Goal: Transaction & Acquisition: Purchase product/service

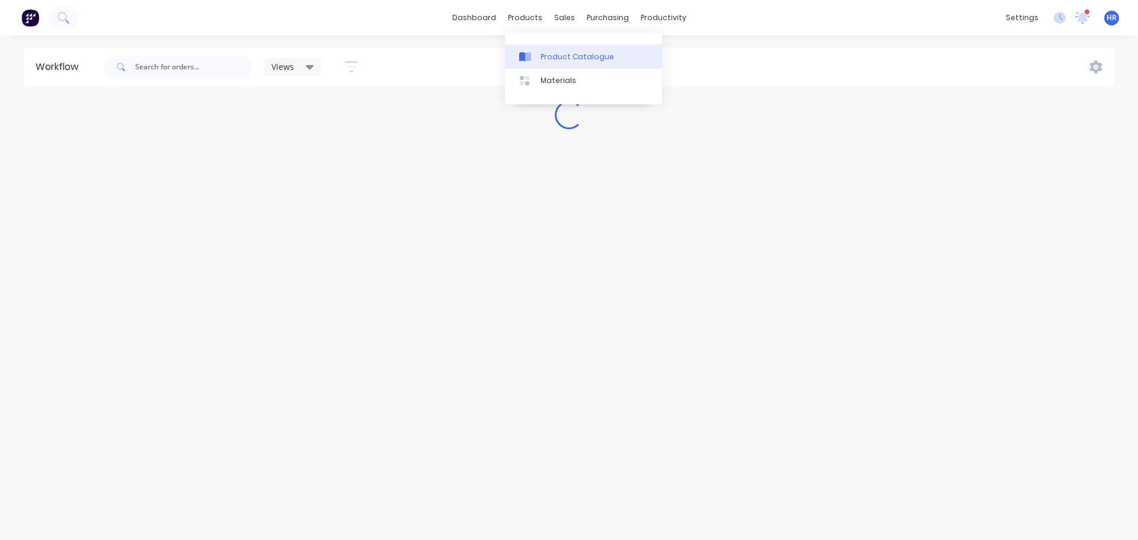
click at [552, 60] on div "Product Catalogue" at bounding box center [577, 57] width 73 height 11
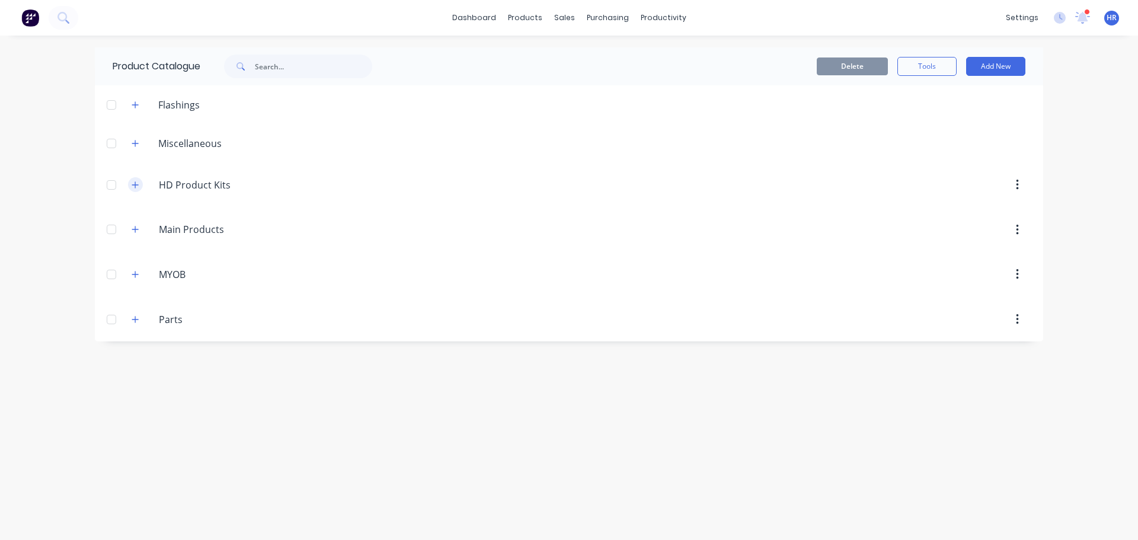
click at [136, 186] on icon "button" at bounding box center [135, 184] width 7 height 7
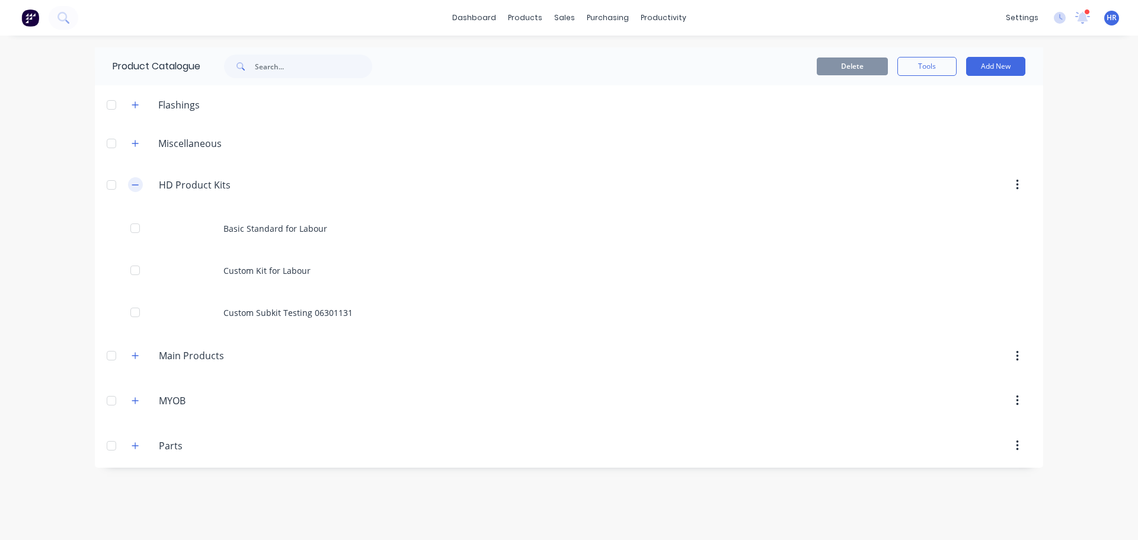
click at [136, 186] on icon "button" at bounding box center [135, 185] width 7 height 8
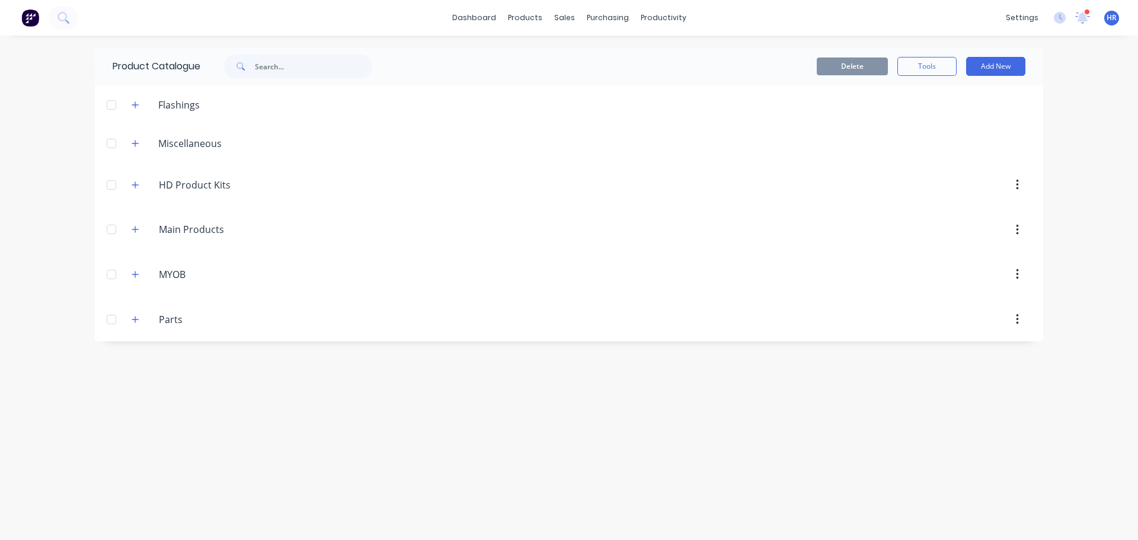
click at [125, 227] on div "Main.Products Main Products" at bounding box center [215, 229] width 186 height 21
click at [134, 229] on icon "button" at bounding box center [135, 229] width 7 height 8
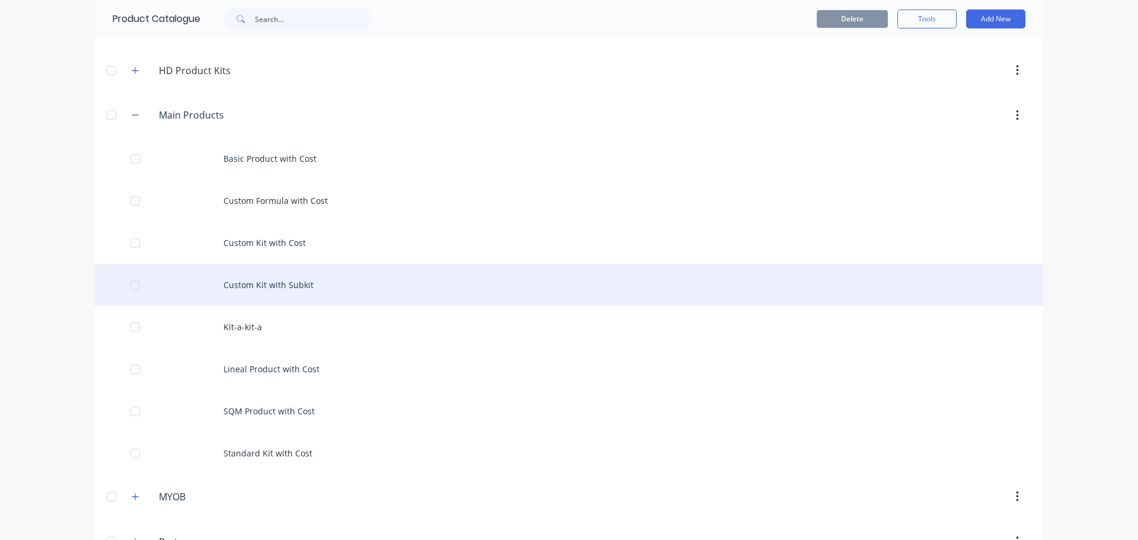
scroll to position [119, 0]
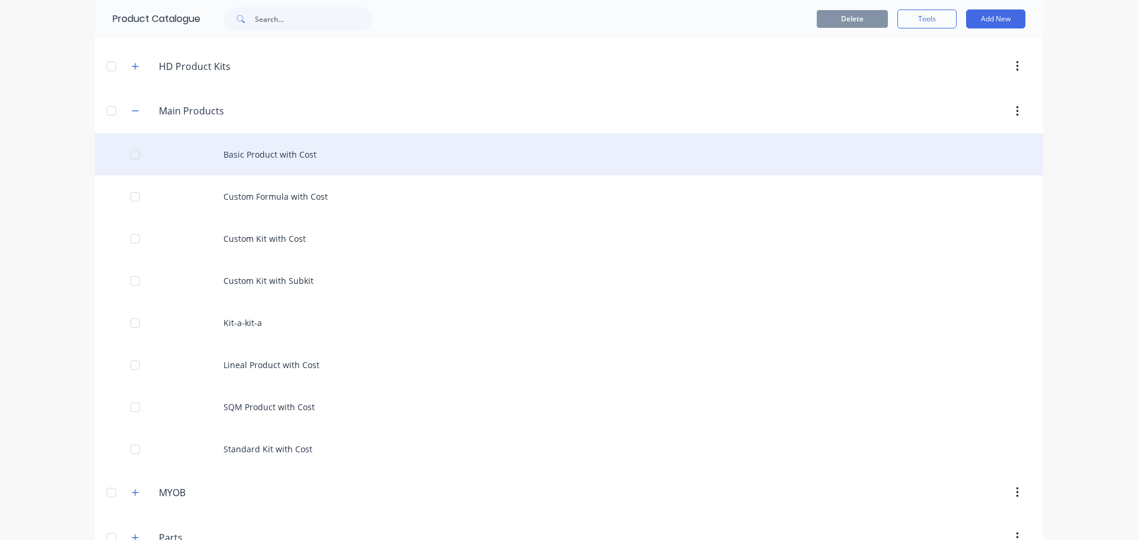
click at [327, 160] on div "Basic Product with Cost" at bounding box center [569, 154] width 948 height 42
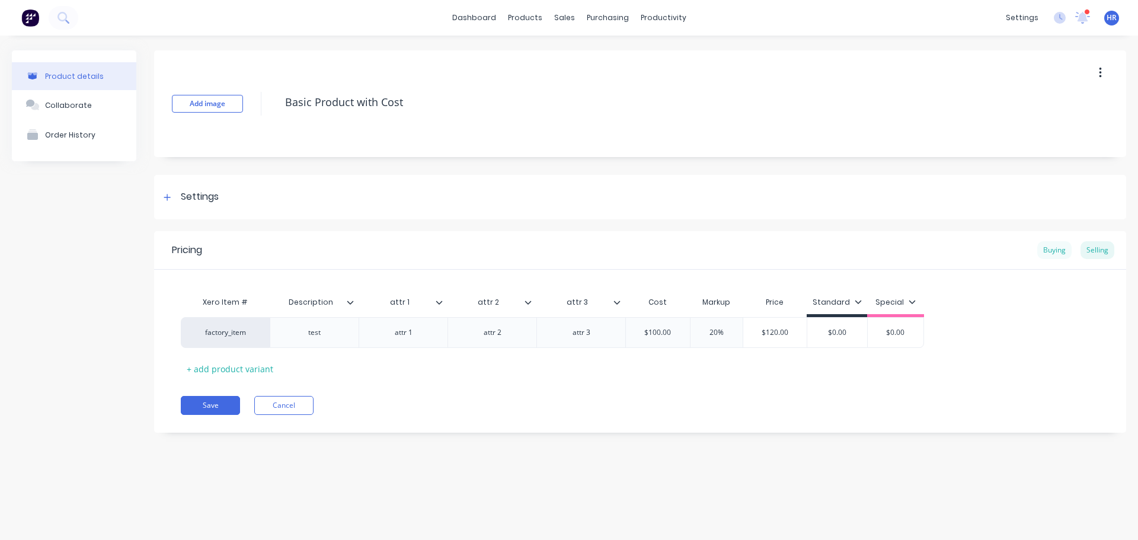
click at [1056, 251] on div "Buying" at bounding box center [1054, 250] width 34 height 18
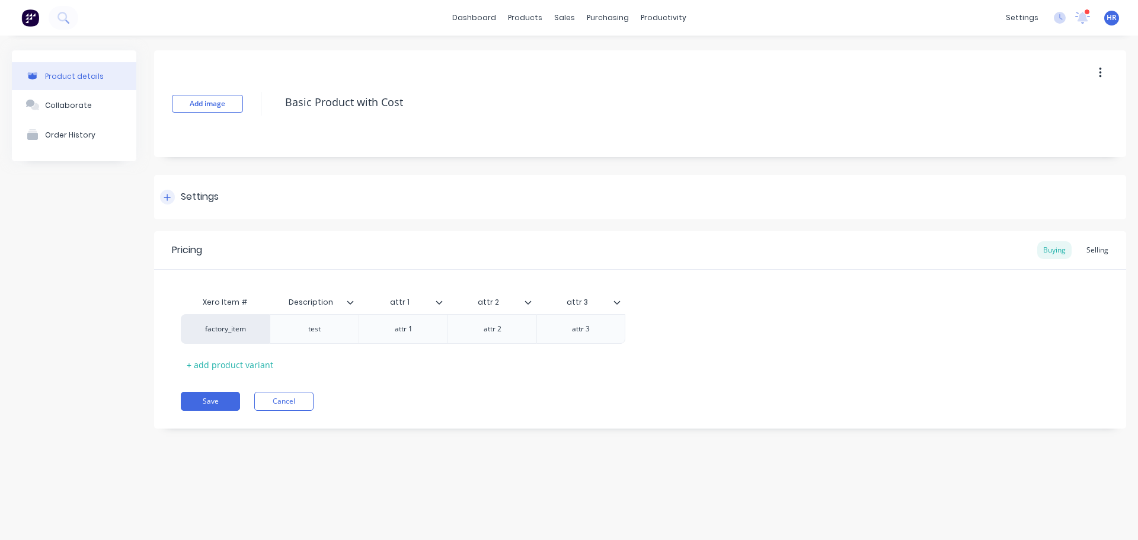
click at [172, 198] on div at bounding box center [167, 197] width 15 height 15
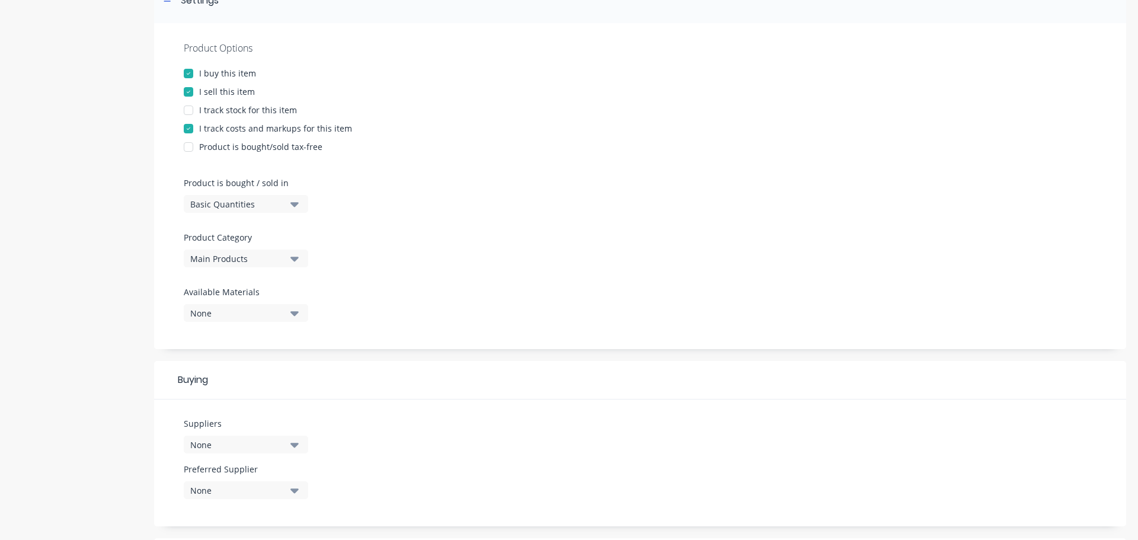
scroll to position [356, 0]
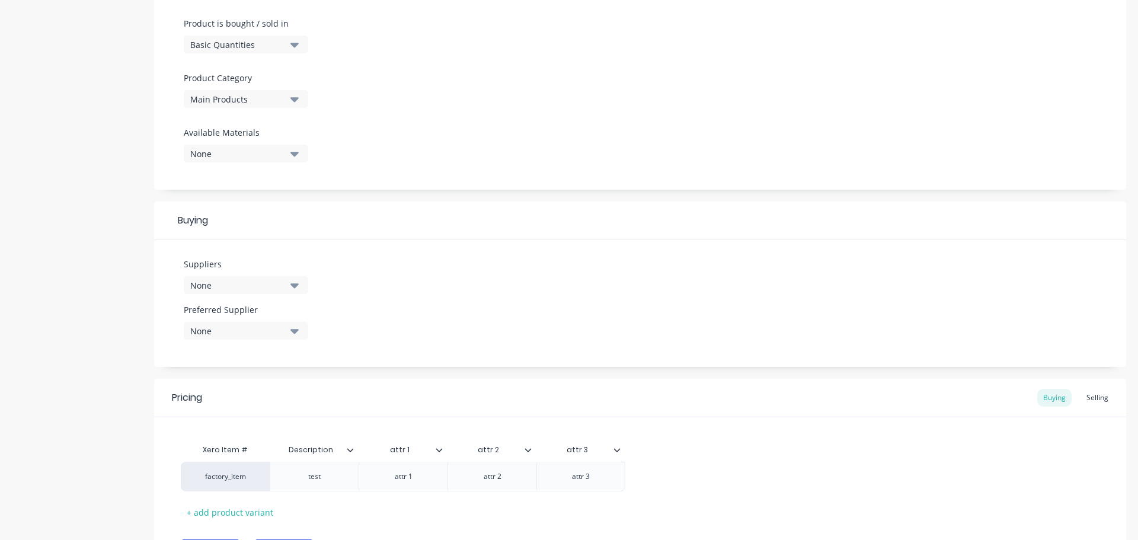
click at [258, 291] on div "None" at bounding box center [237, 285] width 95 height 12
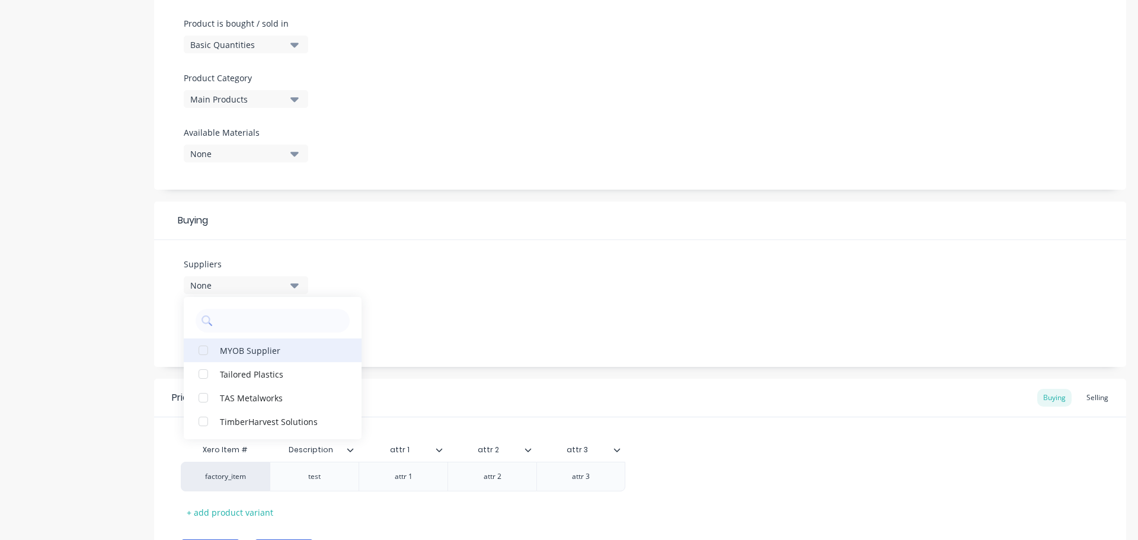
click at [255, 347] on div "MYOB Supplier" at bounding box center [279, 350] width 119 height 12
click at [500, 271] on div "Suppliers 1 suppliers selected MYOB Supplier Tailored Plastics TAS Metalworks T…" at bounding box center [640, 303] width 972 height 127
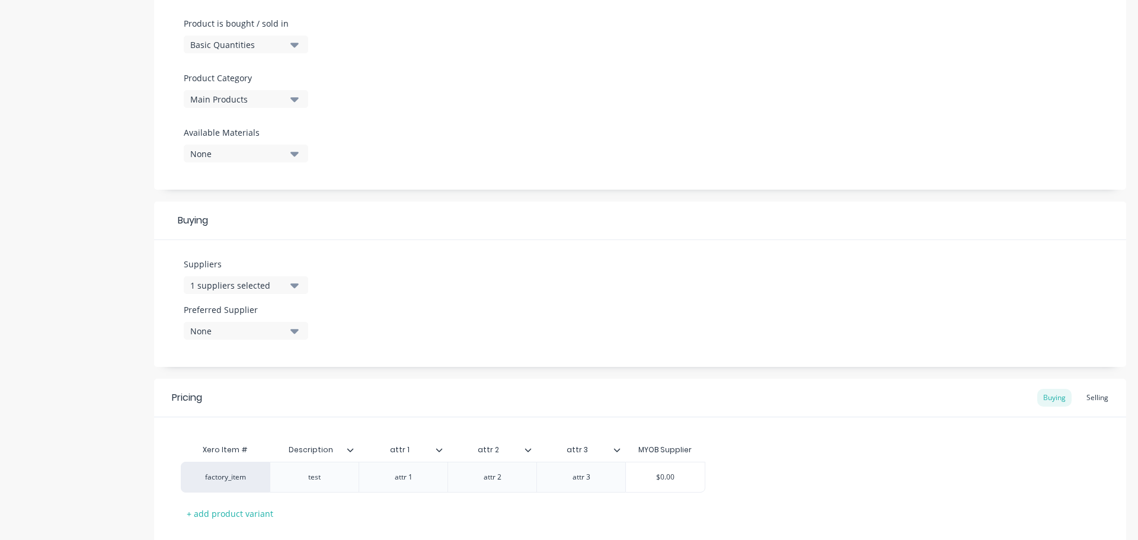
click at [221, 324] on button "None" at bounding box center [246, 331] width 124 height 18
click at [565, 277] on div "Suppliers 1 suppliers selected Preferred Supplier None MYOB Supplier" at bounding box center [640, 303] width 972 height 127
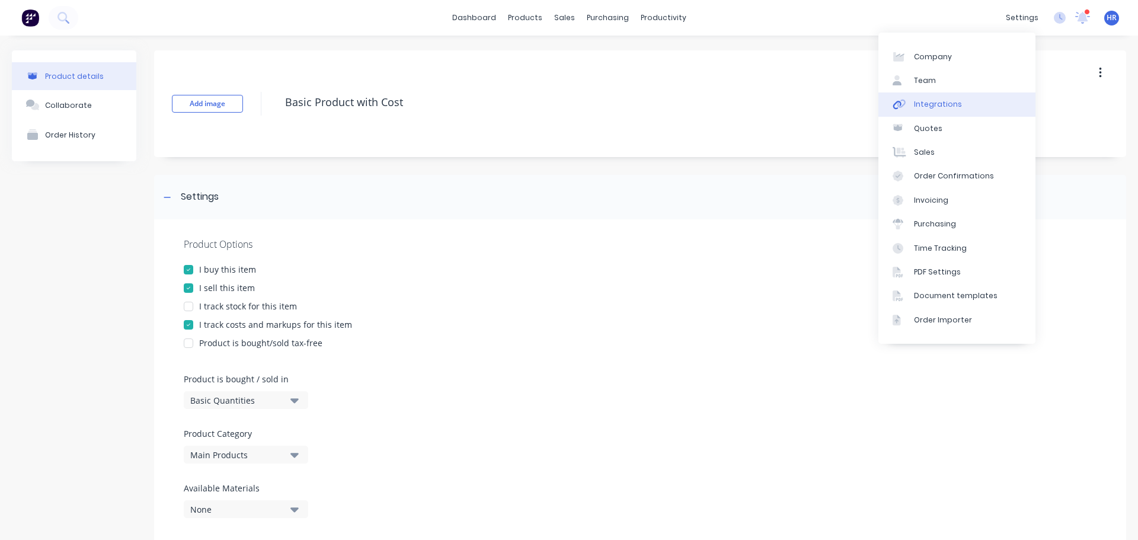
click at [951, 99] on div "Integrations" at bounding box center [938, 104] width 48 height 11
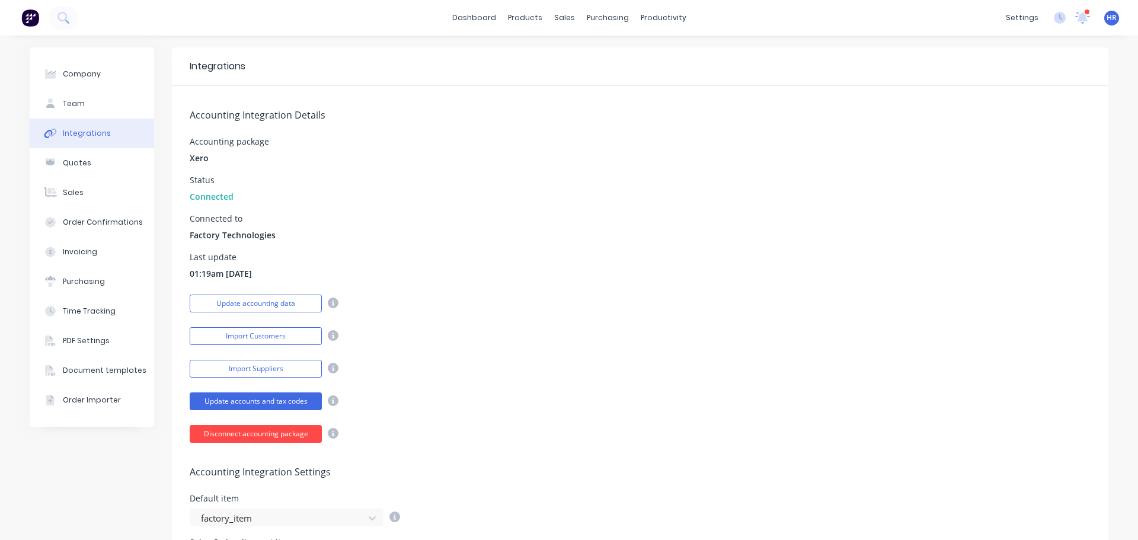
click at [242, 429] on button "Disconnect accounting package" at bounding box center [256, 434] width 132 height 18
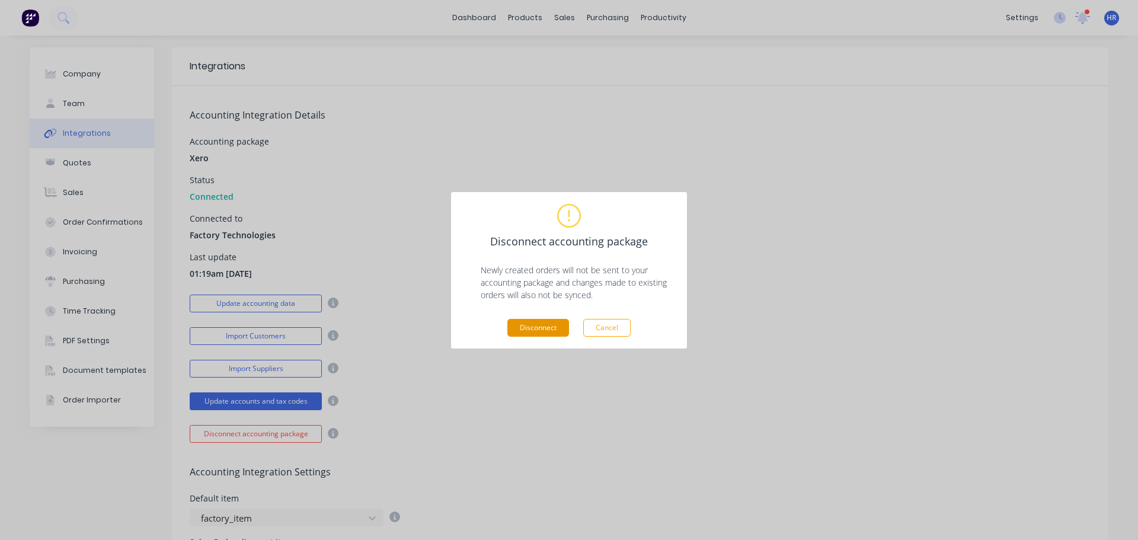
click at [555, 324] on button "Disconnect" at bounding box center [538, 328] width 62 height 18
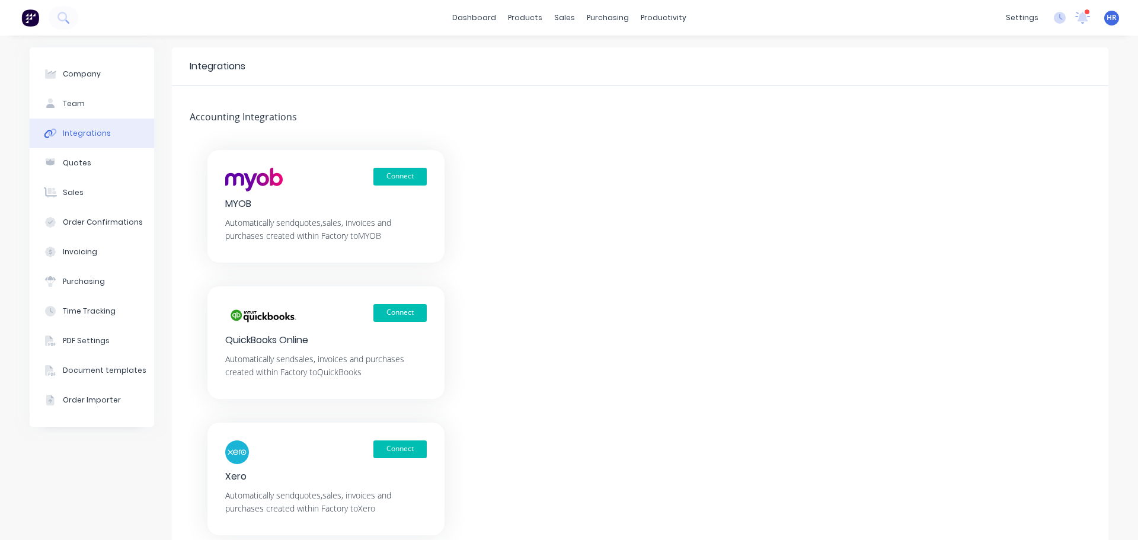
click at [607, 150] on div "Connect MYOB Automatically send quotes, sales, invoices and purchases created w…" at bounding box center [640, 342] width 937 height 385
click at [571, 56] on div "Product Catalogue" at bounding box center [572, 57] width 73 height 11
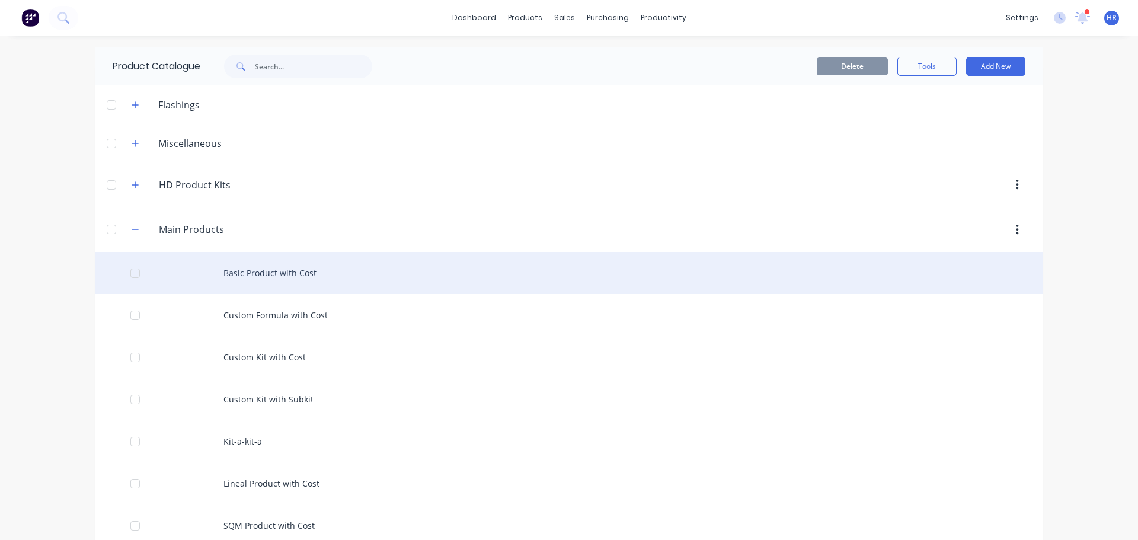
click at [263, 270] on div "Basic Product with Cost" at bounding box center [569, 273] width 948 height 42
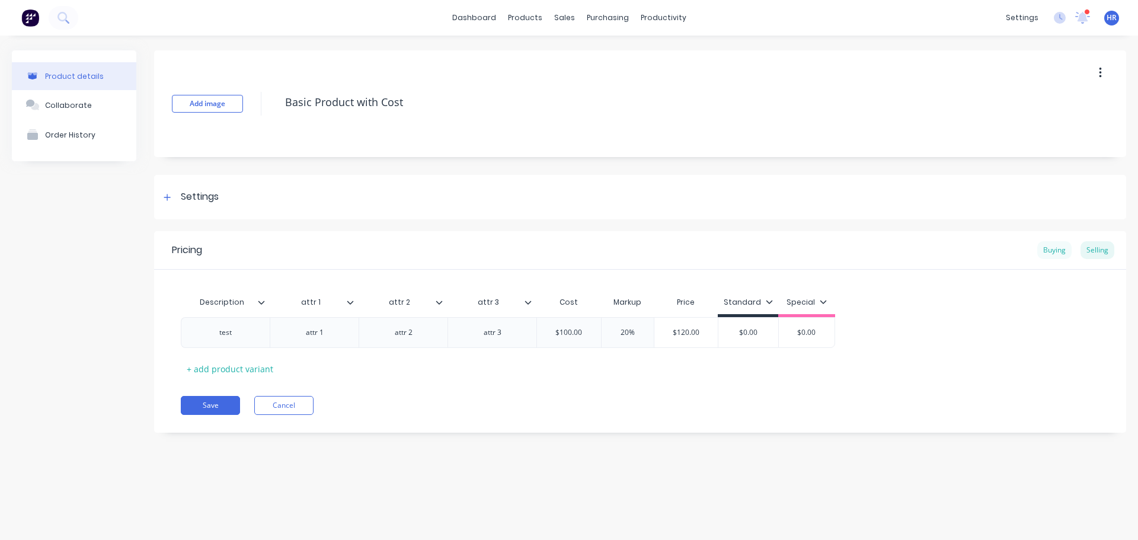
click at [1051, 246] on div "Buying" at bounding box center [1054, 250] width 34 height 18
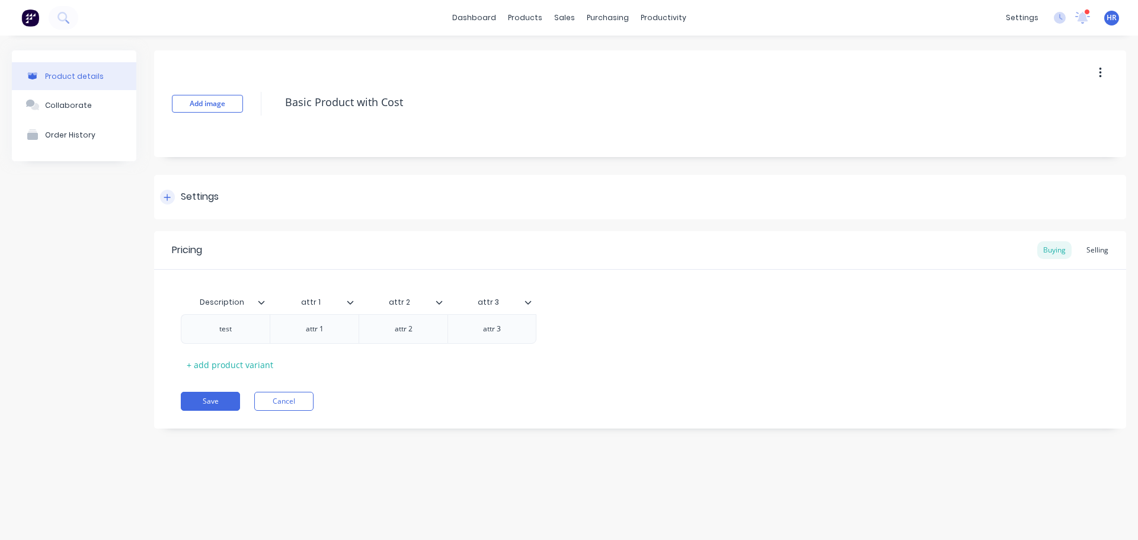
click at [178, 197] on div "Settings" at bounding box center [189, 197] width 59 height 15
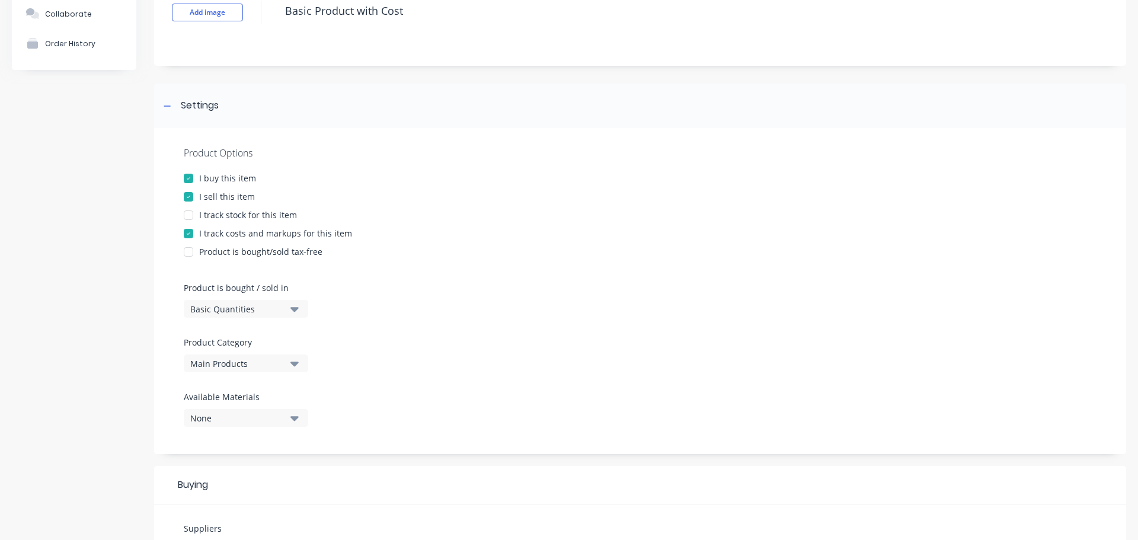
scroll to position [237, 0]
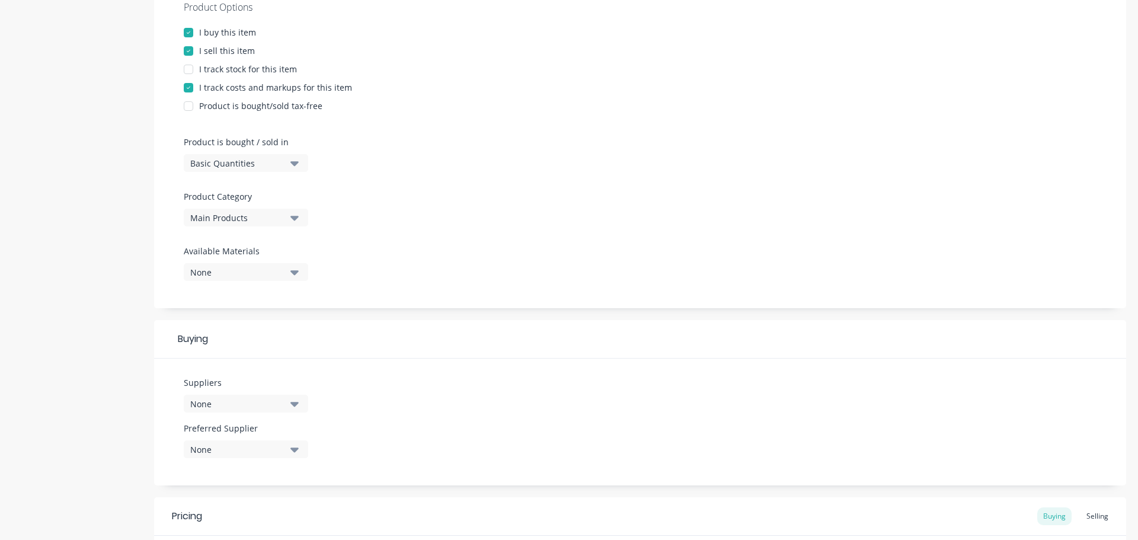
click at [228, 402] on div "None" at bounding box center [237, 404] width 95 height 12
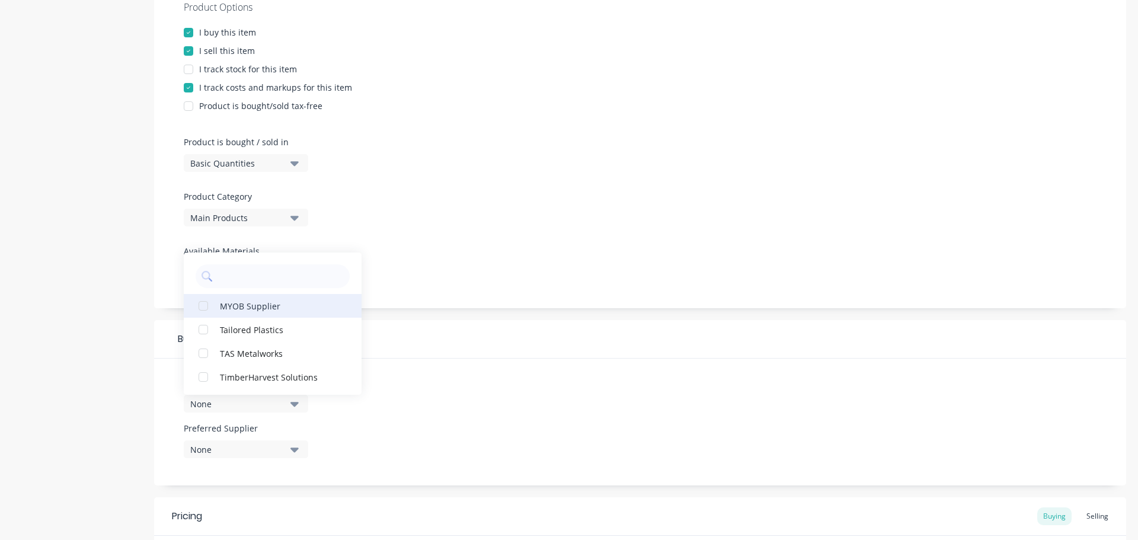
click at [216, 306] on button "MYOB Supplier" at bounding box center [273, 306] width 178 height 24
click at [241, 306] on div "MYOB Supplier" at bounding box center [279, 305] width 119 height 12
click at [262, 307] on div "MYOB Supplier" at bounding box center [279, 305] width 119 height 12
click at [432, 372] on div "Suppliers 1 suppliers selected MYOB Supplier Tailored Plastics TAS Metalworks T…" at bounding box center [640, 422] width 972 height 127
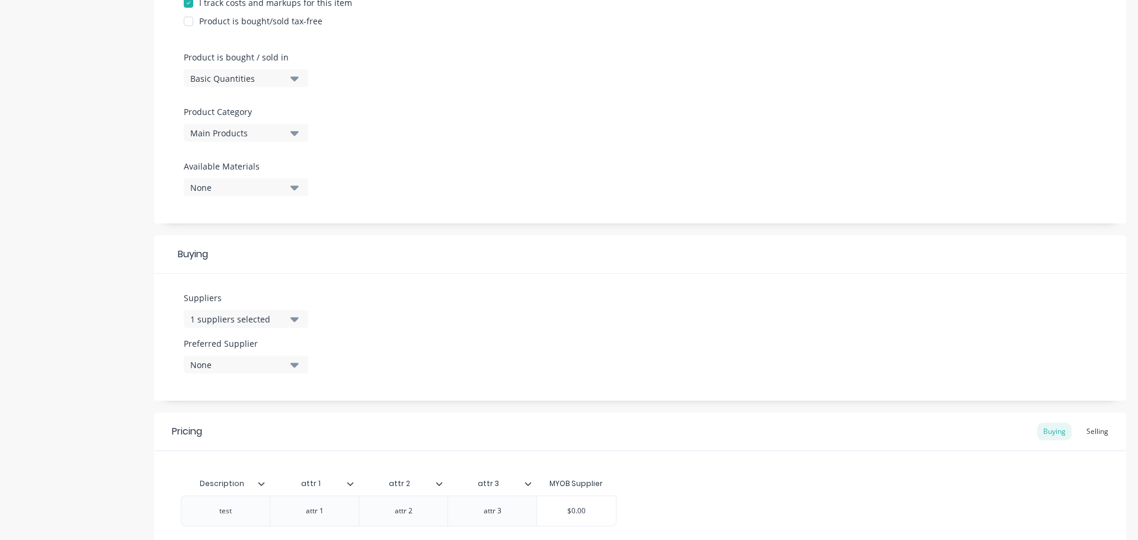
scroll to position [426, 0]
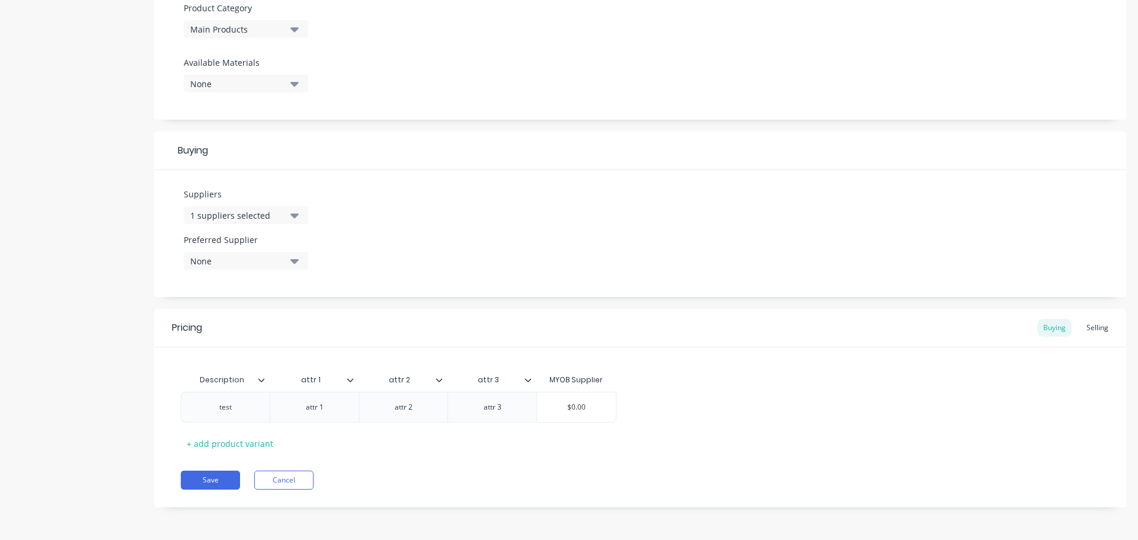
click at [276, 259] on div "None" at bounding box center [237, 261] width 95 height 12
click at [244, 327] on div "MYOB Supplier" at bounding box center [279, 325] width 119 height 12
click at [585, 246] on div "Suppliers 1 suppliers selected Preferred Supplier MYOB Supplier MYOB Supplier" at bounding box center [640, 233] width 972 height 127
click at [213, 476] on button "Save" at bounding box center [210, 480] width 59 height 19
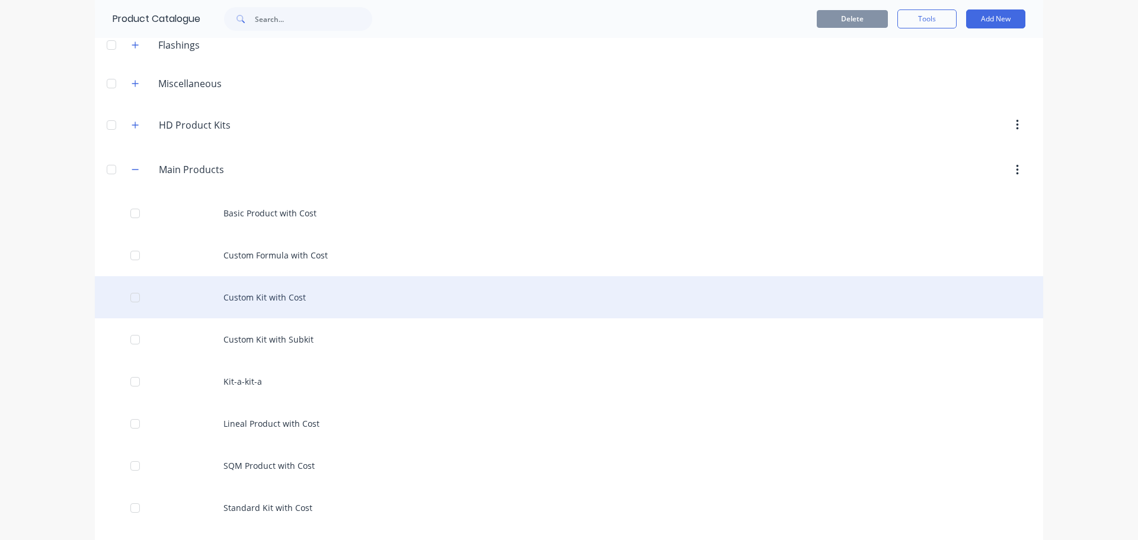
scroll to position [150, 0]
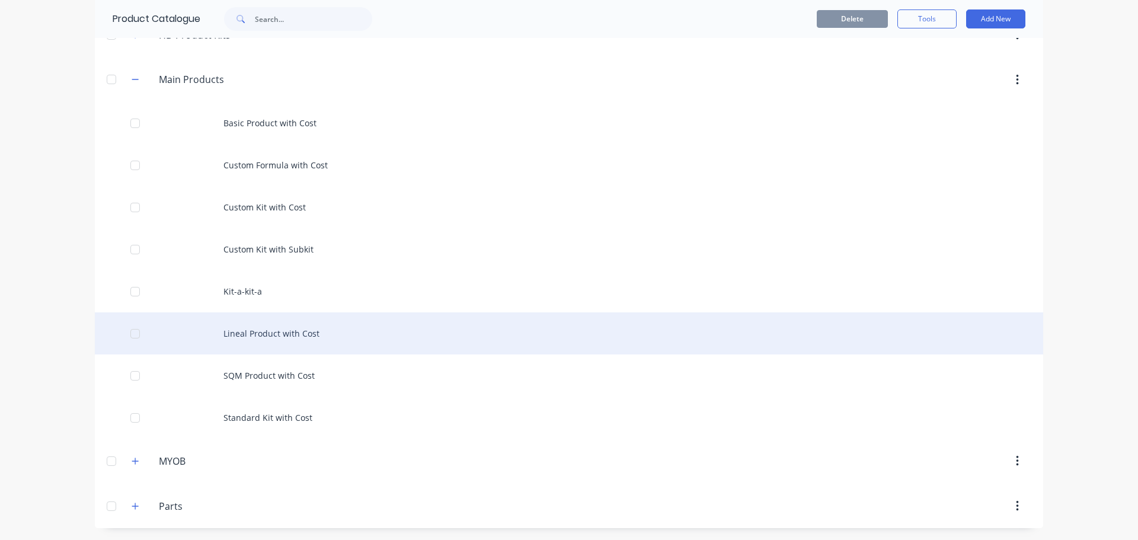
click at [304, 331] on div "Lineal Product with Cost" at bounding box center [569, 333] width 948 height 42
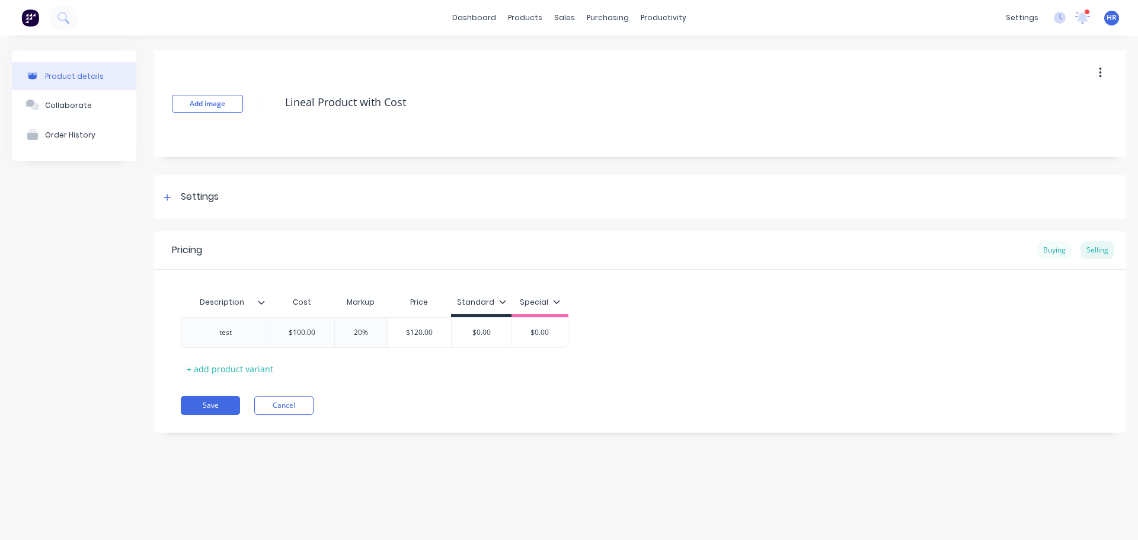
click at [1051, 245] on div "Buying" at bounding box center [1054, 250] width 34 height 18
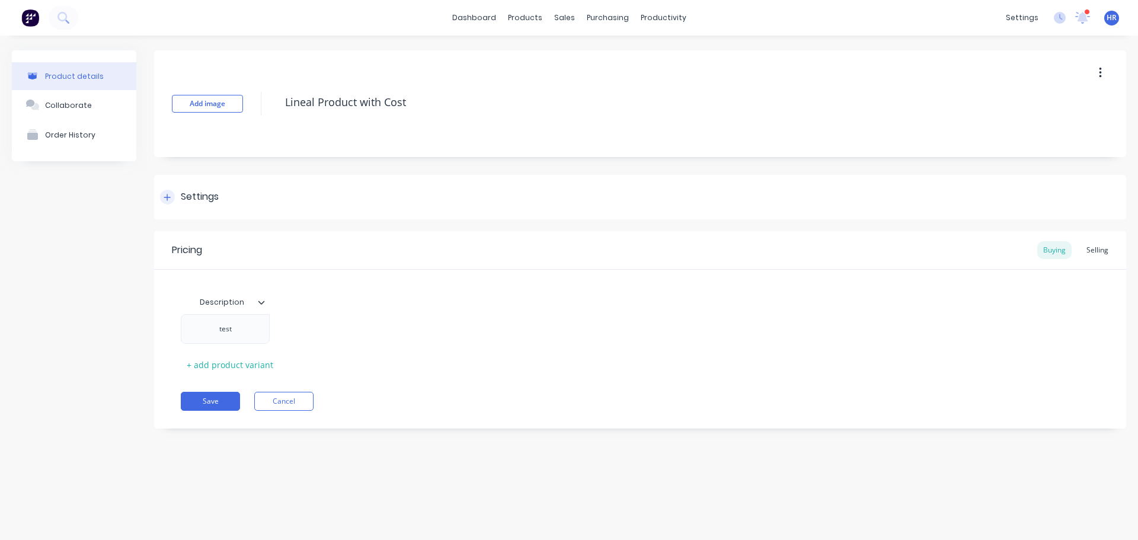
click at [168, 193] on icon at bounding box center [167, 197] width 7 height 8
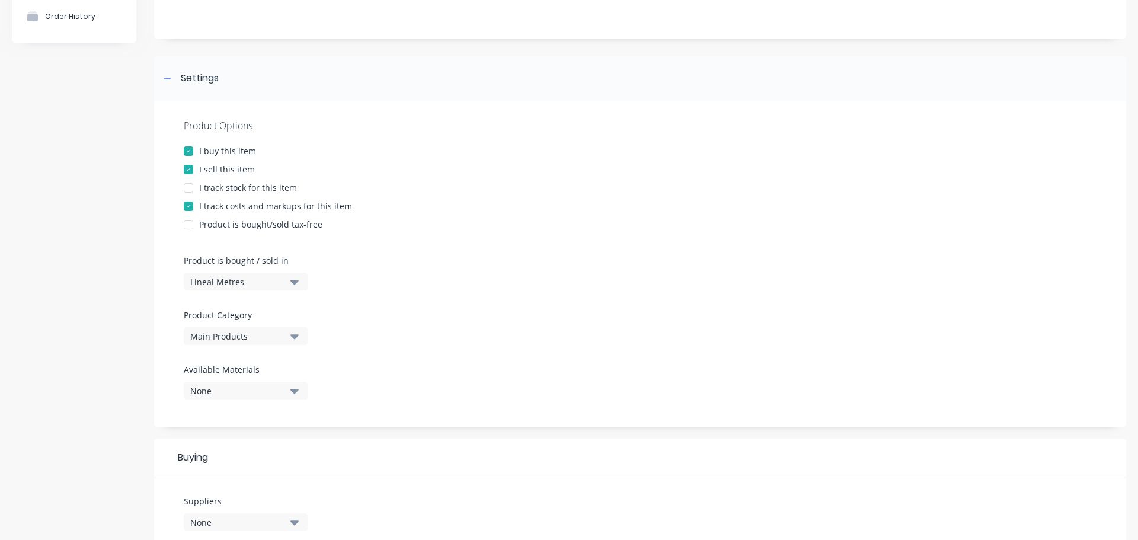
scroll to position [356, 0]
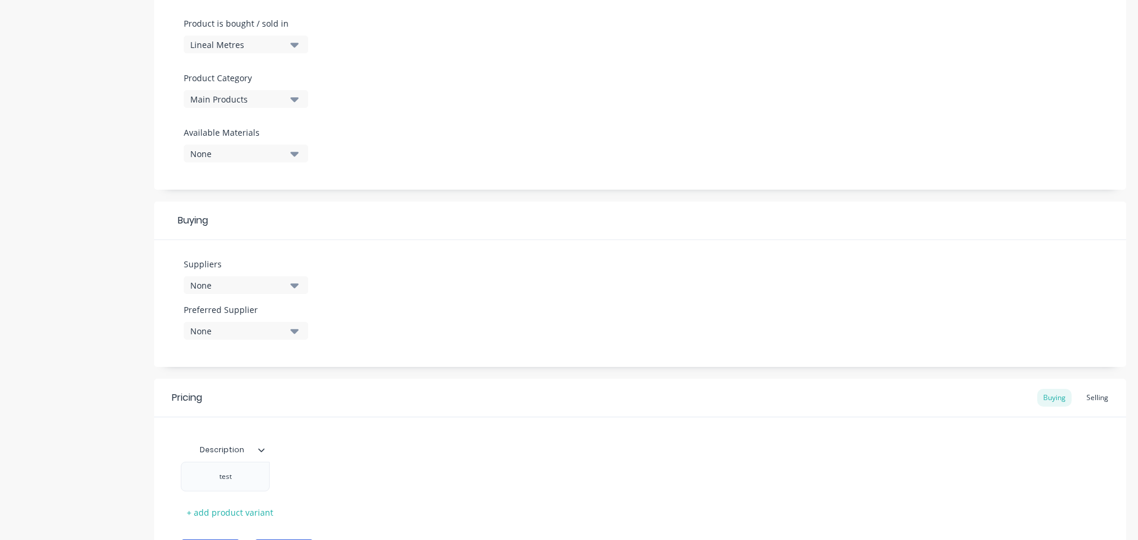
click at [264, 274] on div "Suppliers None" at bounding box center [246, 276] width 124 height 36
click at [258, 282] on div "None" at bounding box center [237, 285] width 95 height 12
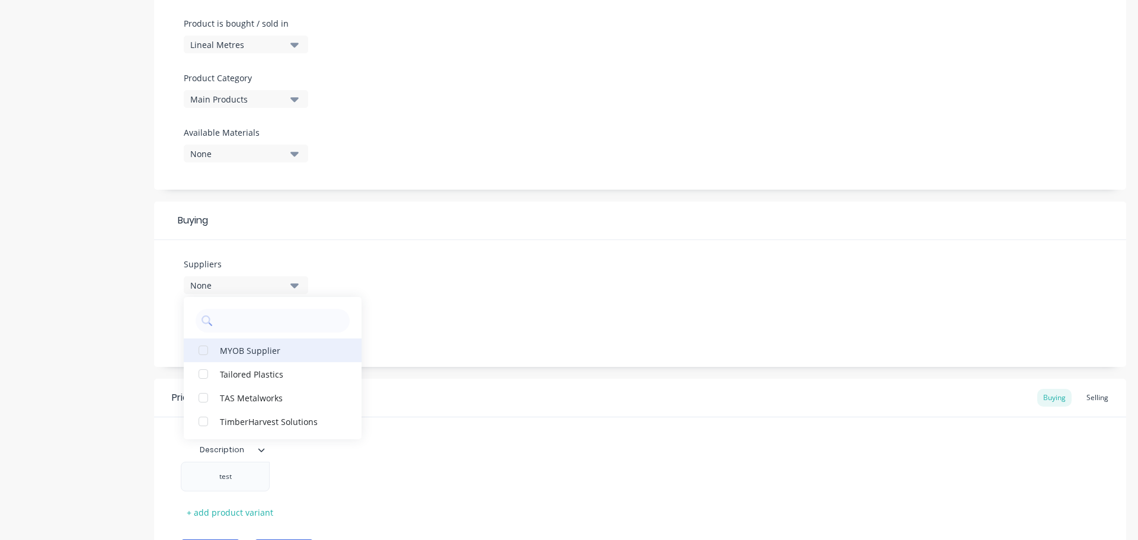
click at [244, 352] on div "MYOB Supplier" at bounding box center [279, 350] width 119 height 12
click at [494, 262] on div "Suppliers 1 suppliers selected MYOB Supplier Tailored Plastics TAS Metalworks T…" at bounding box center [640, 303] width 972 height 127
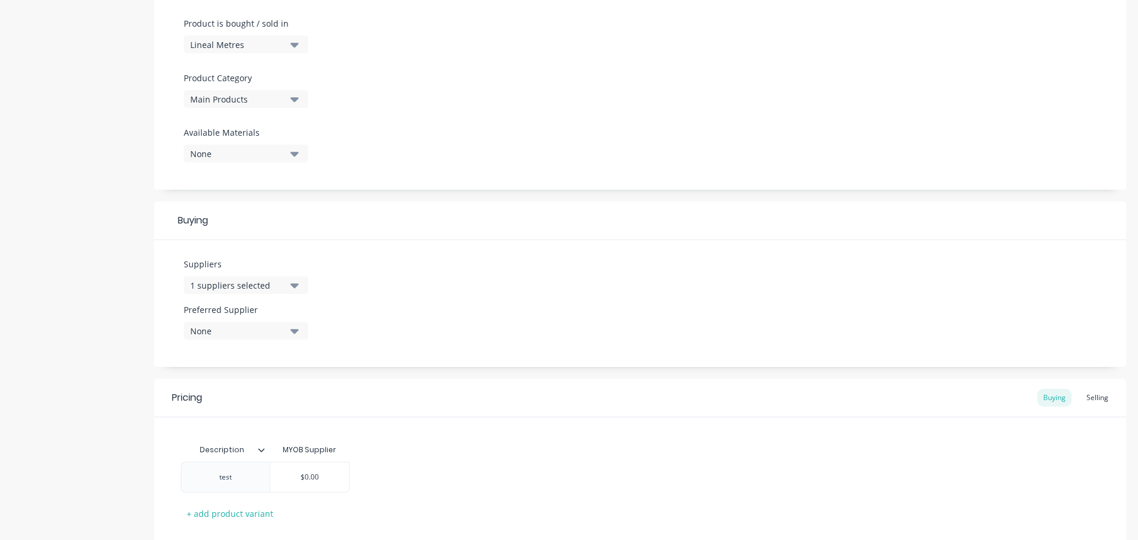
drag, startPoint x: 254, startPoint y: 325, endPoint x: 251, endPoint y: 333, distance: 8.3
click at [254, 327] on div "None" at bounding box center [237, 331] width 95 height 12
click at [247, 401] on div "MYOB Supplier" at bounding box center [279, 395] width 119 height 12
click at [505, 294] on div "Suppliers 1 suppliers selected Preferred Supplier MYOB Supplier MYOB Supplier" at bounding box center [640, 303] width 972 height 127
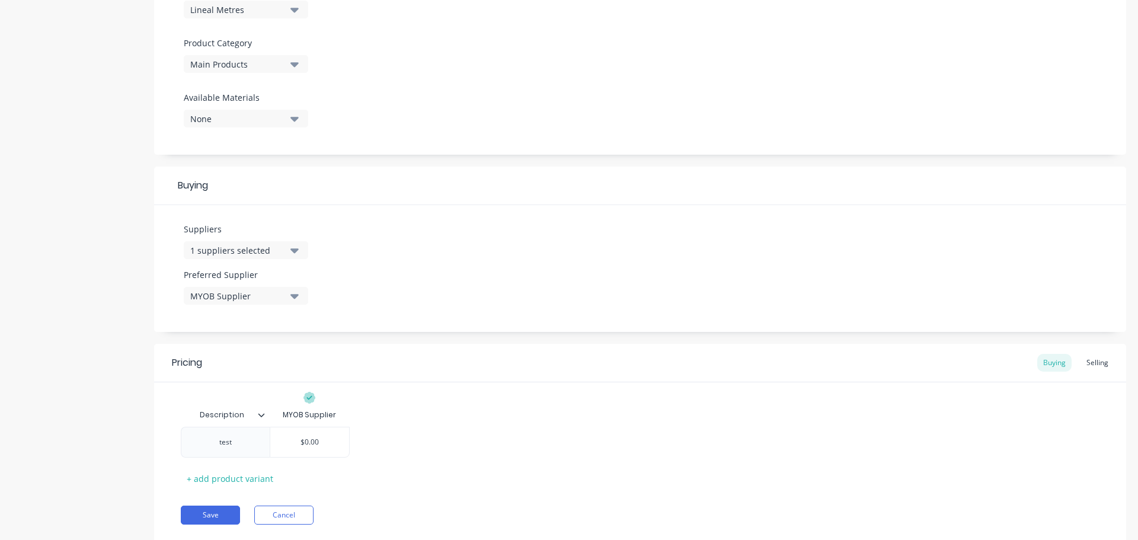
scroll to position [426, 0]
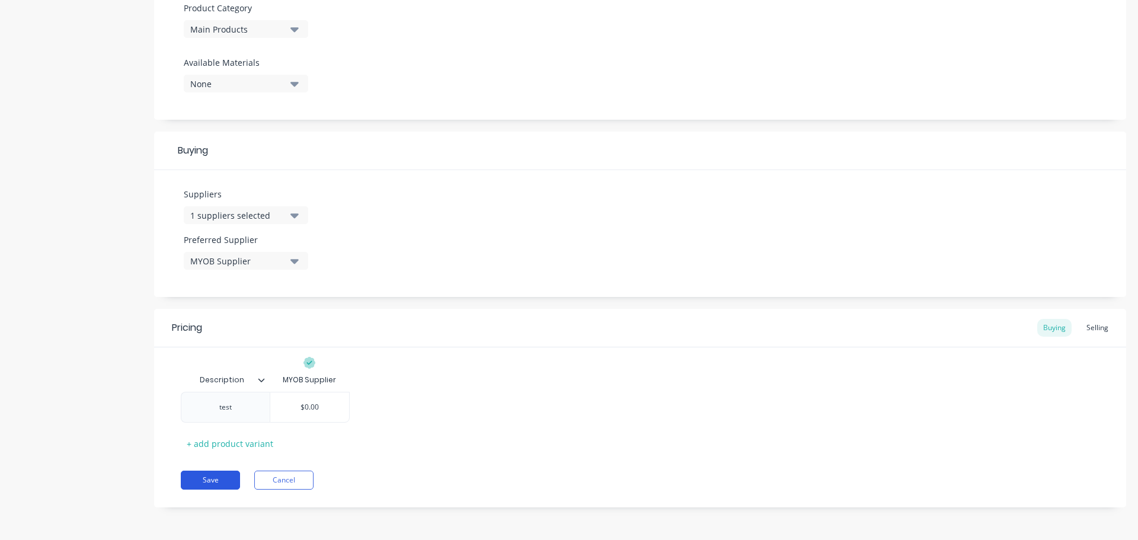
click at [210, 476] on button "Save" at bounding box center [210, 480] width 59 height 19
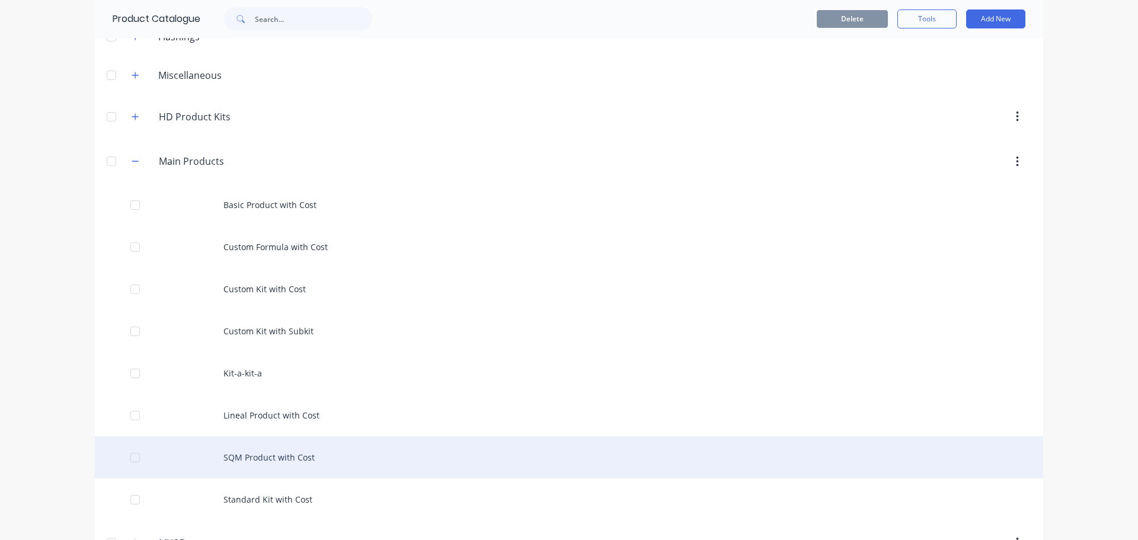
scroll to position [150, 0]
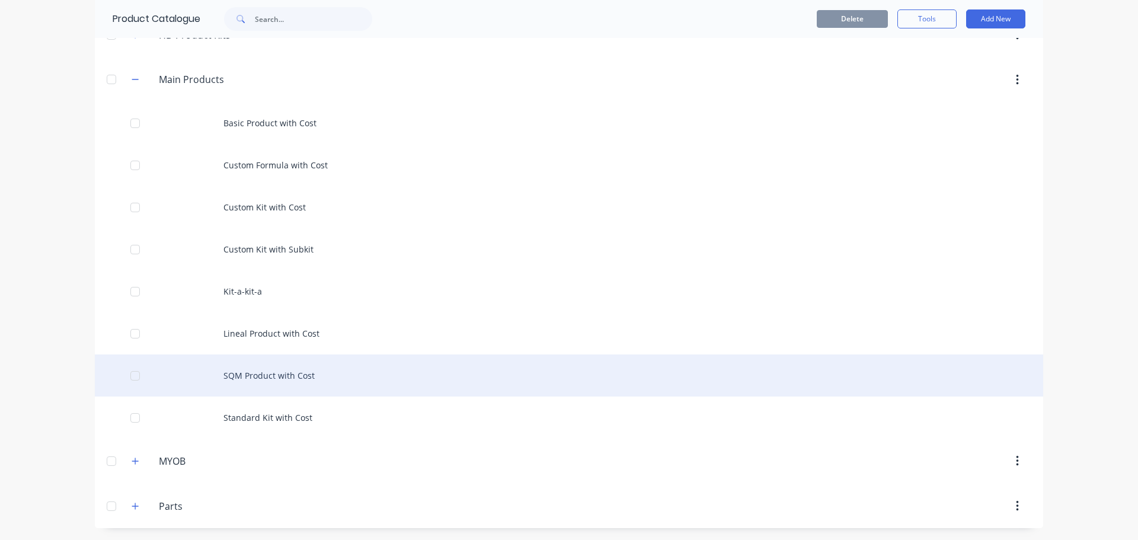
click at [310, 376] on div "SQM Product with Cost" at bounding box center [569, 375] width 948 height 42
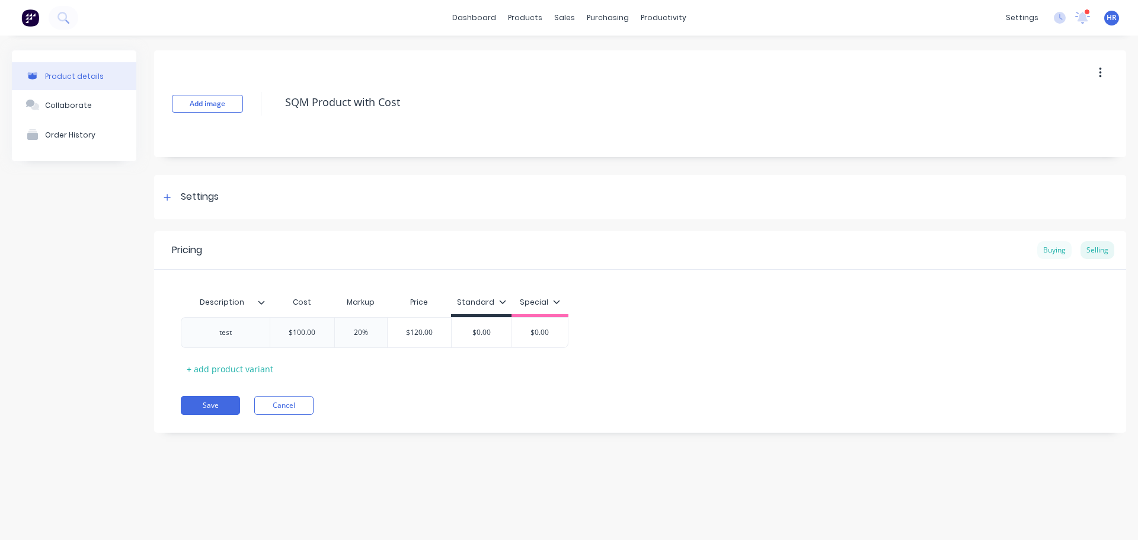
click at [1050, 246] on div "Buying" at bounding box center [1054, 250] width 34 height 18
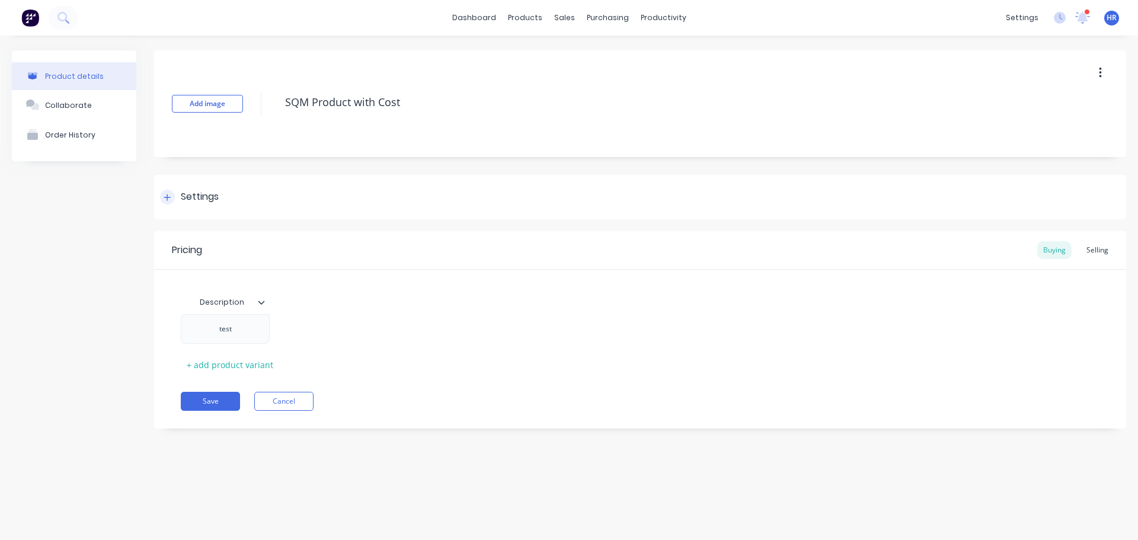
click at [203, 200] on div "Settings" at bounding box center [200, 197] width 38 height 15
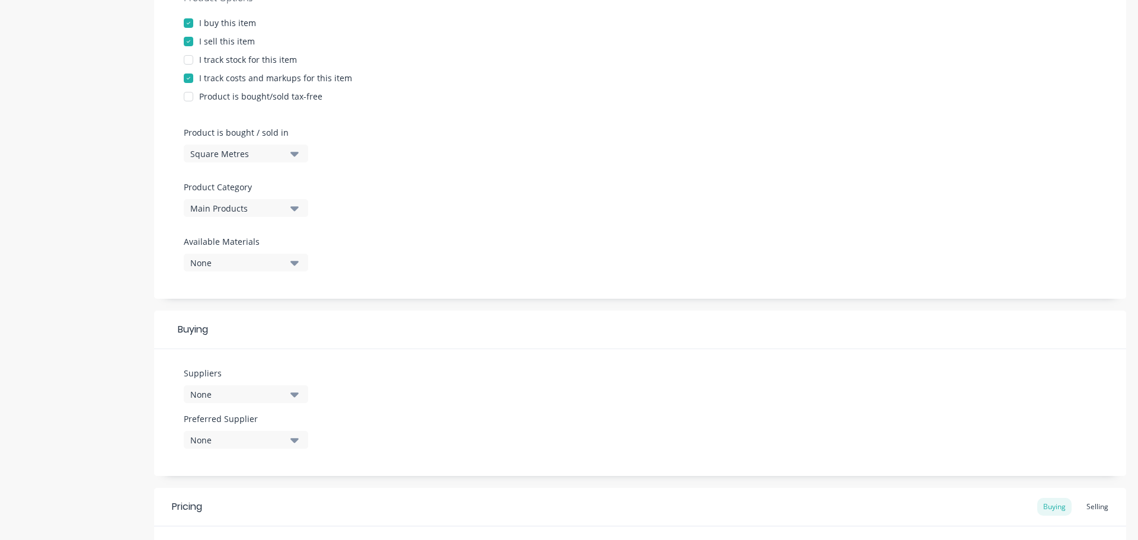
scroll to position [356, 0]
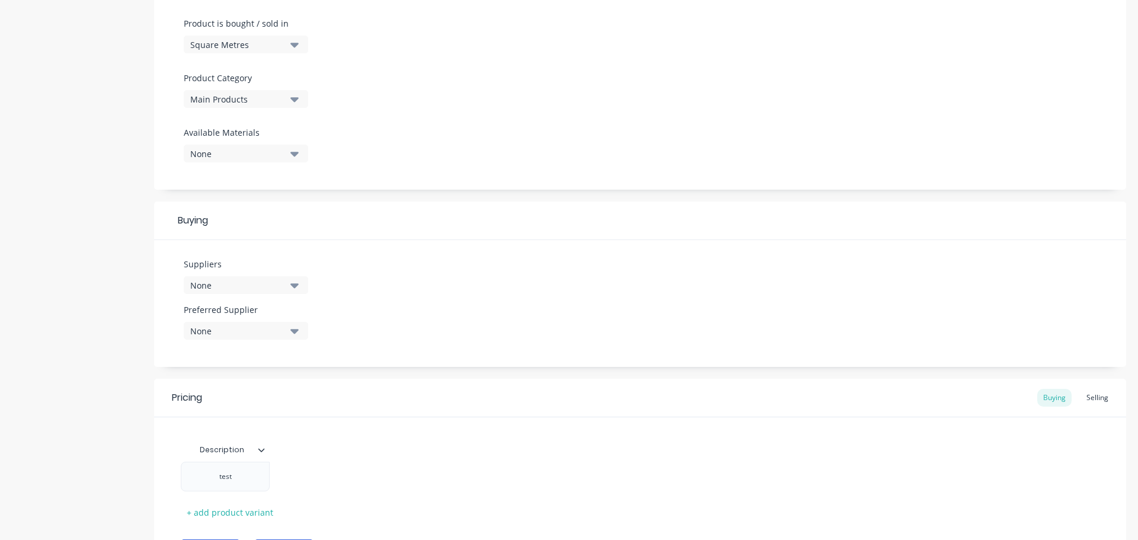
click at [263, 286] on div "None" at bounding box center [237, 285] width 95 height 12
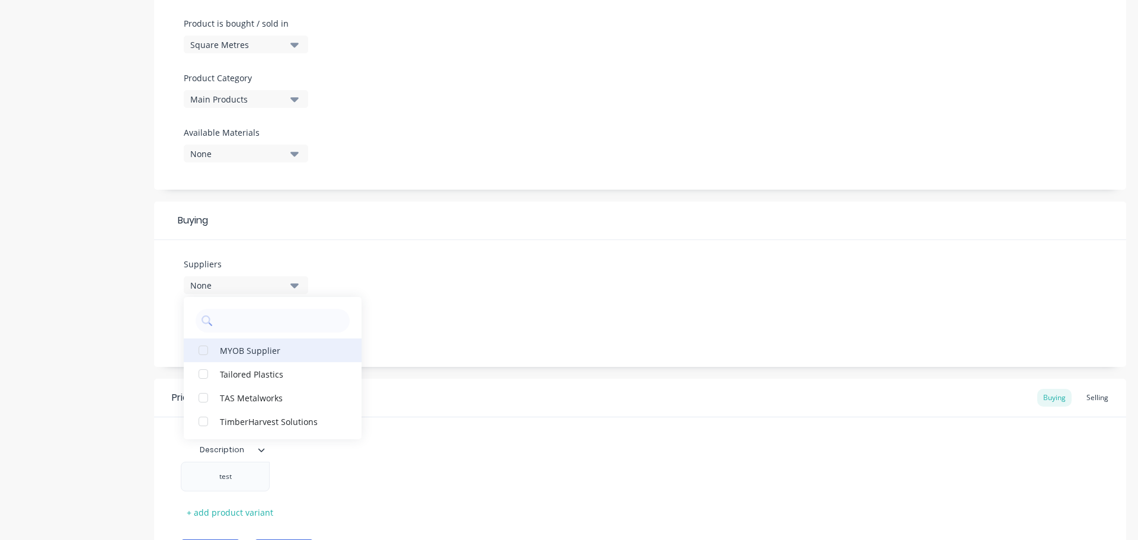
click at [247, 354] on div "MYOB Supplier" at bounding box center [279, 350] width 119 height 12
drag, startPoint x: 475, startPoint y: 262, endPoint x: 449, endPoint y: 273, distance: 28.4
click at [476, 262] on div "Suppliers 1 suppliers selected MYOB Supplier Tailored Plastics TAS Metalworks T…" at bounding box center [640, 303] width 972 height 127
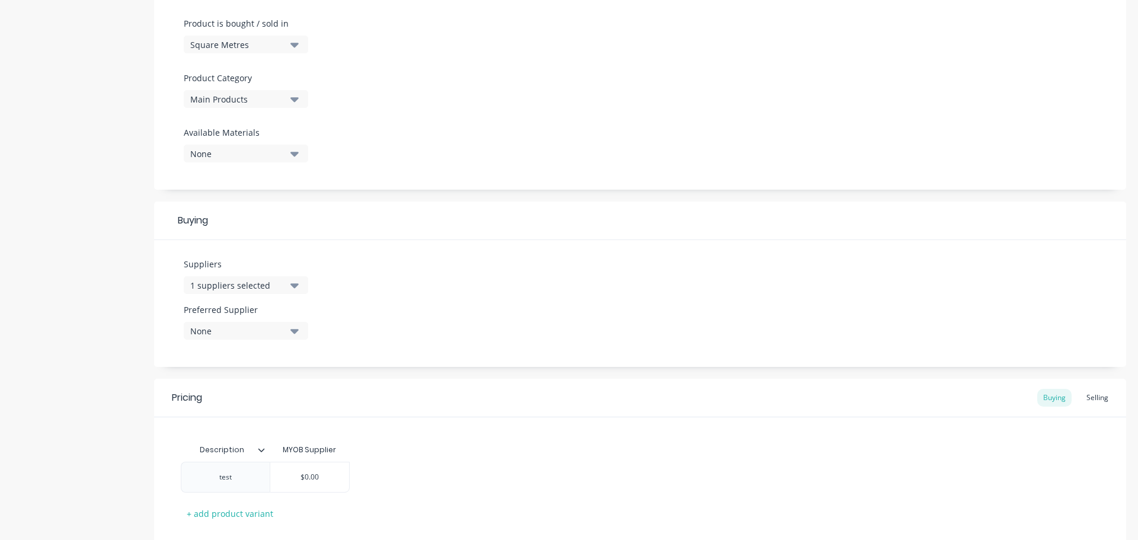
click at [253, 335] on div "None" at bounding box center [237, 331] width 95 height 12
click at [270, 394] on div "MYOB Supplier" at bounding box center [279, 395] width 119 height 12
click at [542, 327] on div "Suppliers 1 suppliers selected Preferred Supplier MYOB Supplier MYOB Supplier" at bounding box center [640, 303] width 972 height 127
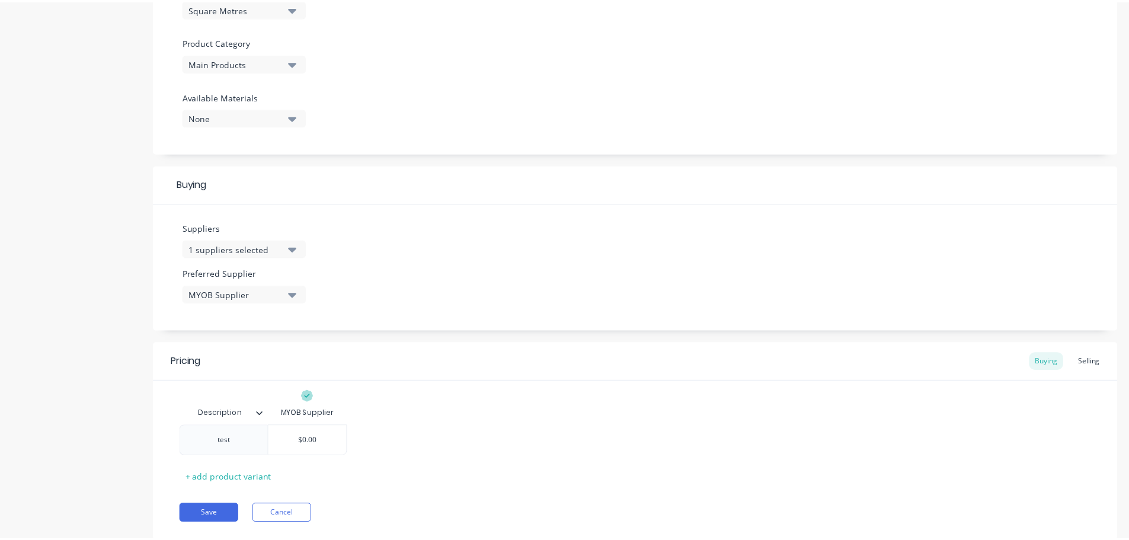
scroll to position [426, 0]
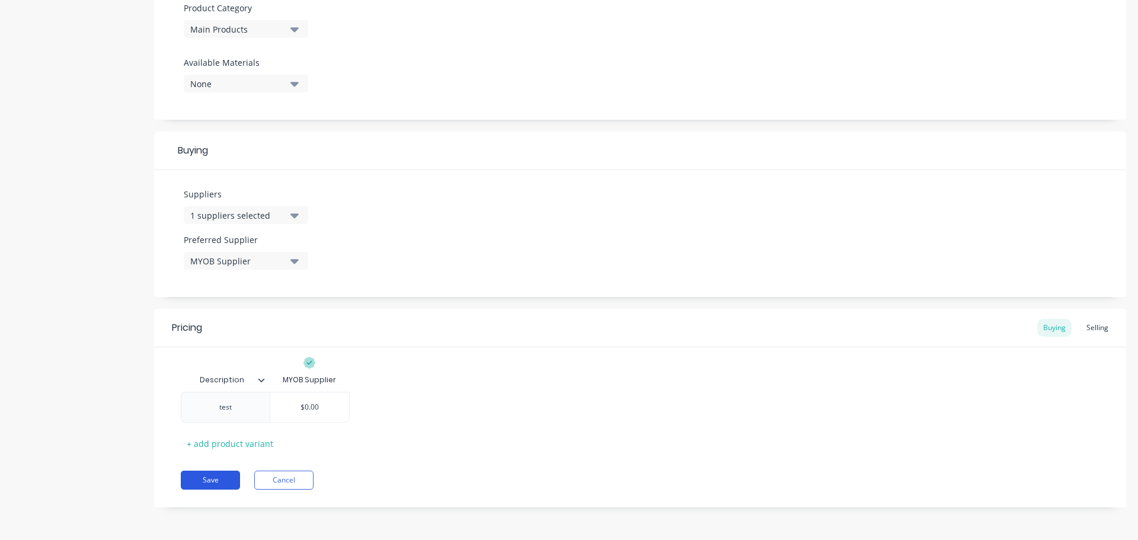
click at [225, 475] on button "Save" at bounding box center [210, 480] width 59 height 19
type textarea "x"
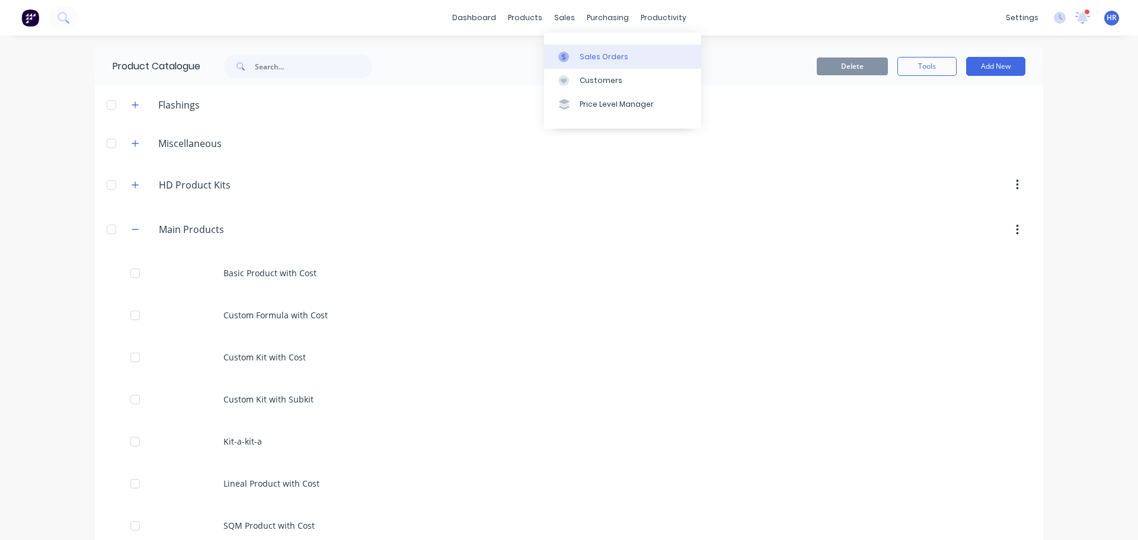
click at [605, 57] on div "Sales Orders" at bounding box center [604, 57] width 49 height 11
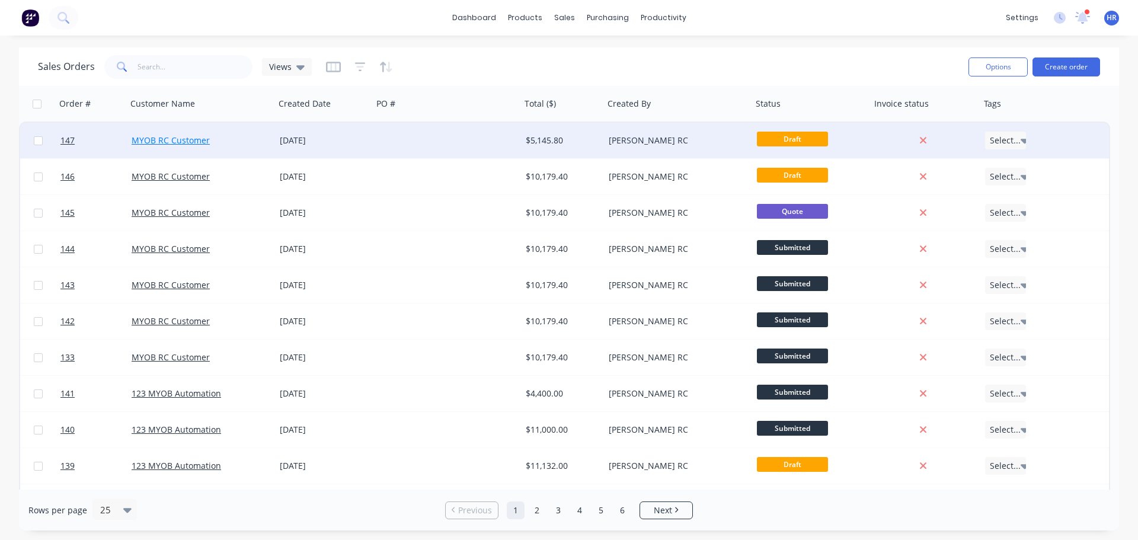
click at [164, 139] on link "MYOB RC Customer" at bounding box center [171, 140] width 78 height 11
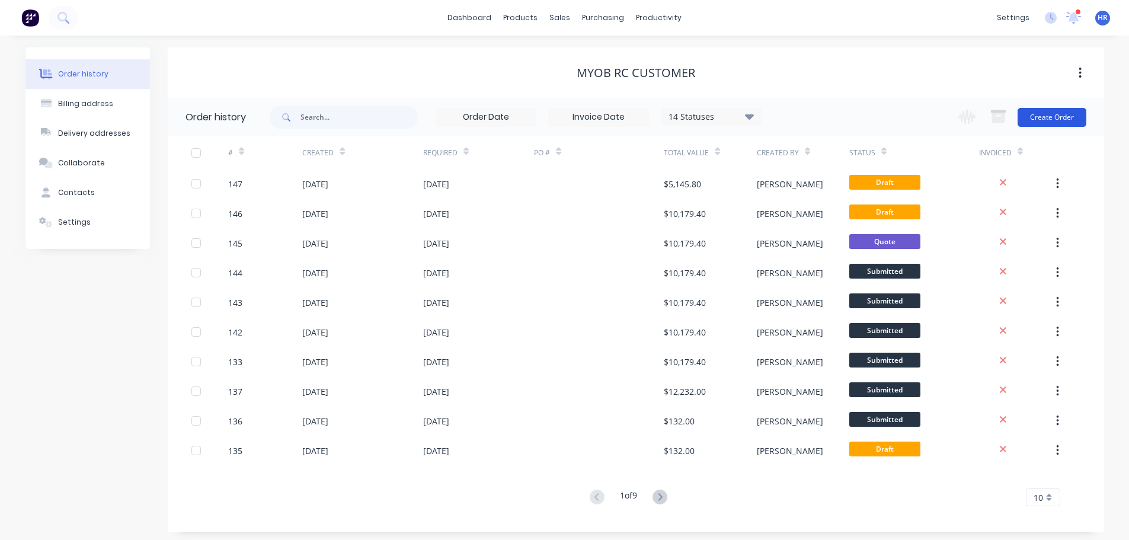
click at [1069, 113] on button "Create Order" at bounding box center [1052, 117] width 69 height 19
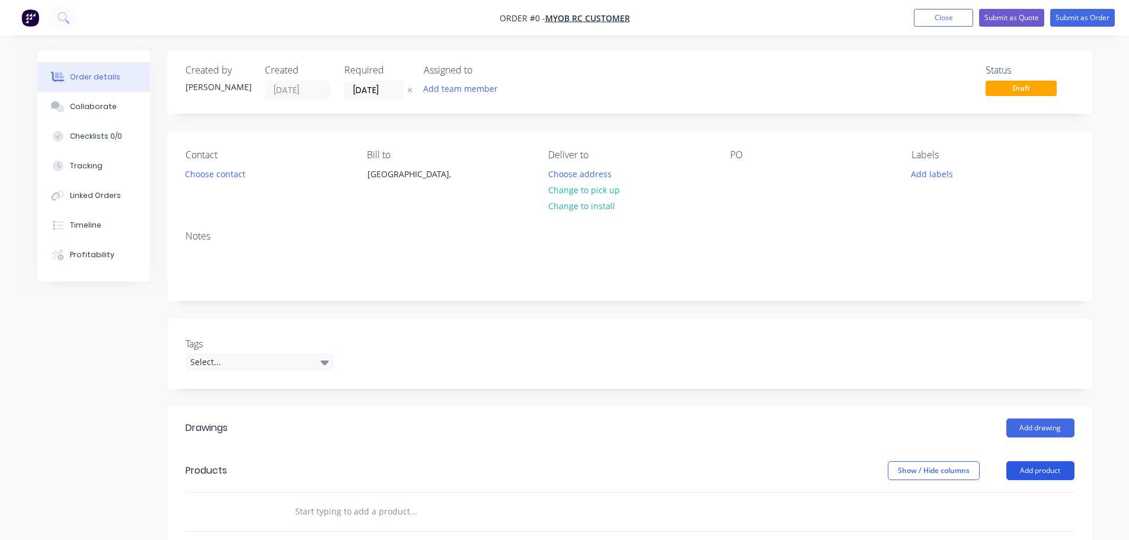
click at [1049, 467] on button "Add product" at bounding box center [1040, 470] width 68 height 19
click at [998, 498] on div "Product catalogue" at bounding box center [1018, 500] width 91 height 17
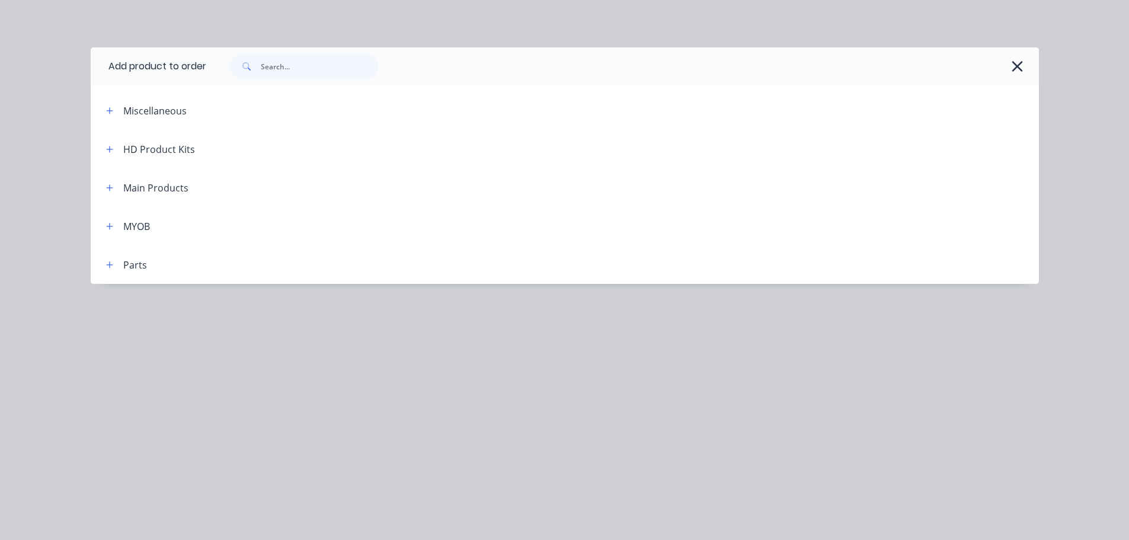
scroll to position [59, 0]
click at [118, 190] on div "Main Products" at bounding box center [143, 187] width 92 height 15
click at [113, 189] on icon "button" at bounding box center [109, 188] width 7 height 8
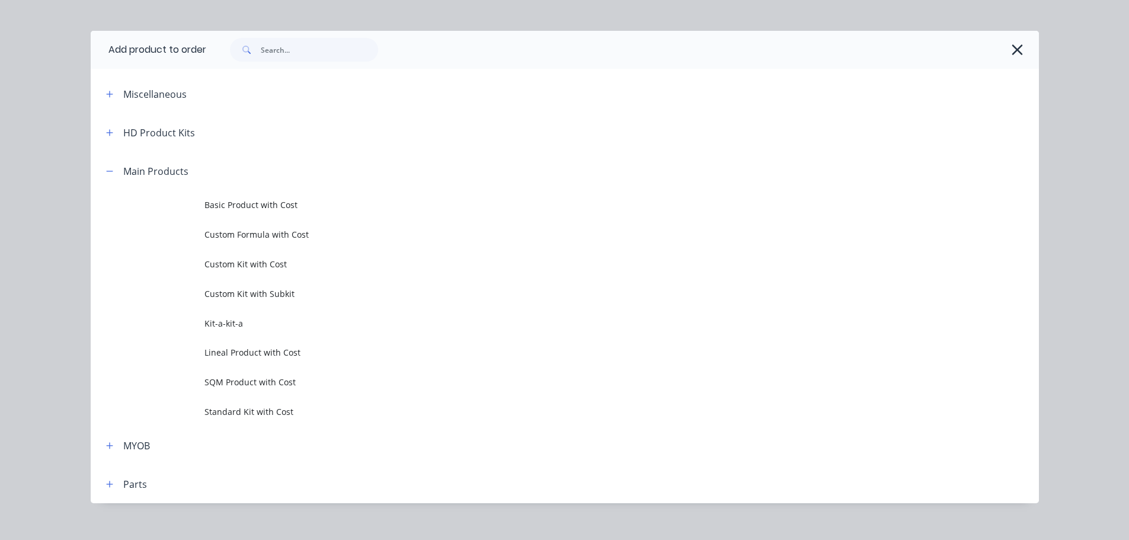
scroll to position [32, 0]
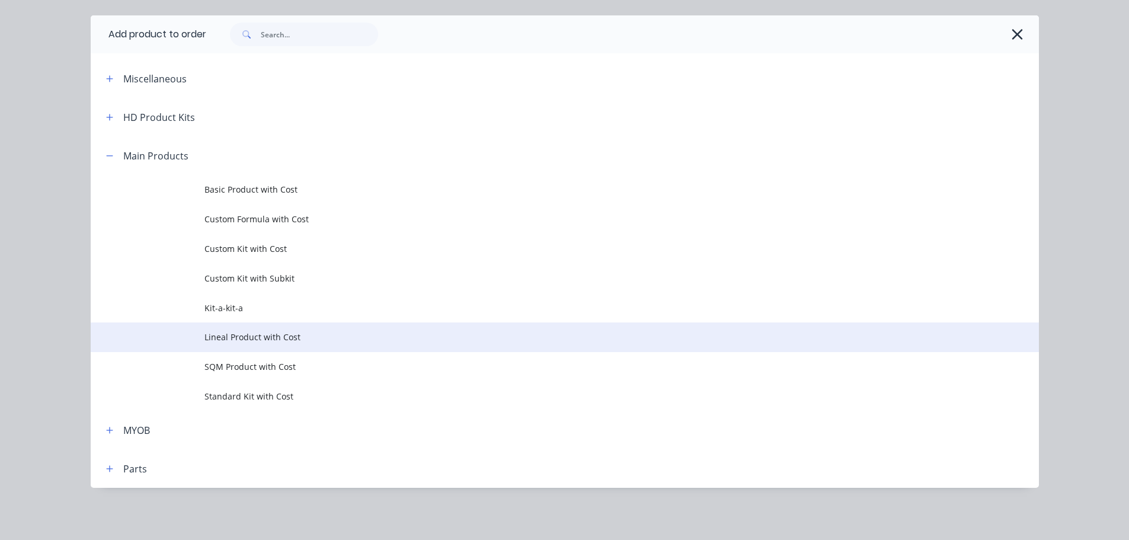
click at [295, 340] on span "Lineal Product with Cost" at bounding box center [537, 337] width 667 height 12
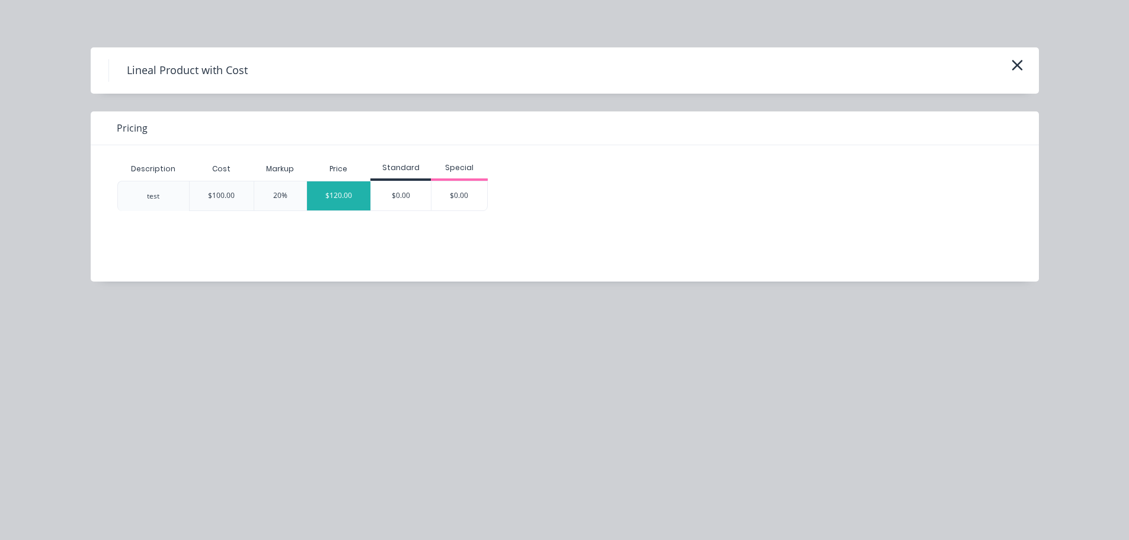
click at [330, 198] on div "$120.00" at bounding box center [339, 195] width 64 height 29
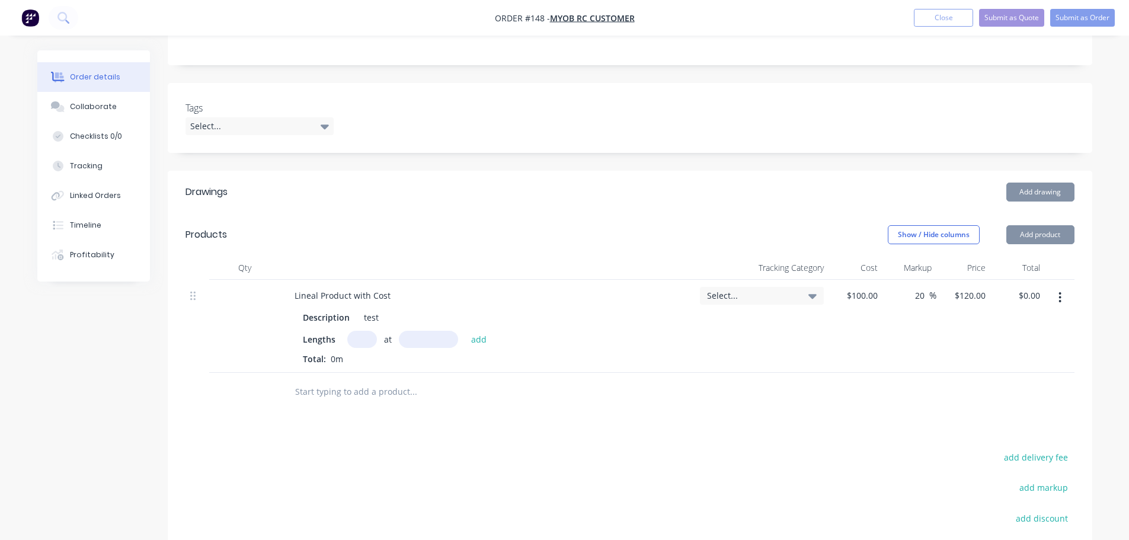
scroll to position [237, 0]
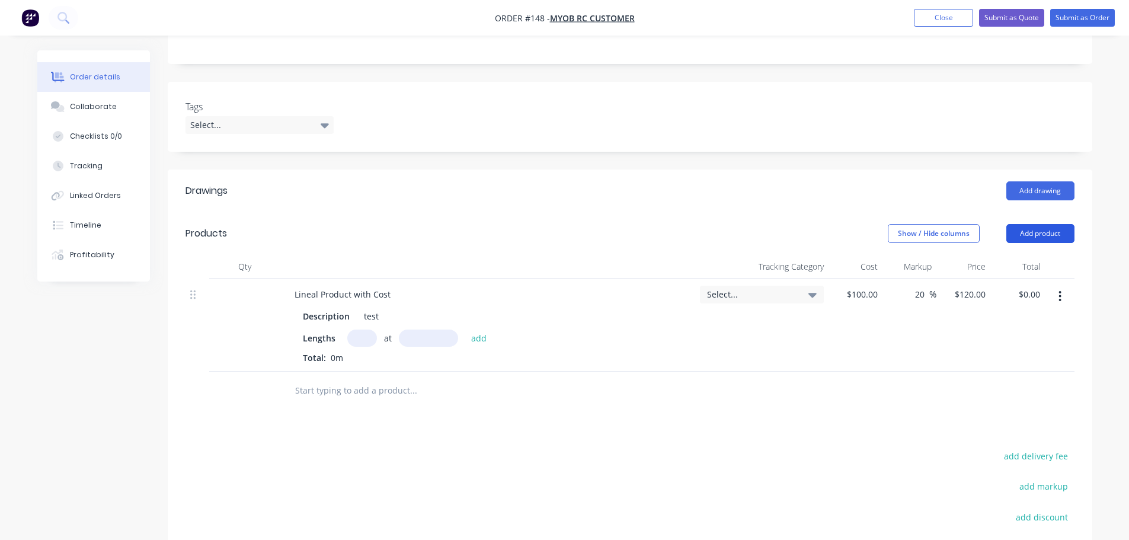
click at [1054, 239] on button "Add product" at bounding box center [1040, 233] width 68 height 19
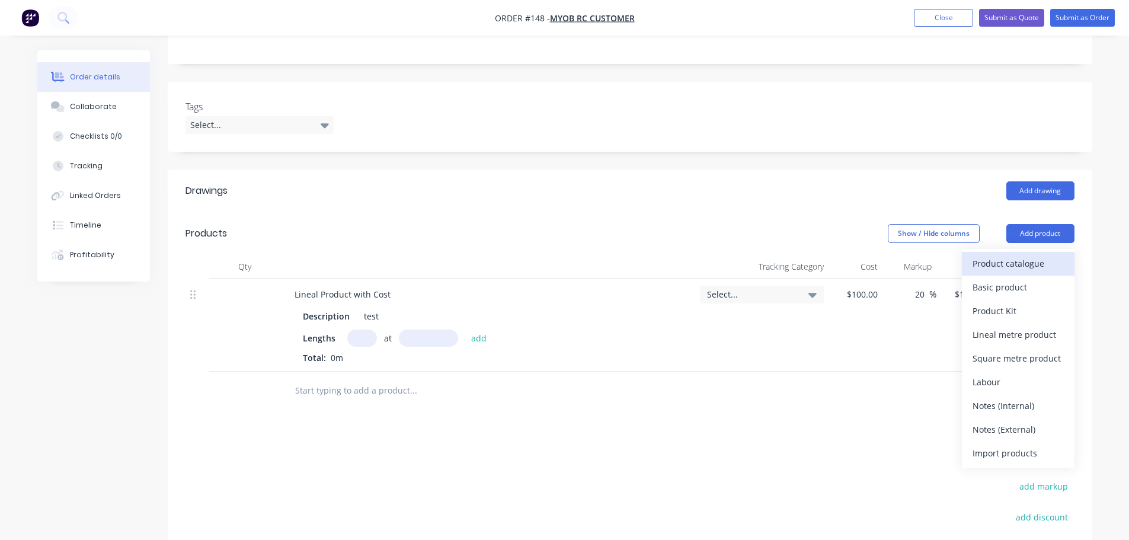
click at [1031, 262] on div "Product catalogue" at bounding box center [1018, 263] width 91 height 17
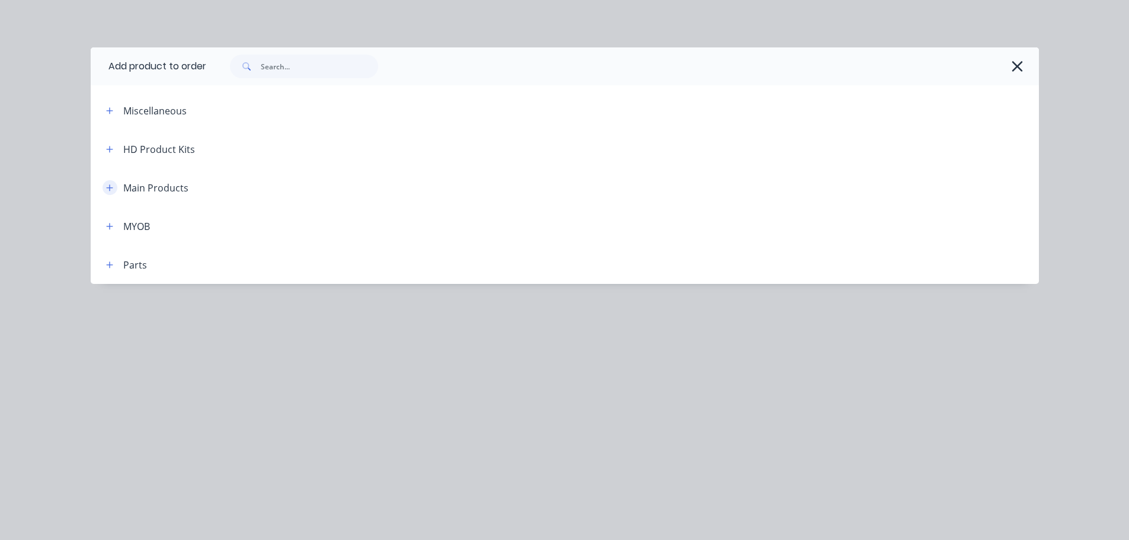
click at [110, 191] on icon "button" at bounding box center [109, 188] width 7 height 8
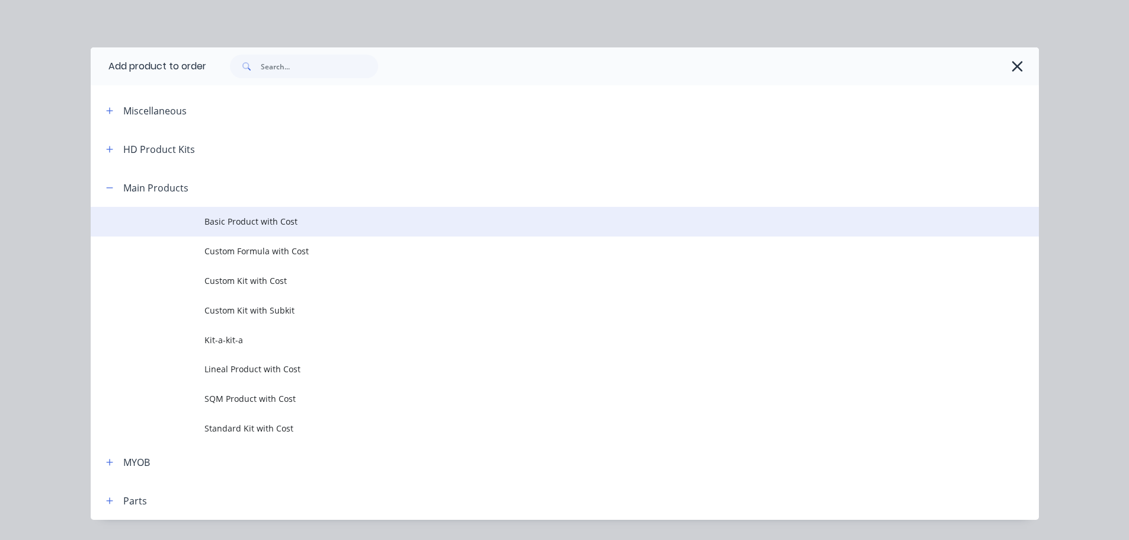
click at [225, 218] on span "Basic Product with Cost" at bounding box center [537, 221] width 667 height 12
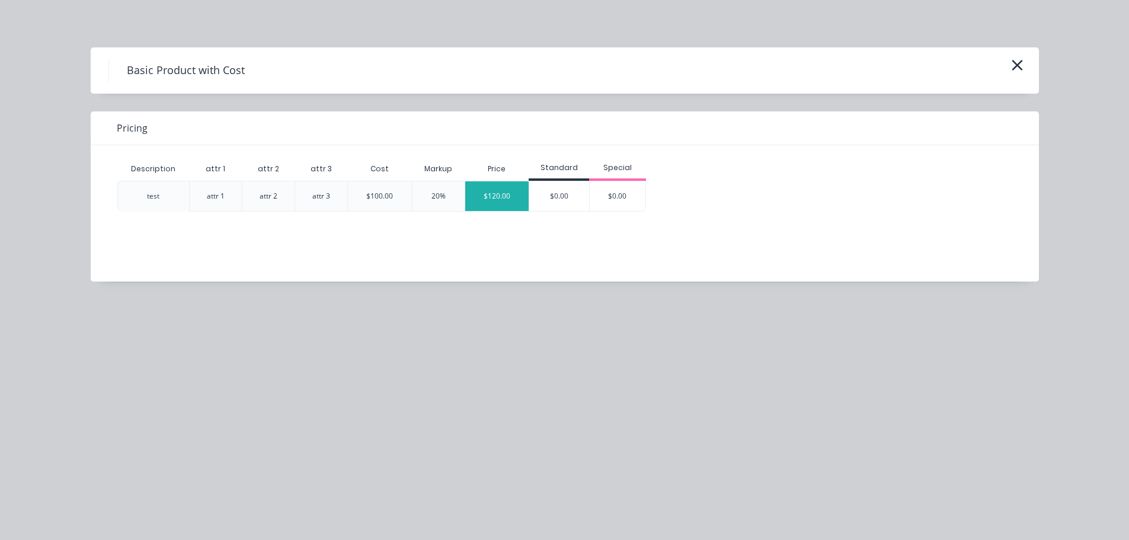
click at [500, 197] on div "$120.00" at bounding box center [497, 196] width 64 height 30
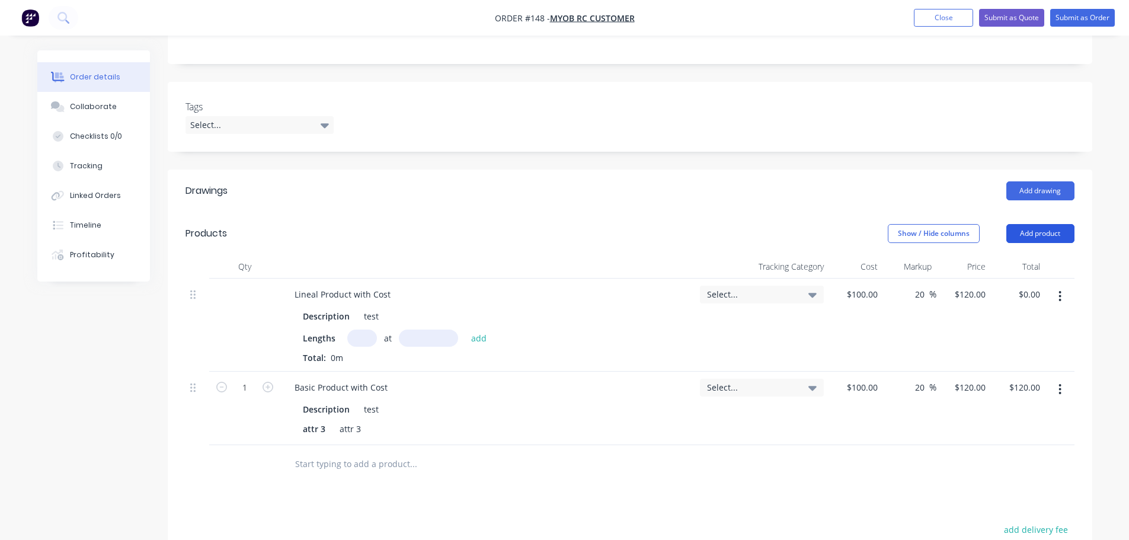
click at [1060, 238] on button "Add product" at bounding box center [1040, 233] width 68 height 19
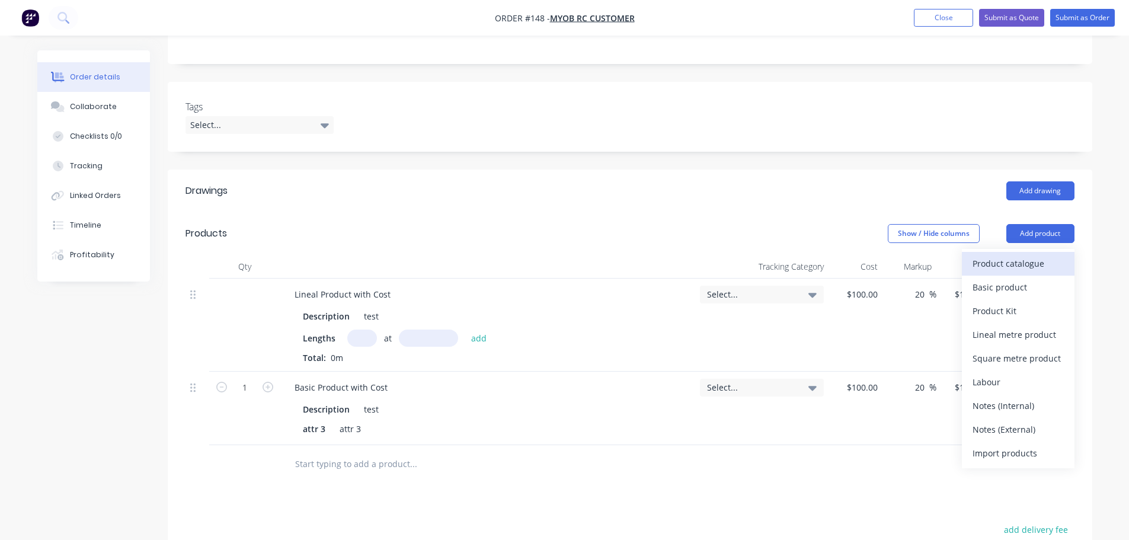
click at [1018, 269] on div "Product catalogue" at bounding box center [1018, 263] width 91 height 17
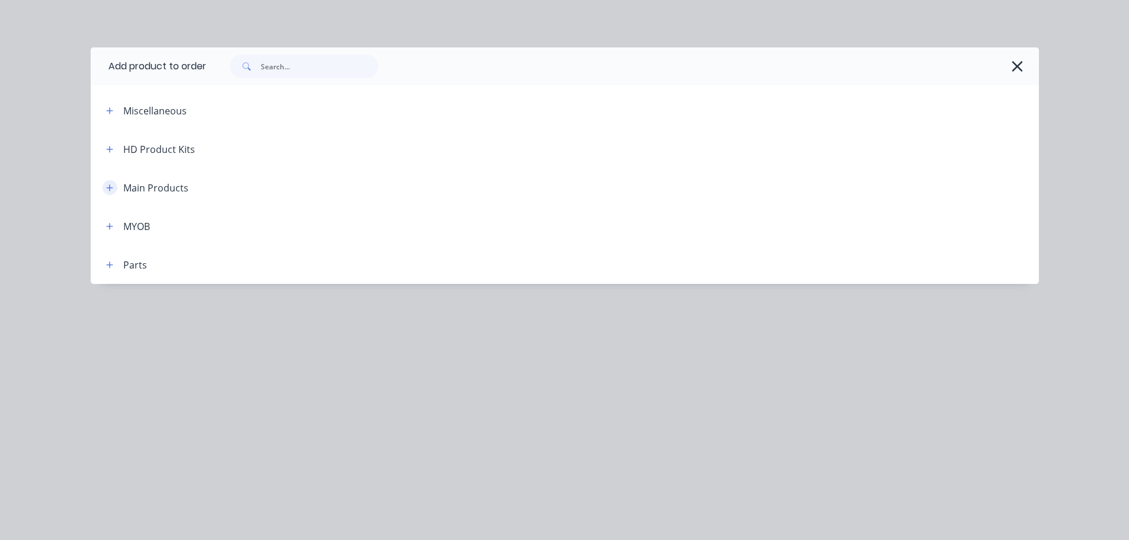
click at [107, 185] on icon "button" at bounding box center [109, 188] width 7 height 8
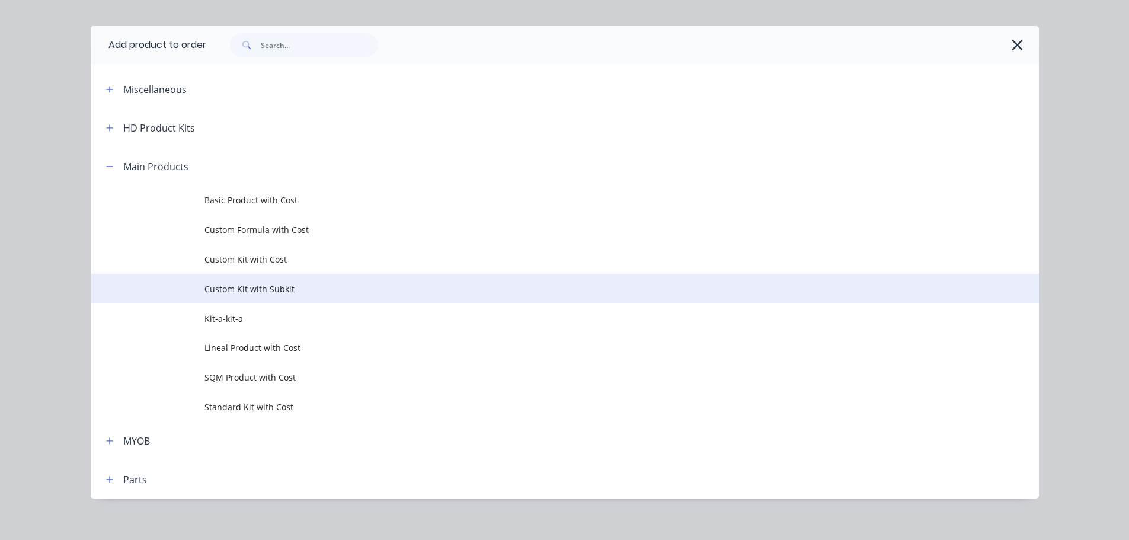
scroll to position [32, 0]
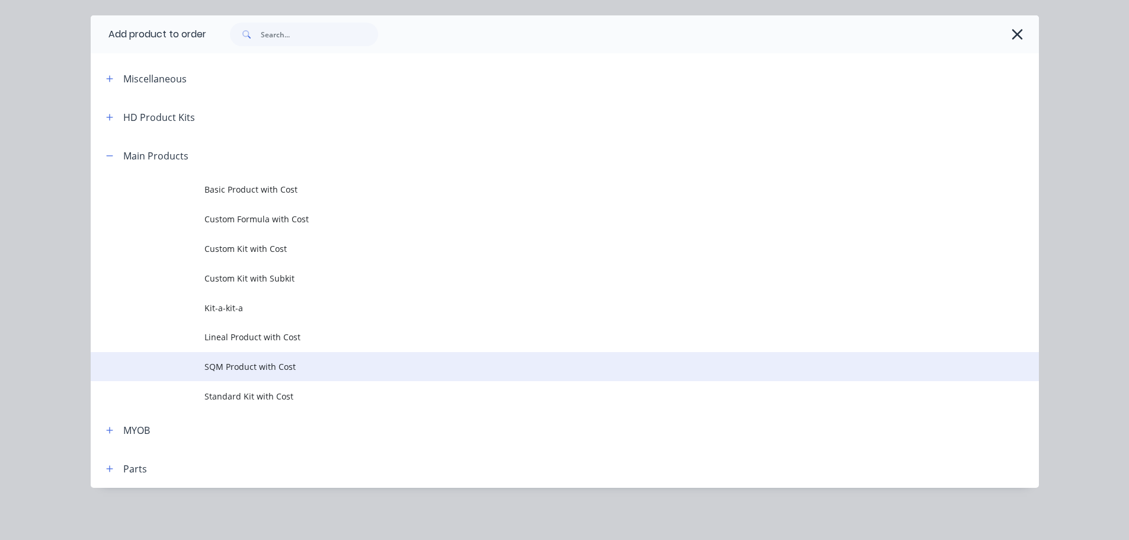
click at [270, 370] on span "SQM Product with Cost" at bounding box center [537, 366] width 667 height 12
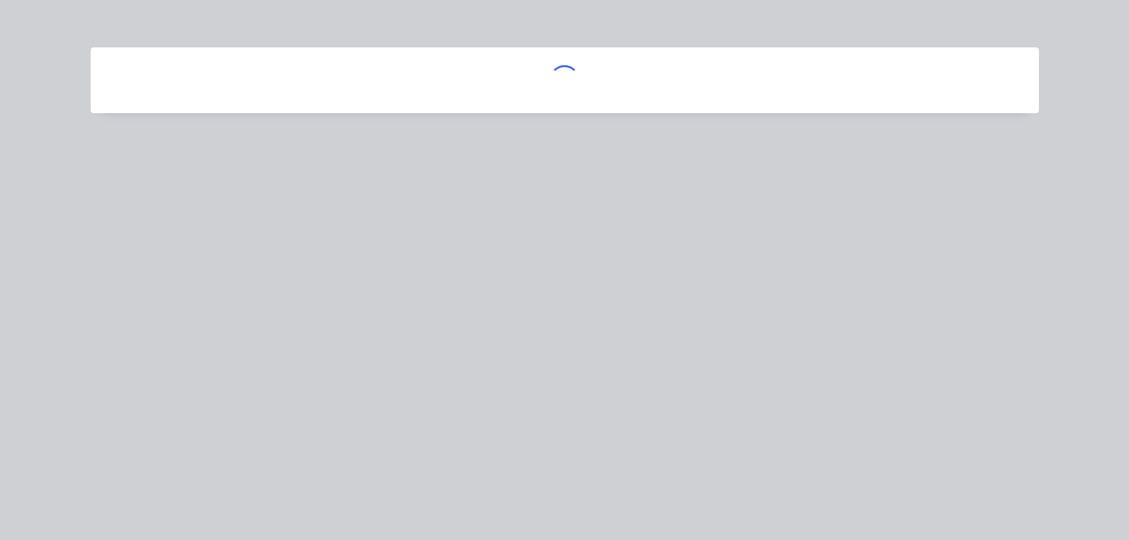
scroll to position [0, 0]
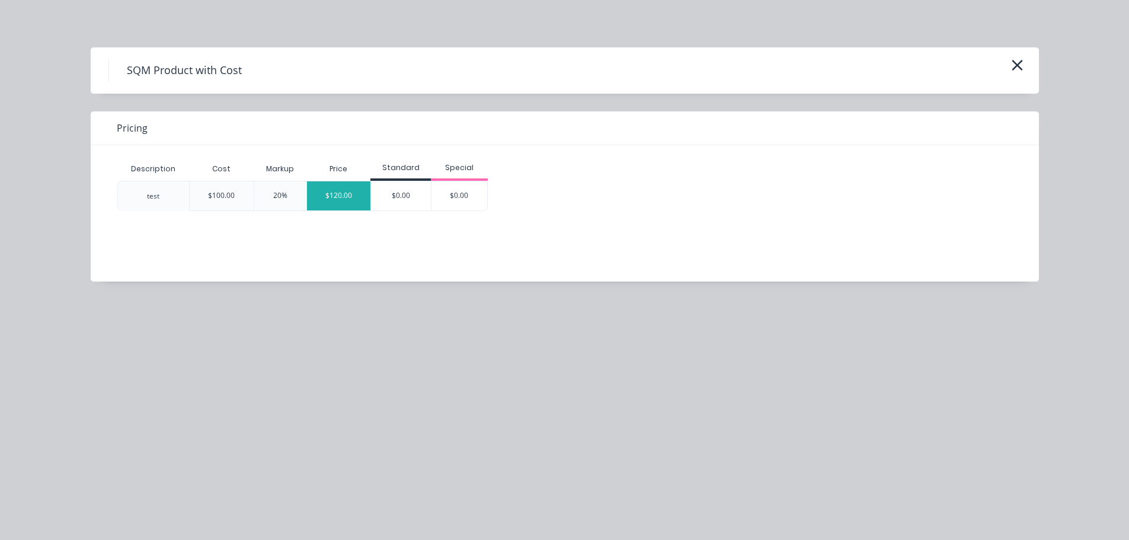
click at [350, 196] on div "$120.00" at bounding box center [339, 195] width 64 height 29
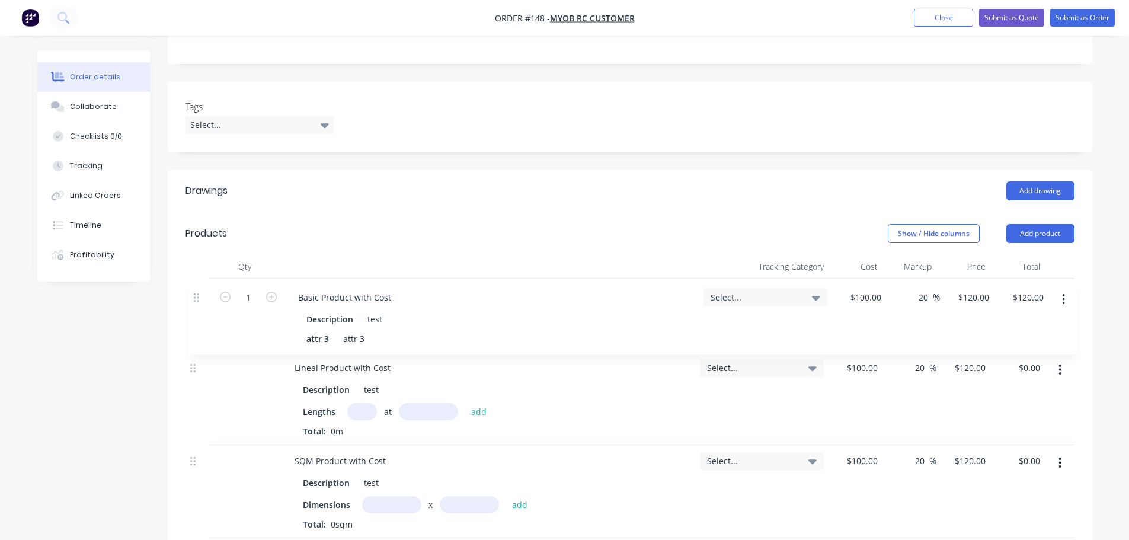
drag, startPoint x: 195, startPoint y: 390, endPoint x: 199, endPoint y: 290, distance: 100.2
click at [199, 290] on div "Lineal Product with Cost Description test Lengths at add Total: 0m Select... $1…" at bounding box center [630, 409] width 889 height 260
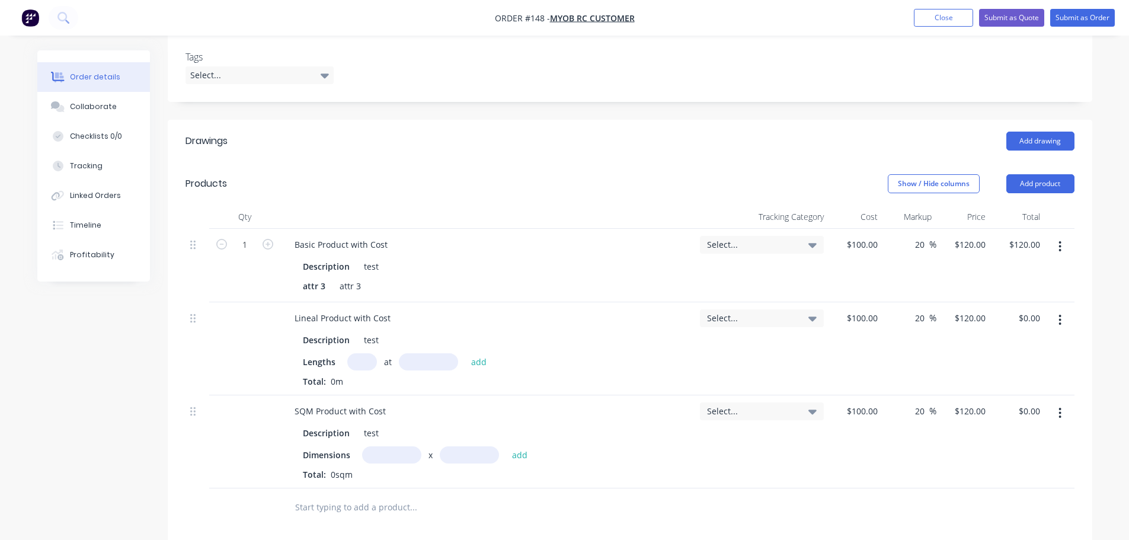
scroll to position [356, 0]
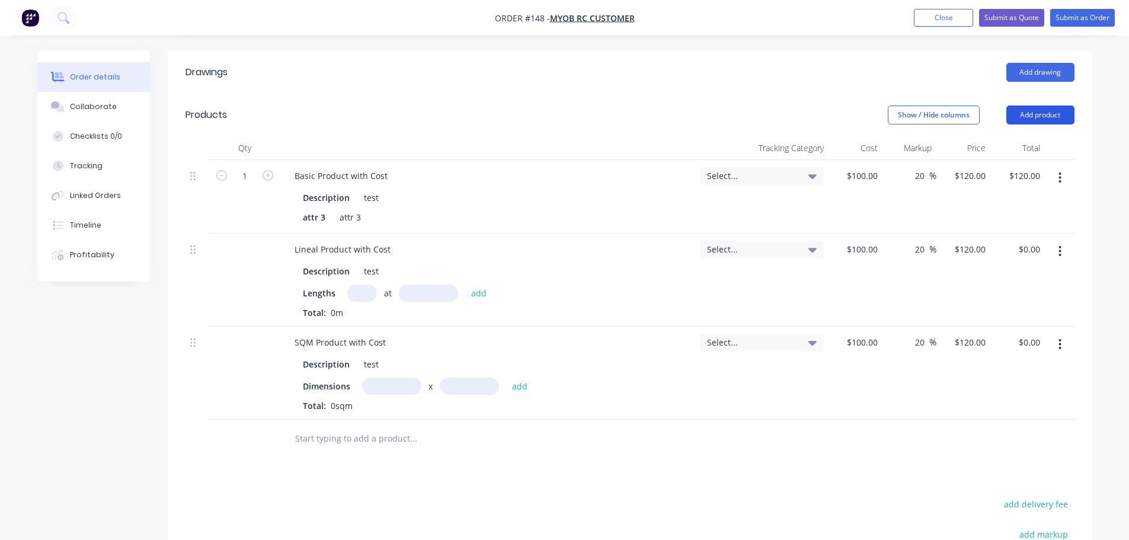
click at [1072, 109] on button "Add product" at bounding box center [1040, 115] width 68 height 19
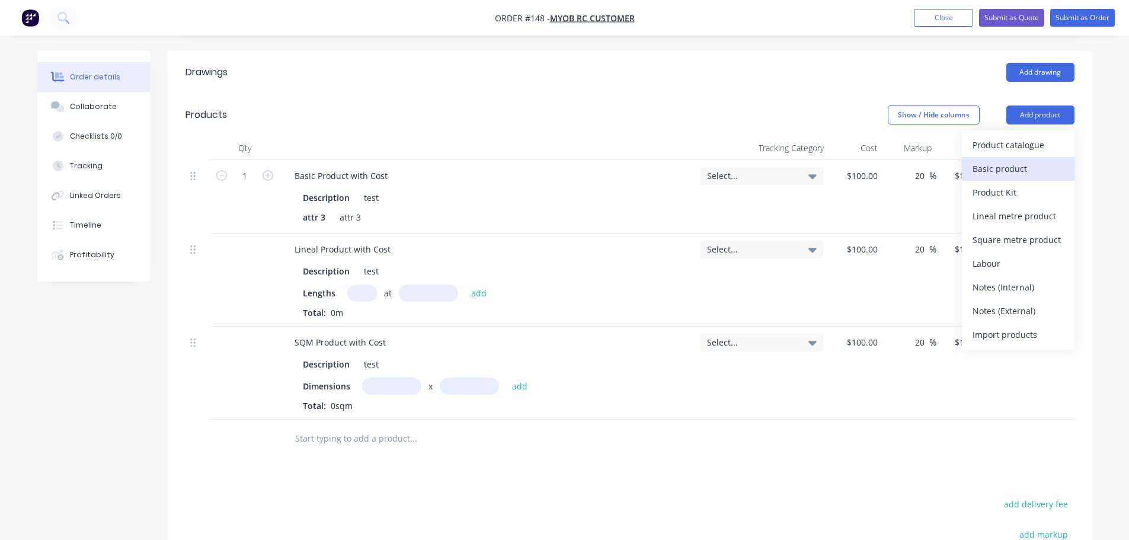
click at [1048, 166] on div "Basic product" at bounding box center [1018, 168] width 91 height 17
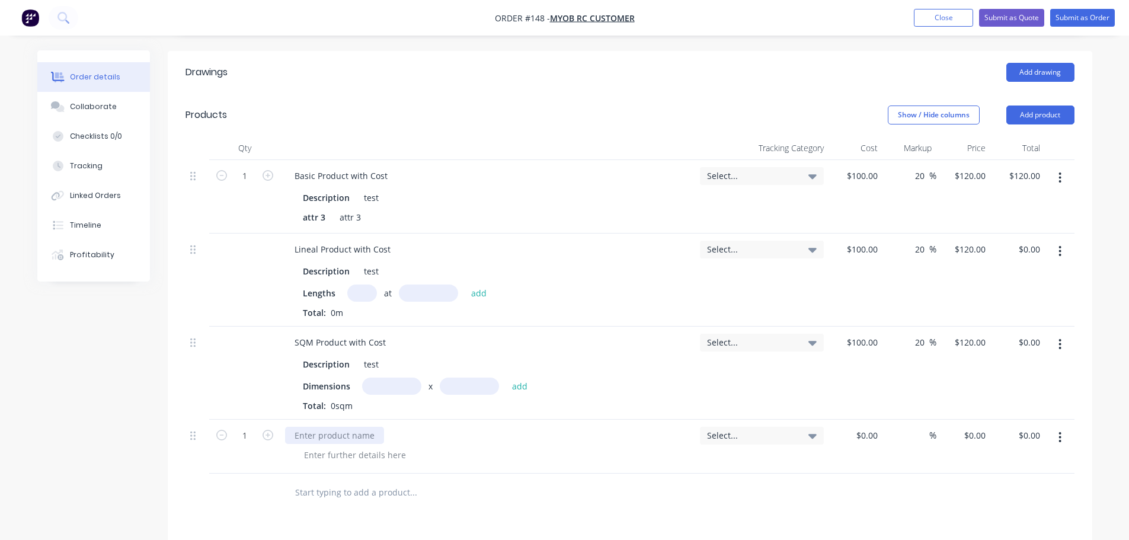
click at [317, 435] on div at bounding box center [334, 435] width 99 height 17
click at [875, 439] on input at bounding box center [868, 435] width 27 height 17
type input "$100.00"
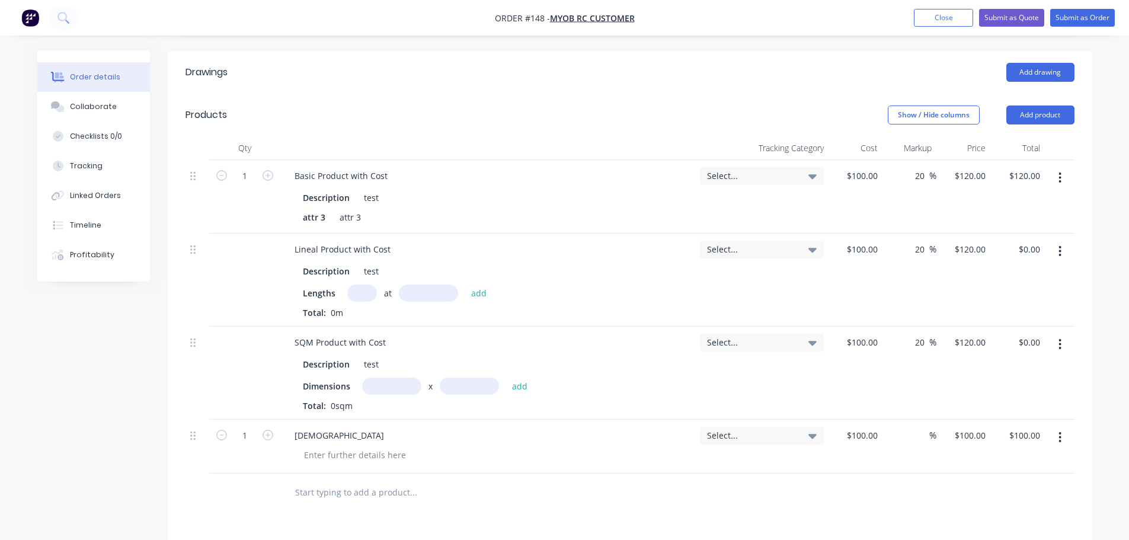
click at [911, 471] on div "%" at bounding box center [910, 447] width 54 height 54
click at [1040, 115] on button "Add product" at bounding box center [1040, 115] width 68 height 19
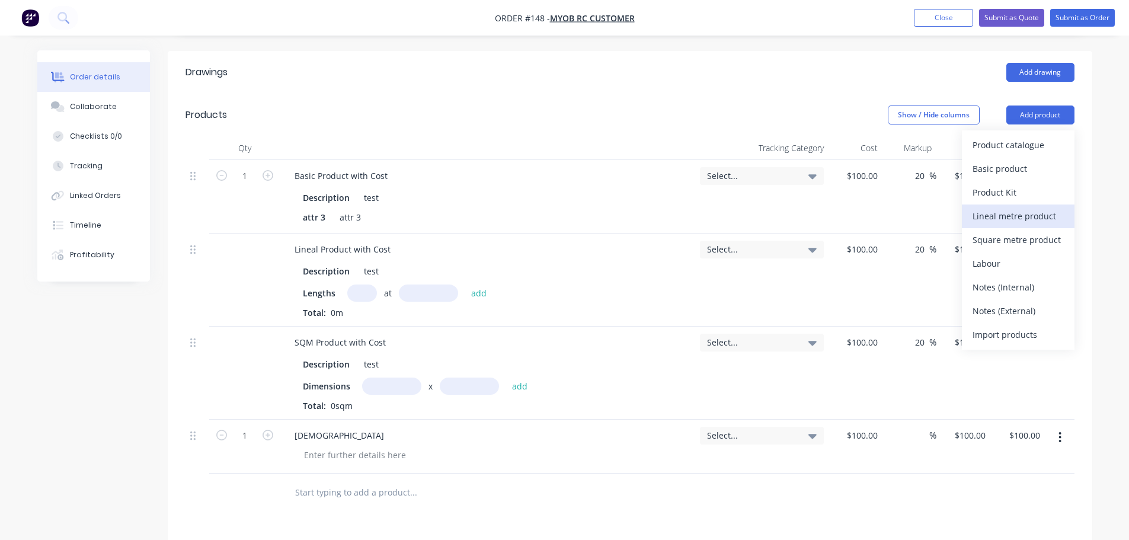
click at [1037, 220] on div "Lineal metre product" at bounding box center [1018, 215] width 91 height 17
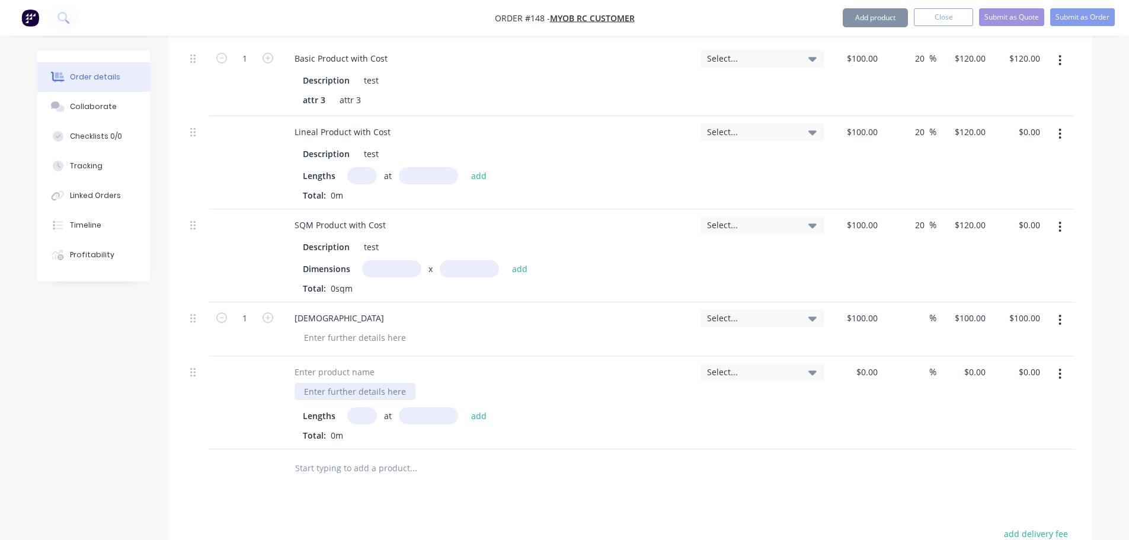
scroll to position [474, 0]
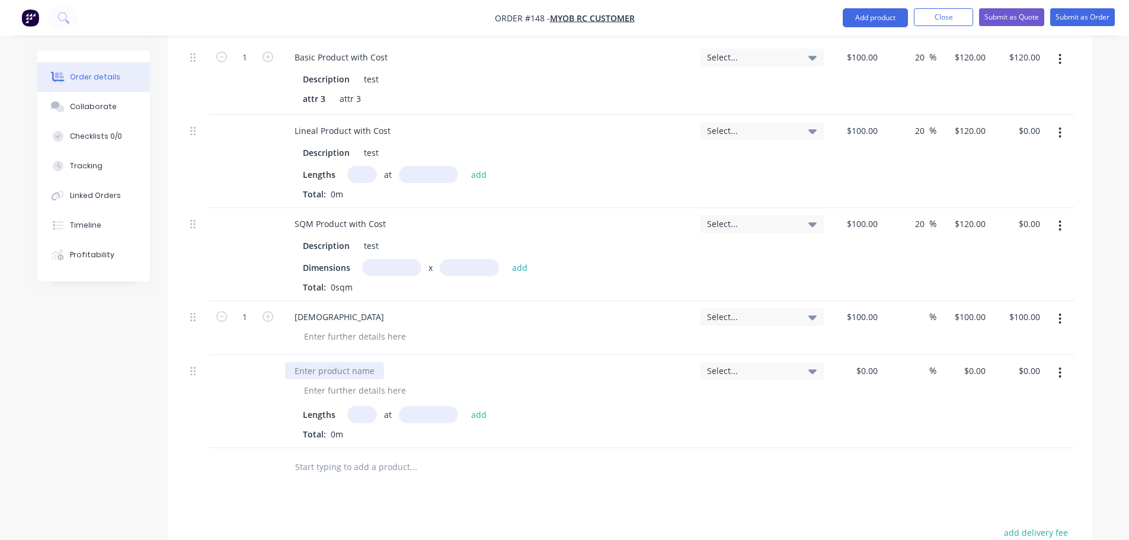
click at [351, 379] on div at bounding box center [334, 370] width 99 height 17
click at [366, 412] on input "text" at bounding box center [362, 414] width 30 height 17
type input "1"
click at [435, 413] on input "text" at bounding box center [428, 414] width 59 height 17
type input "100000"
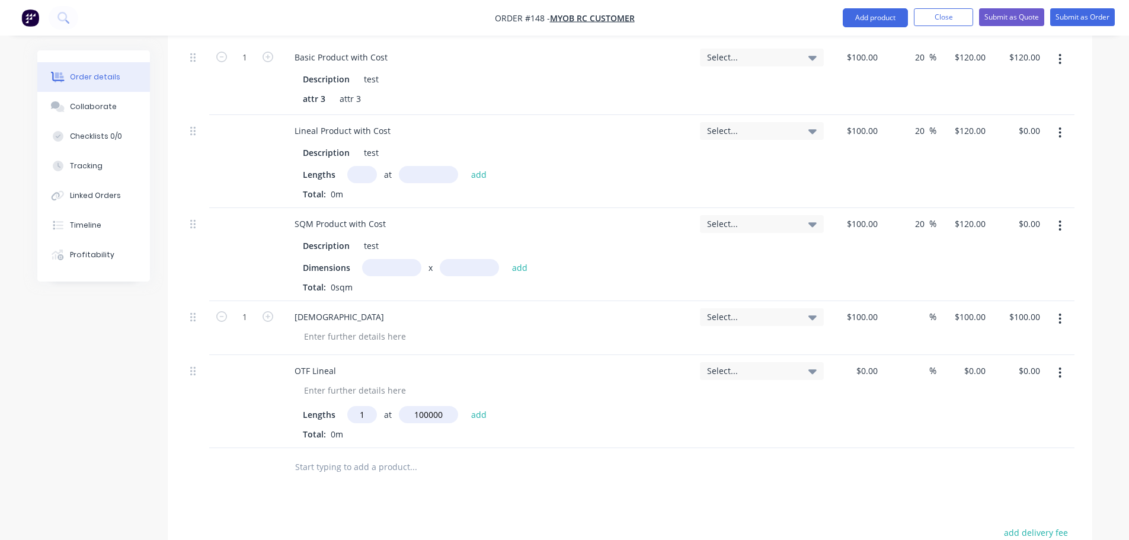
click at [465, 406] on button "add" at bounding box center [479, 414] width 28 height 16
click at [382, 440] on button "button" at bounding box center [380, 435] width 15 height 15
click at [358, 410] on input "text" at bounding box center [362, 414] width 30 height 17
type input "1"
click at [410, 408] on input "text" at bounding box center [428, 414] width 59 height 17
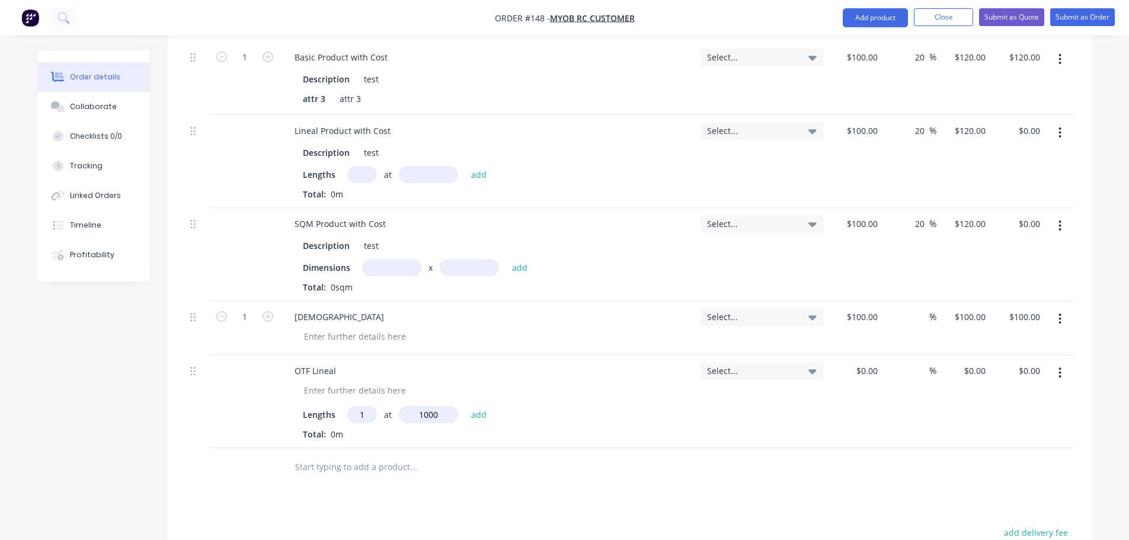
type input "1000"
click at [465, 406] on button "add" at bounding box center [479, 414] width 28 height 16
click at [865, 368] on div at bounding box center [873, 370] width 18 height 17
type input "$100.00"
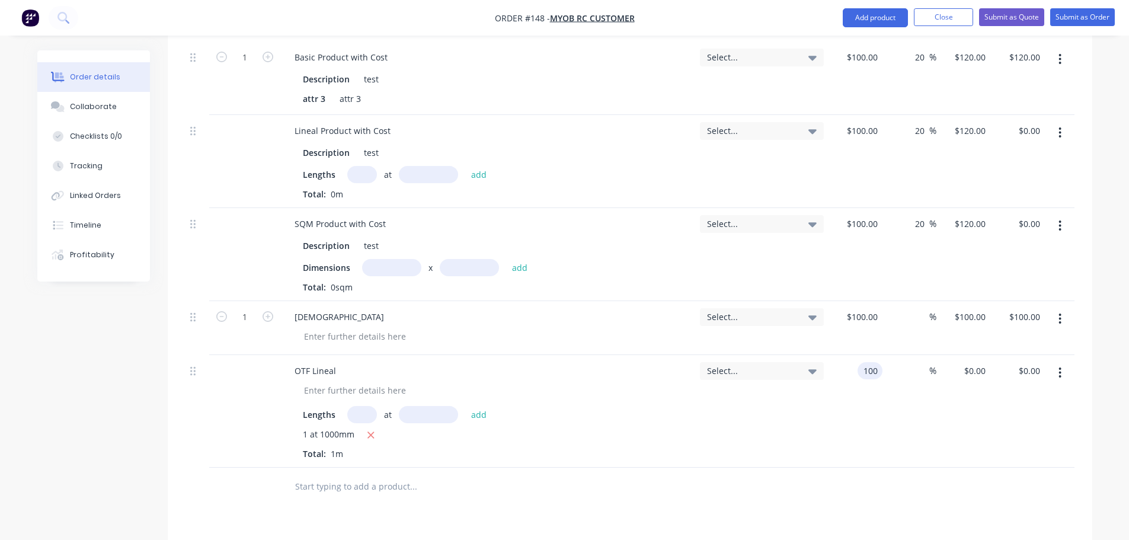
type input "$100.00"
click at [866, 427] on div "$100.00 $100.00" at bounding box center [856, 411] width 54 height 113
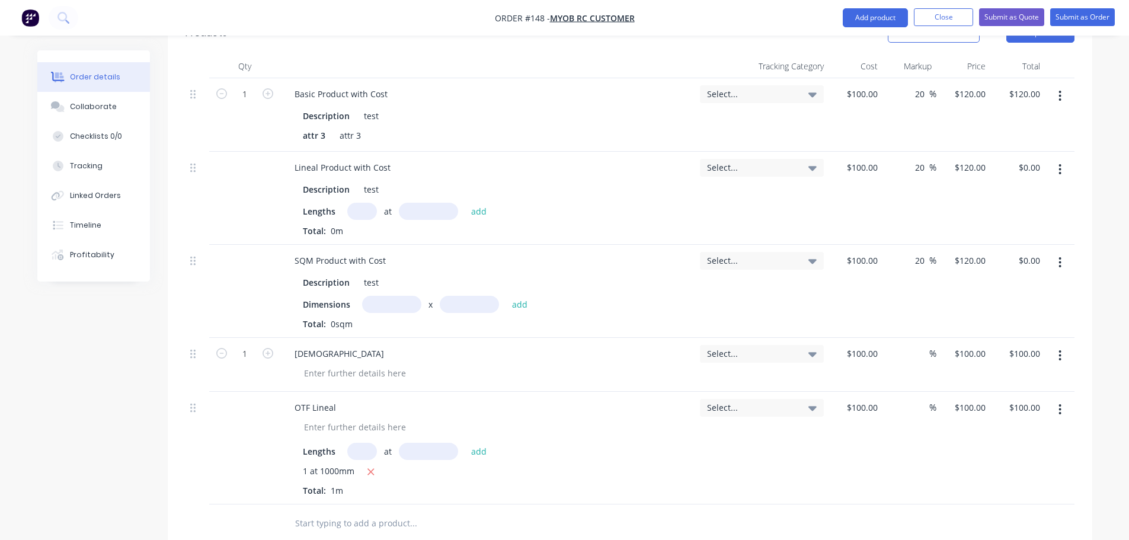
scroll to position [296, 0]
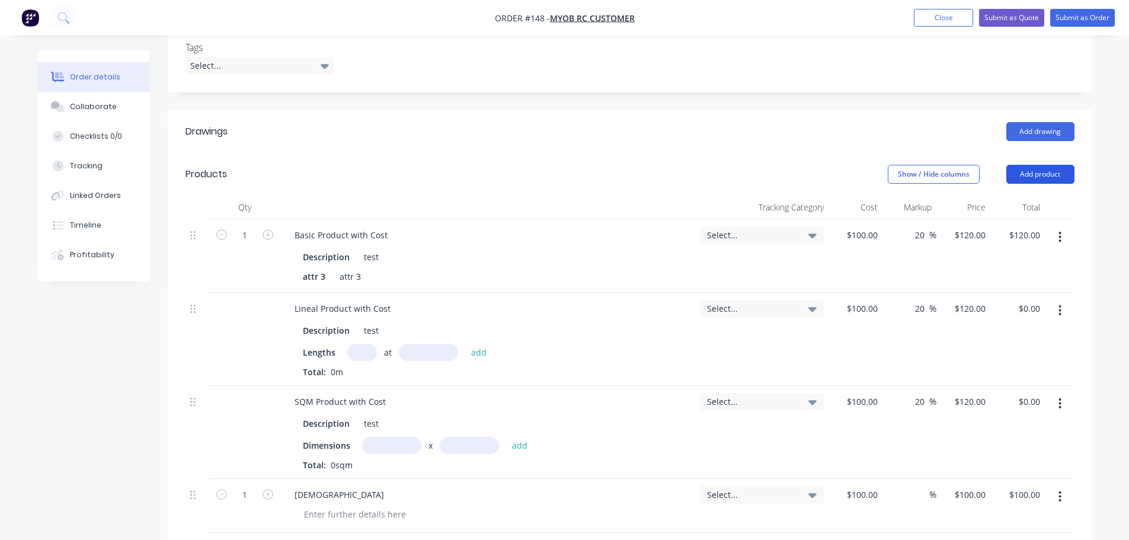
click at [1051, 171] on button "Add product" at bounding box center [1040, 174] width 68 height 19
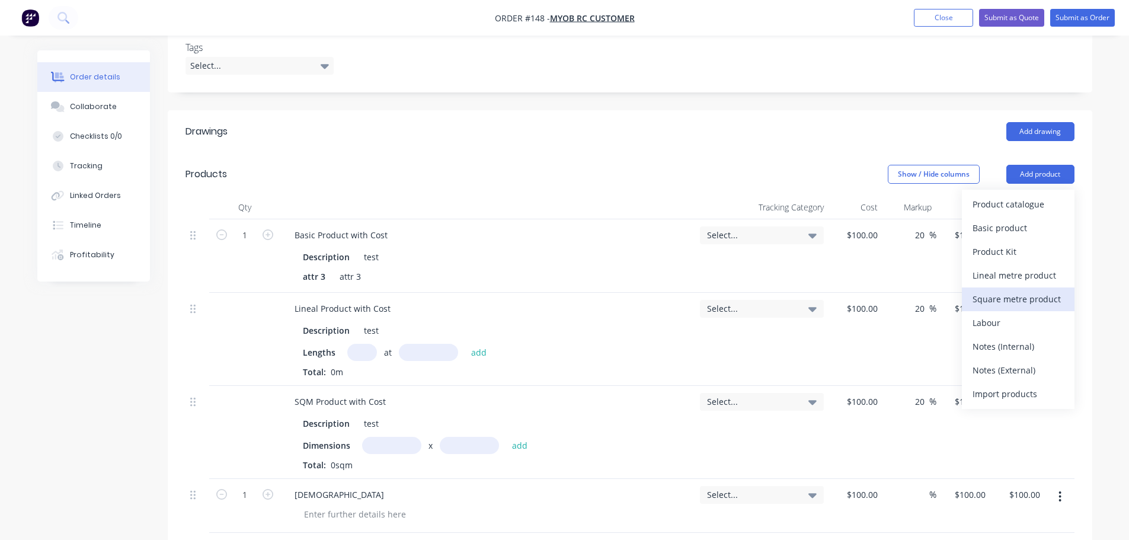
click at [1042, 299] on div "Square metre product" at bounding box center [1018, 298] width 91 height 17
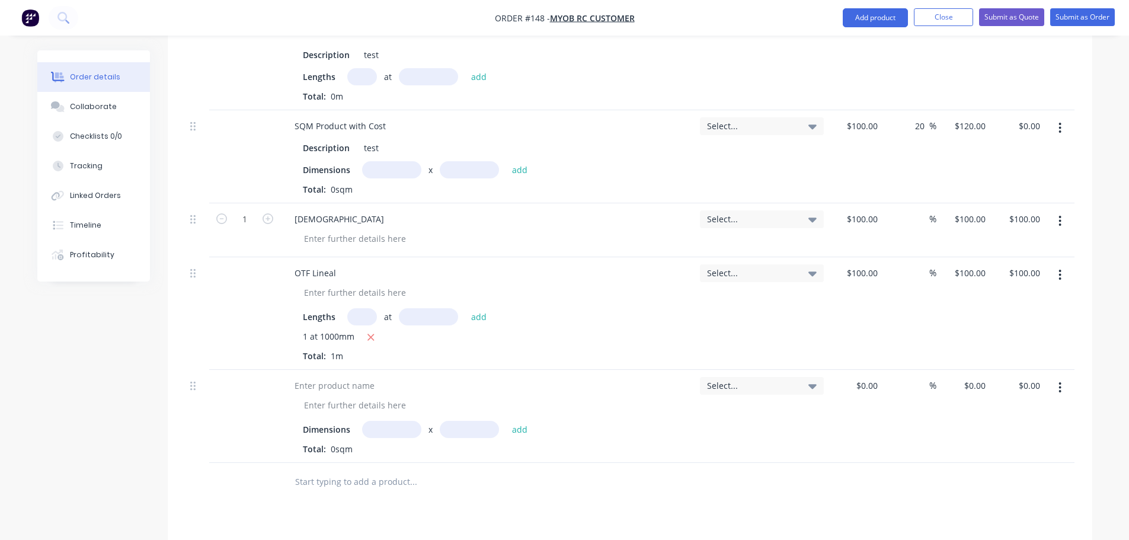
scroll to position [593, 0]
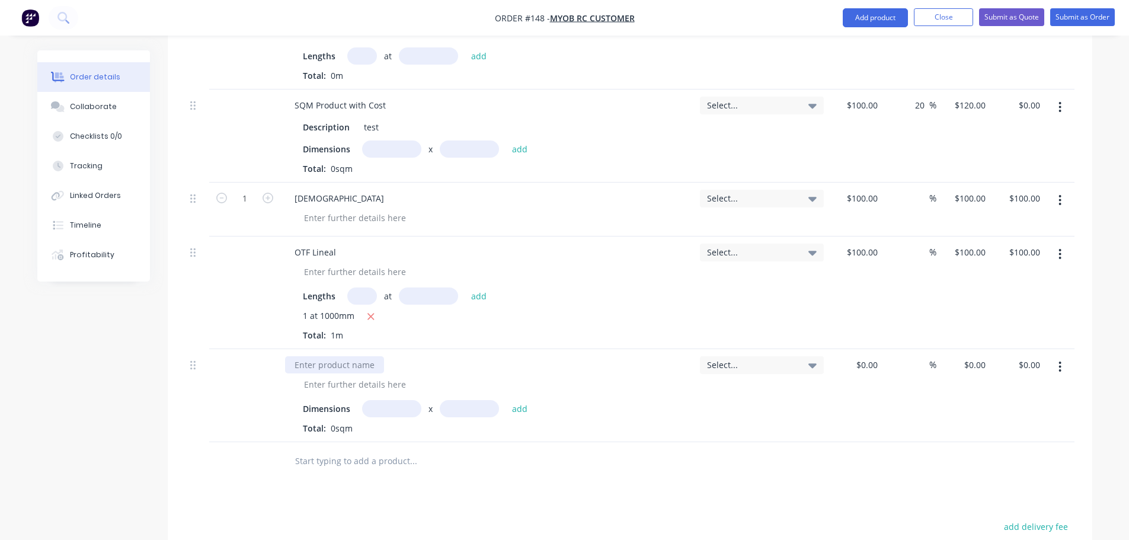
click at [337, 361] on div at bounding box center [334, 364] width 99 height 17
click at [385, 407] on input "text" at bounding box center [391, 408] width 59 height 17
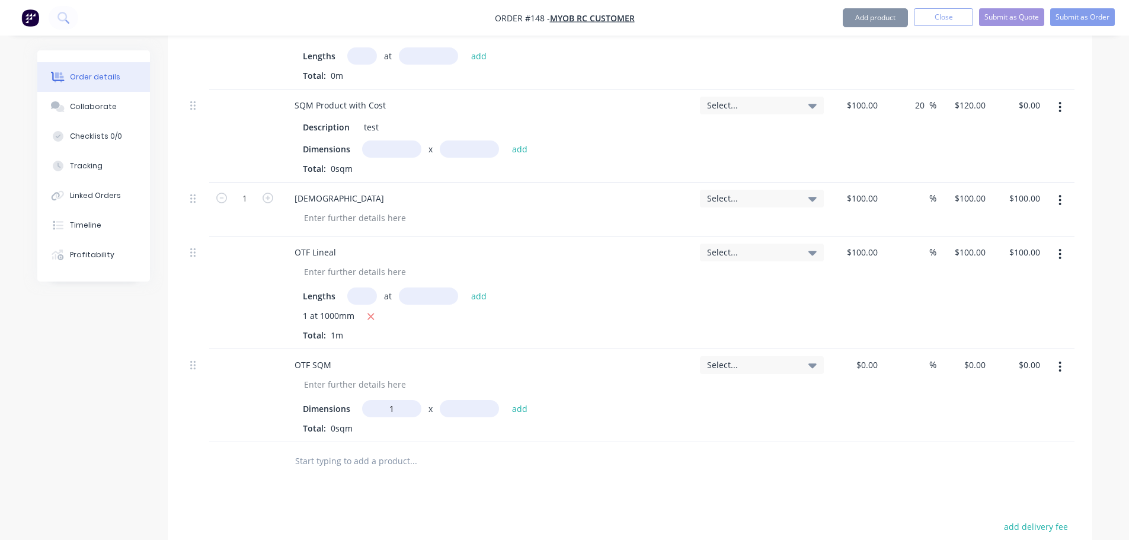
type input "1m"
click at [472, 409] on input "text" at bounding box center [469, 408] width 59 height 17
type input "1"
click at [506, 400] on button "add" at bounding box center [520, 408] width 28 height 16
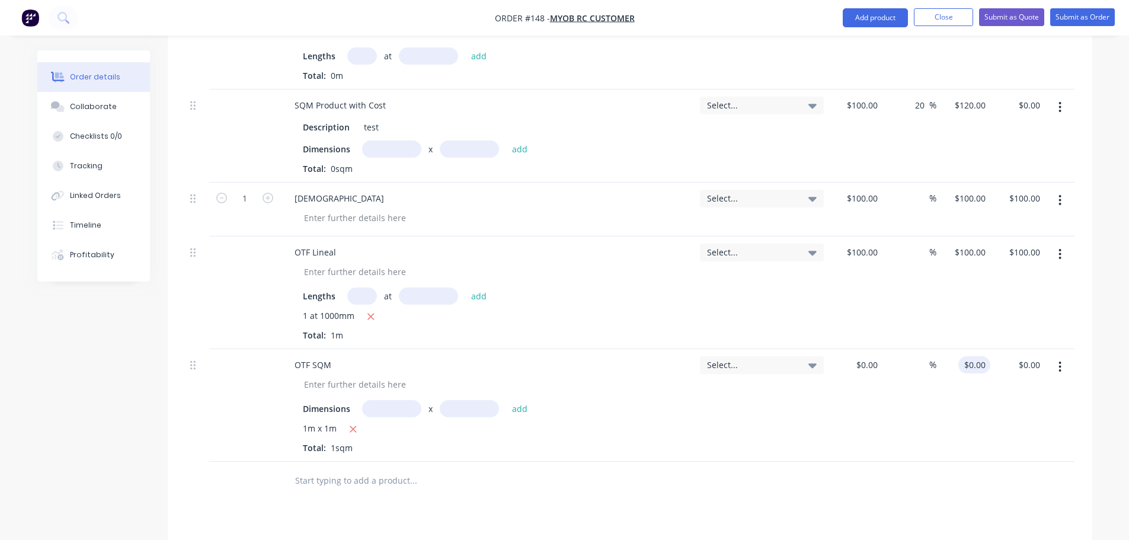
type input "0"
click at [980, 366] on input "0" at bounding box center [976, 364] width 27 height 17
type input "$0.00"
click at [872, 367] on input at bounding box center [868, 364] width 27 height 17
type input "$100.00"
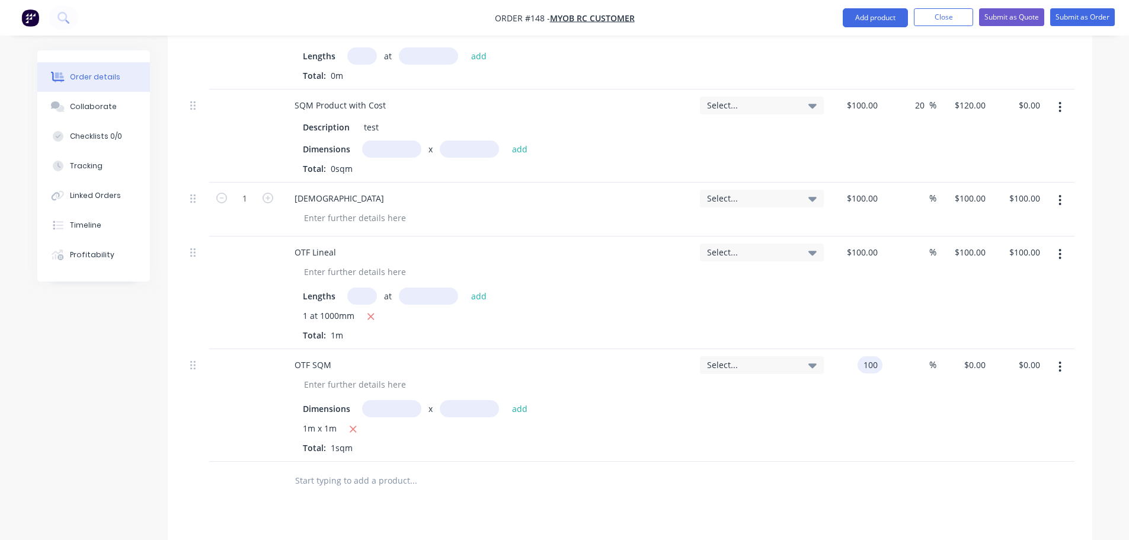
type input "$100.00"
click at [916, 469] on div at bounding box center [630, 481] width 889 height 39
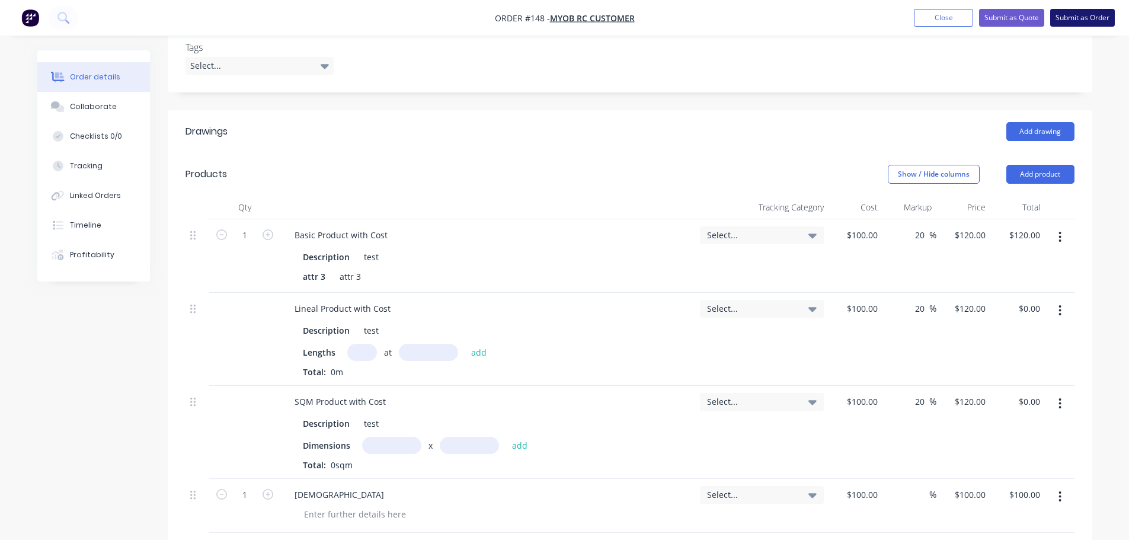
click at [1088, 17] on button "Submit as Order" at bounding box center [1082, 18] width 65 height 18
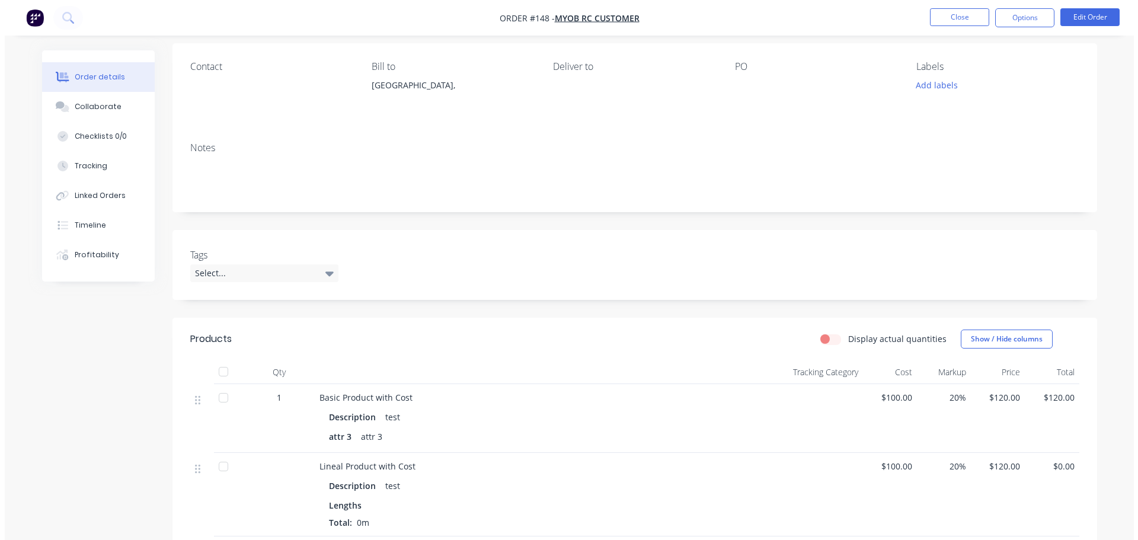
scroll to position [0, 0]
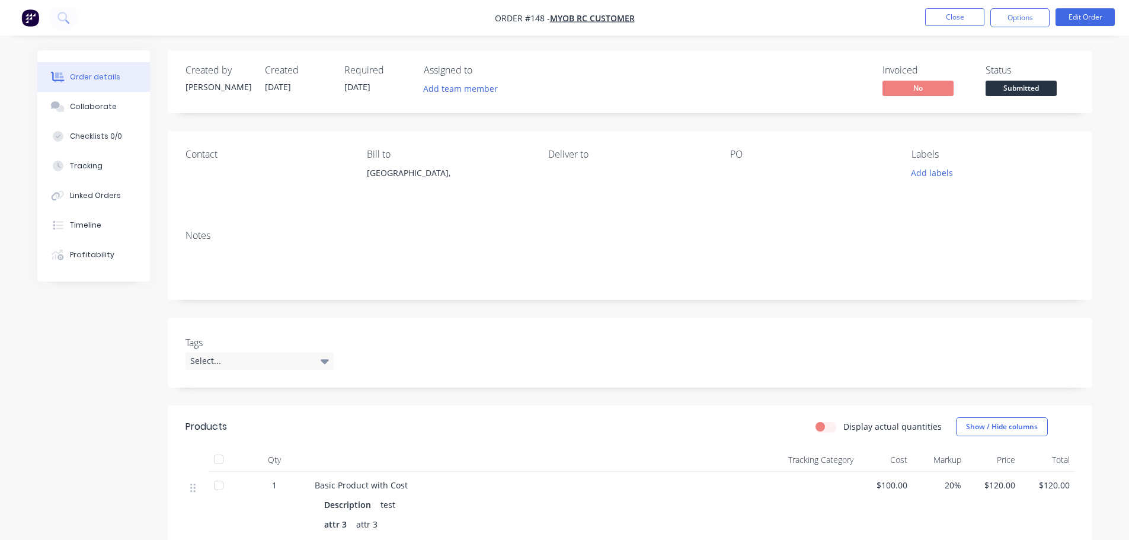
click at [1038, 27] on nav "Order #148 - MYOB RC Customer Close Options Edit Order" at bounding box center [564, 18] width 1129 height 36
click at [1034, 8] on nav "Order #148 - MYOB RC Customer Close Options Edit Order" at bounding box center [564, 18] width 1129 height 36
click at [1029, 17] on button "Options" at bounding box center [1019, 17] width 59 height 19
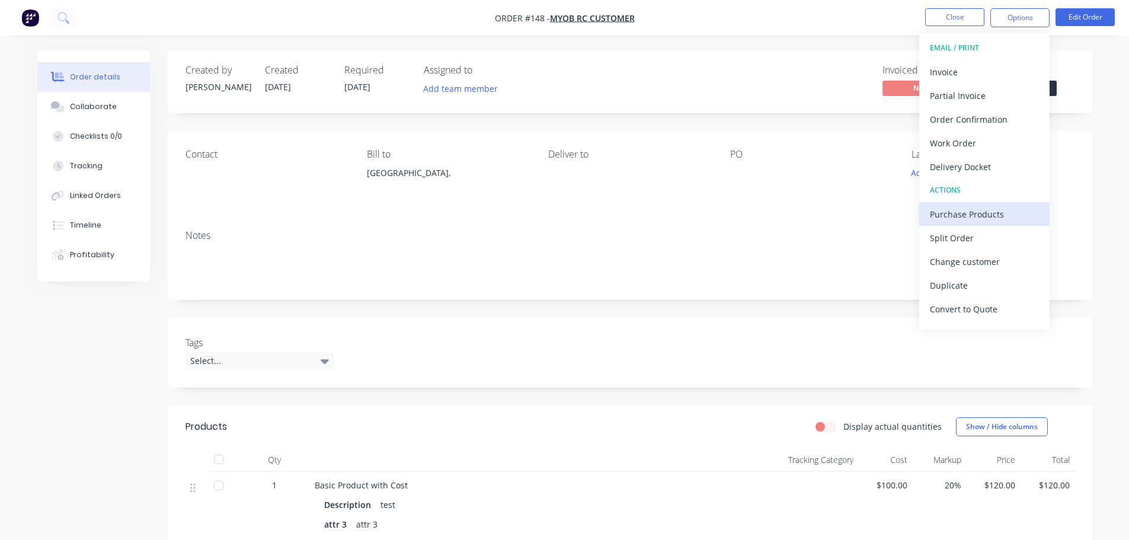
click at [993, 216] on div "Purchase Products" at bounding box center [984, 214] width 109 height 17
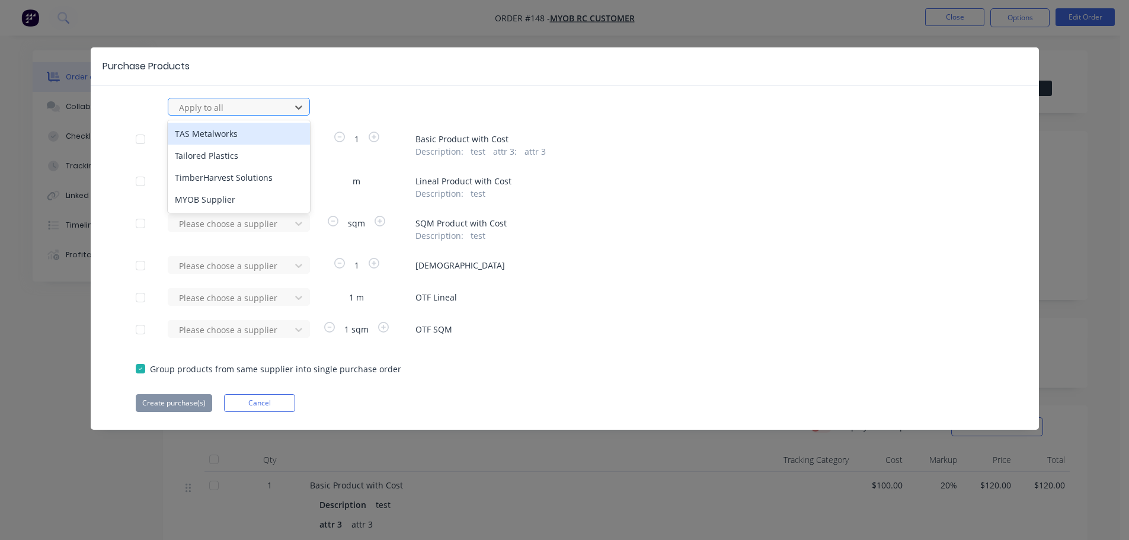
click at [229, 110] on div at bounding box center [231, 107] width 107 height 15
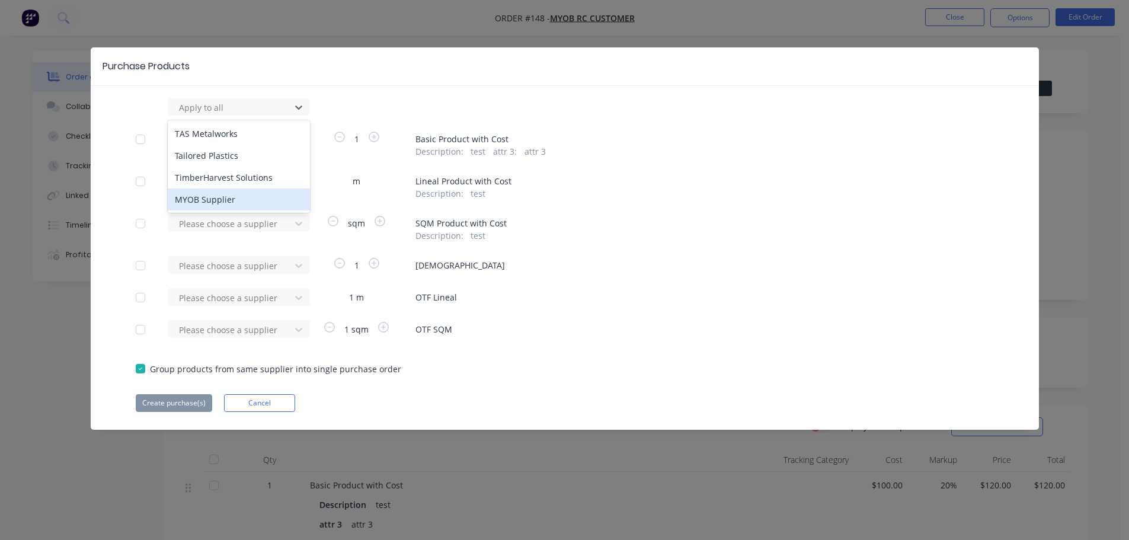
click at [220, 197] on div "MYOB Supplier" at bounding box center [239, 199] width 142 height 22
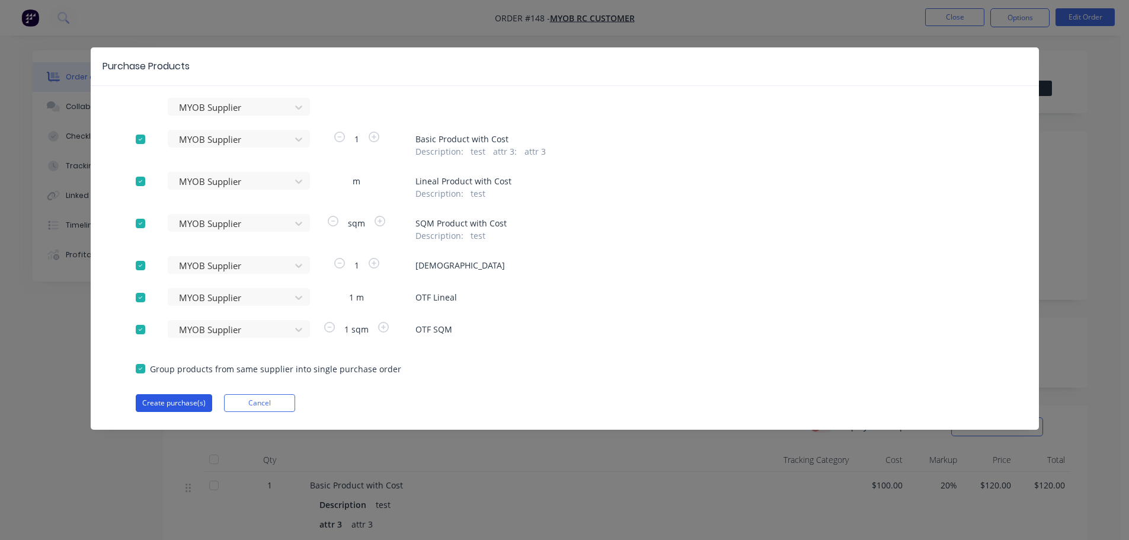
click at [186, 401] on button "Create purchase(s)" at bounding box center [174, 403] width 76 height 18
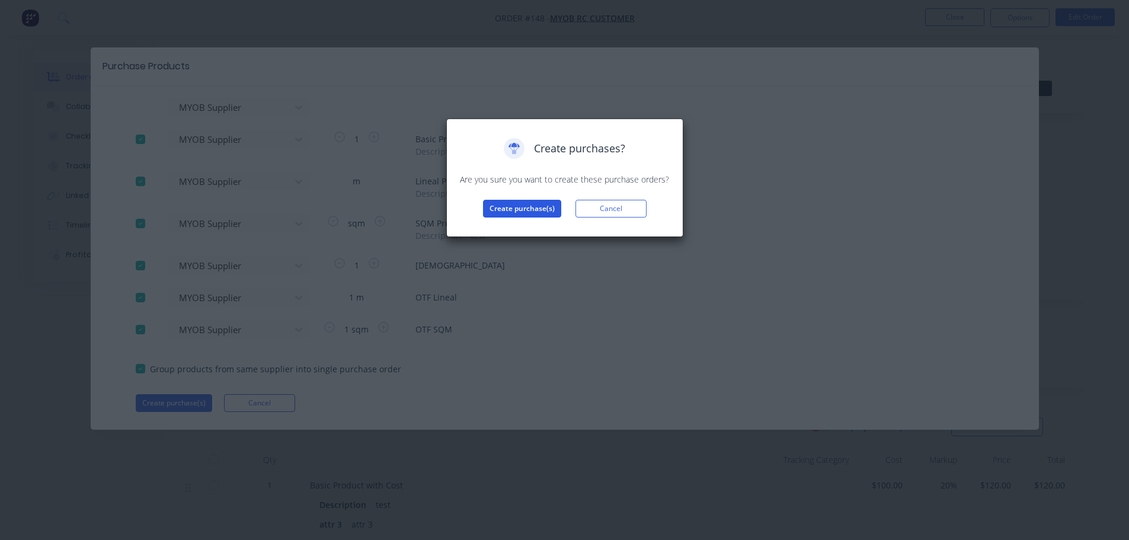
click at [538, 207] on button "Create purchase(s)" at bounding box center [522, 209] width 78 height 18
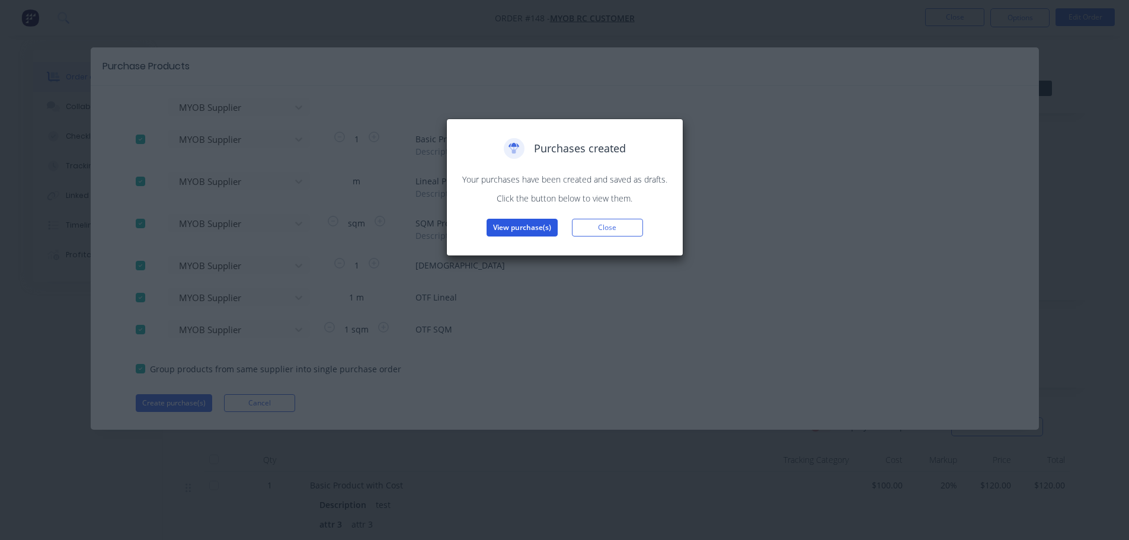
click at [523, 223] on button "View purchase(s)" at bounding box center [522, 228] width 71 height 18
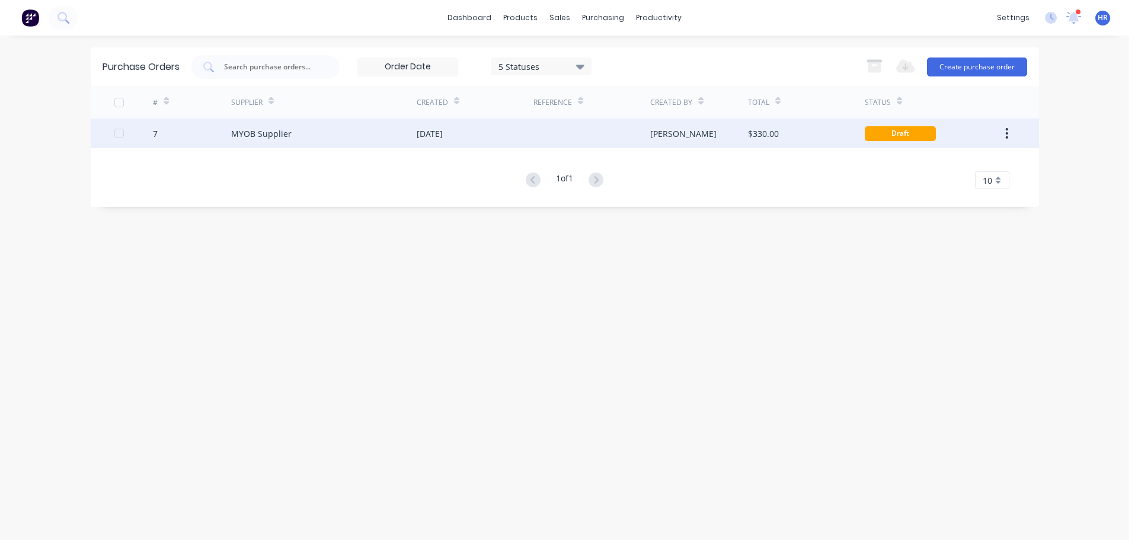
click at [547, 132] on div at bounding box center [591, 134] width 117 height 30
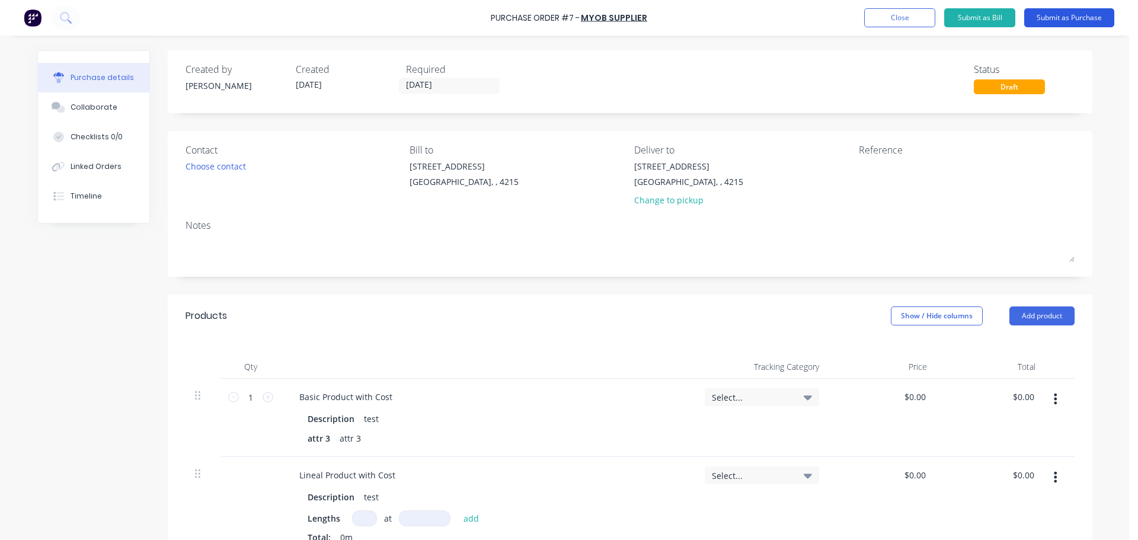
click at [1100, 26] on button "Submit as Purchase" at bounding box center [1069, 17] width 90 height 19
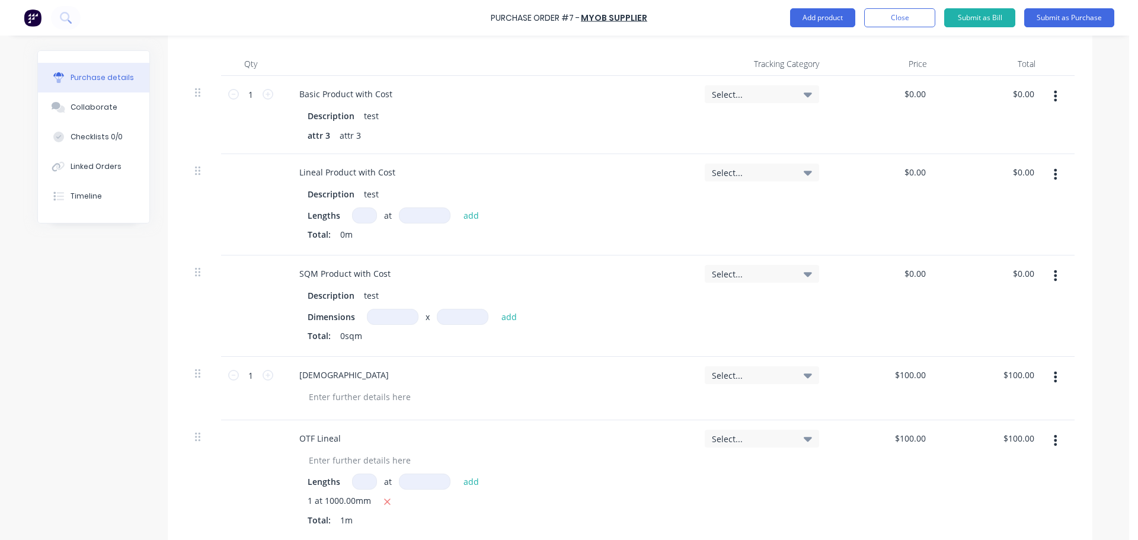
scroll to position [296, 0]
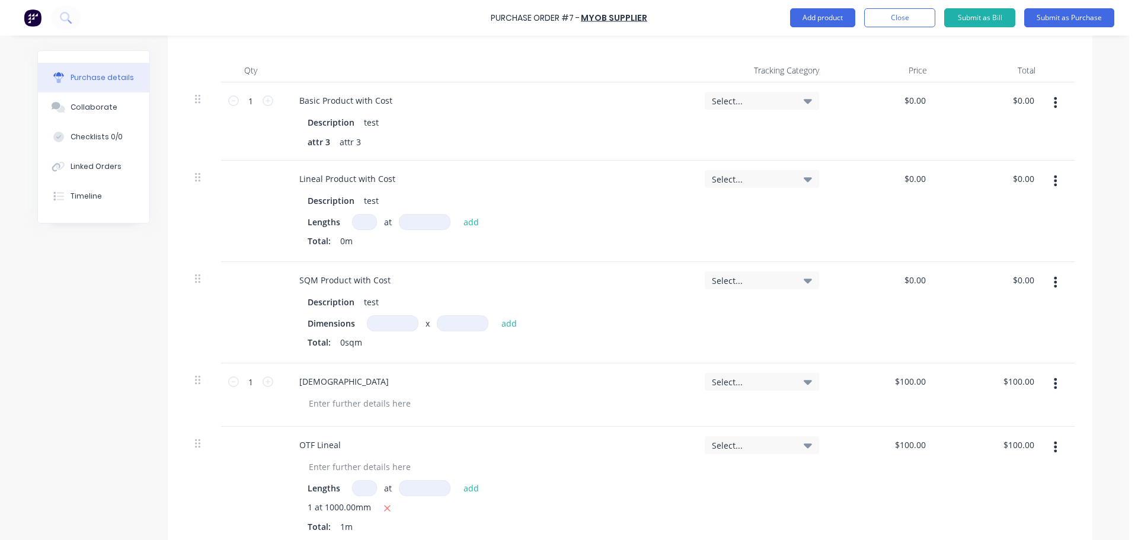
click at [364, 220] on input at bounding box center [364, 222] width 25 height 16
type input "1"
click at [416, 224] on input at bounding box center [425, 222] width 52 height 16
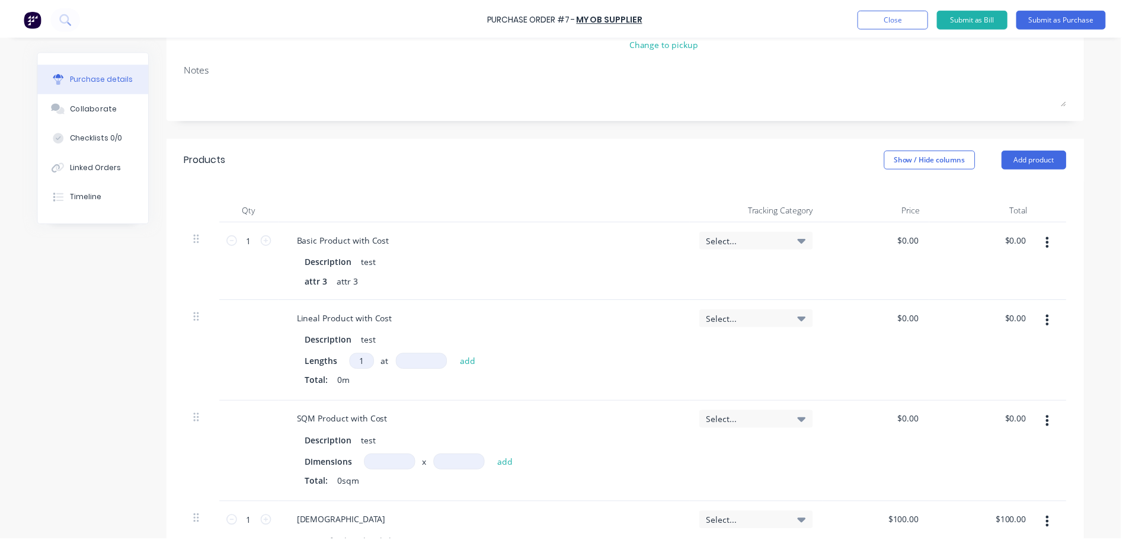
scroll to position [0, 0]
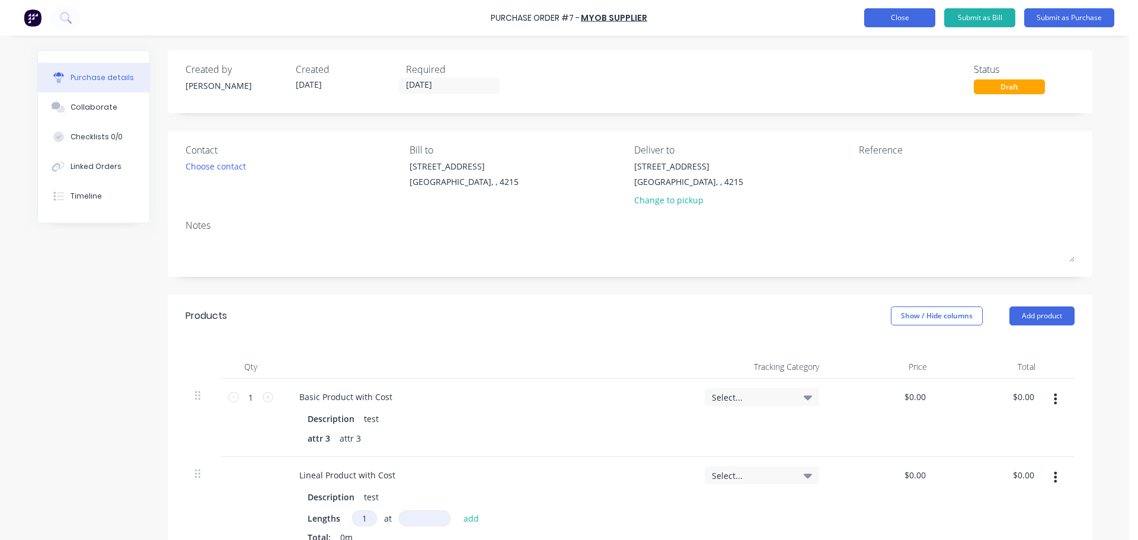
click at [921, 20] on button "Close" at bounding box center [899, 17] width 71 height 19
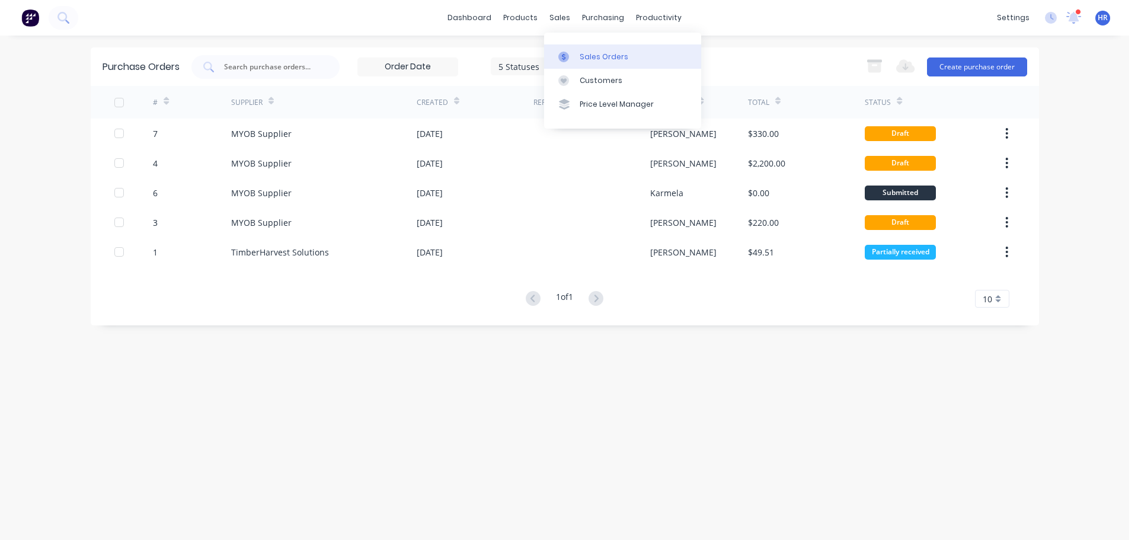
click at [578, 53] on link "Sales Orders" at bounding box center [622, 56] width 157 height 24
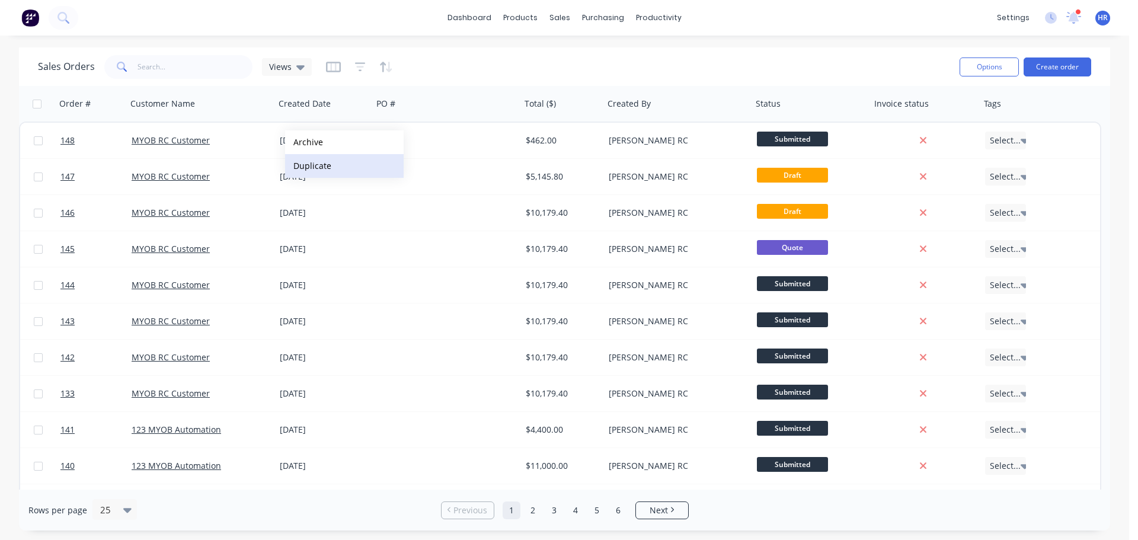
click at [340, 167] on button "Duplicate" at bounding box center [344, 166] width 119 height 24
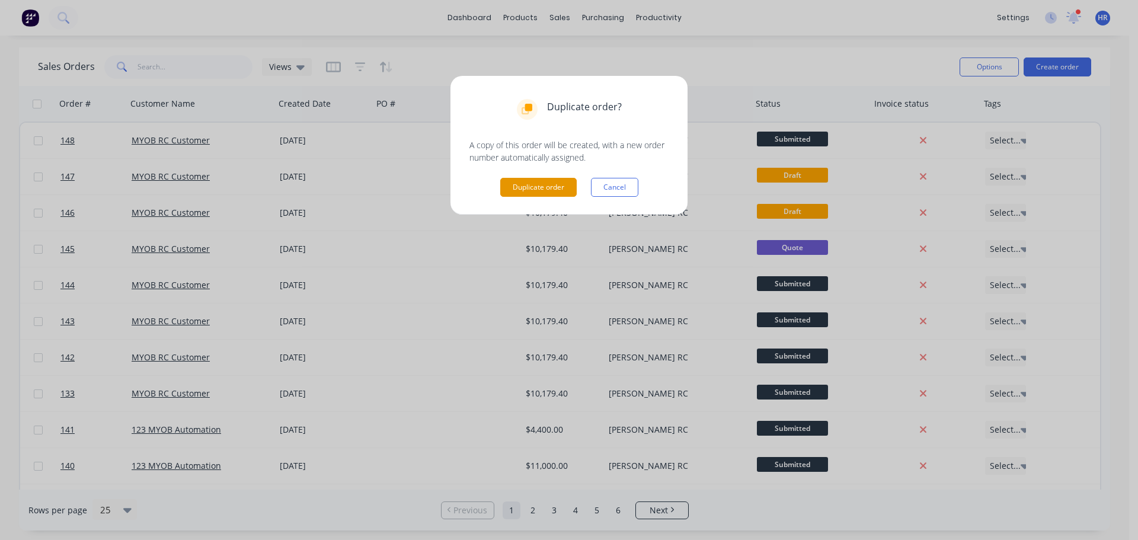
click at [526, 185] on button "Duplicate order" at bounding box center [538, 187] width 76 height 19
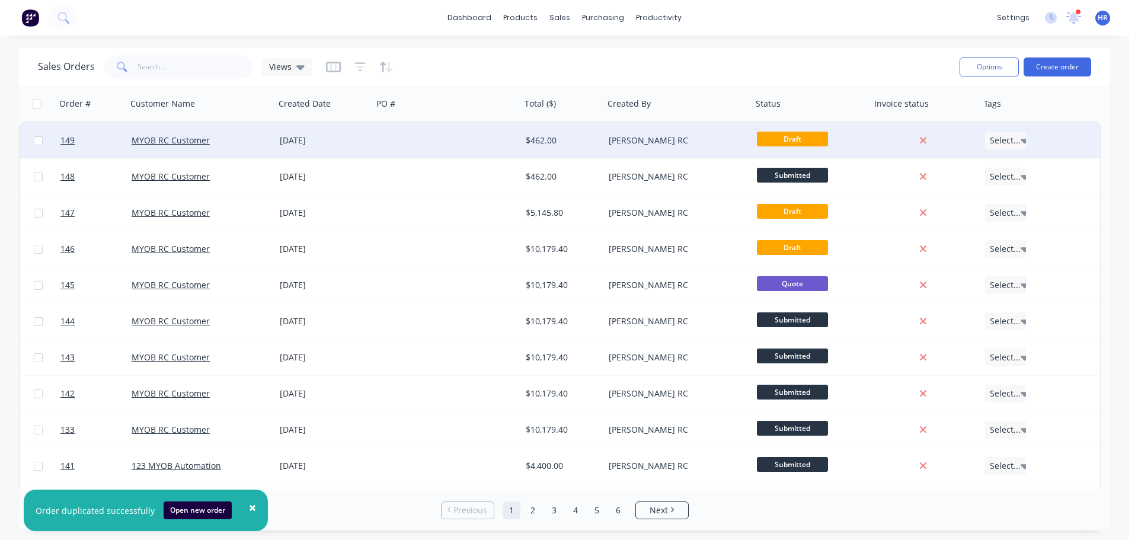
click at [467, 138] on div at bounding box center [447, 141] width 148 height 36
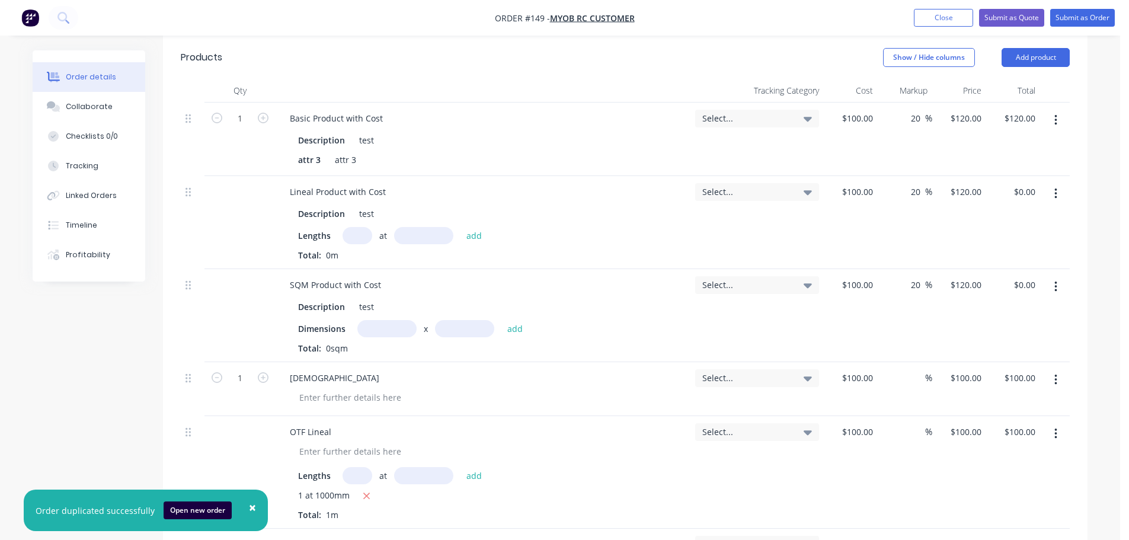
scroll to position [415, 0]
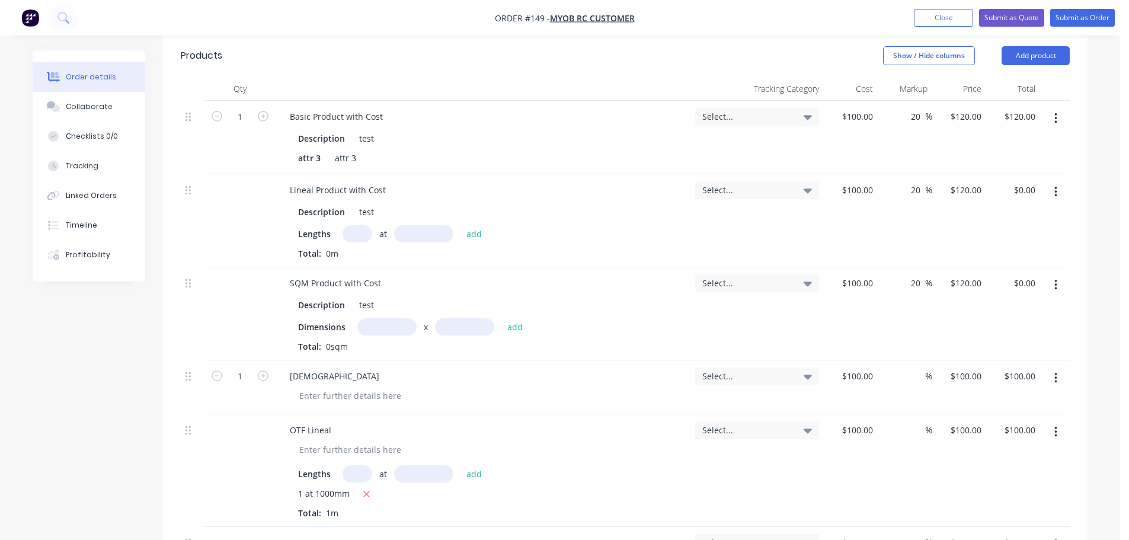
click at [354, 230] on input "text" at bounding box center [358, 233] width 30 height 17
type input "1"
click at [471, 243] on div "Lengths 1 at add Total: 0m" at bounding box center [483, 242] width 370 height 34
click at [434, 236] on input "text" at bounding box center [423, 233] width 59 height 17
type input "1000"
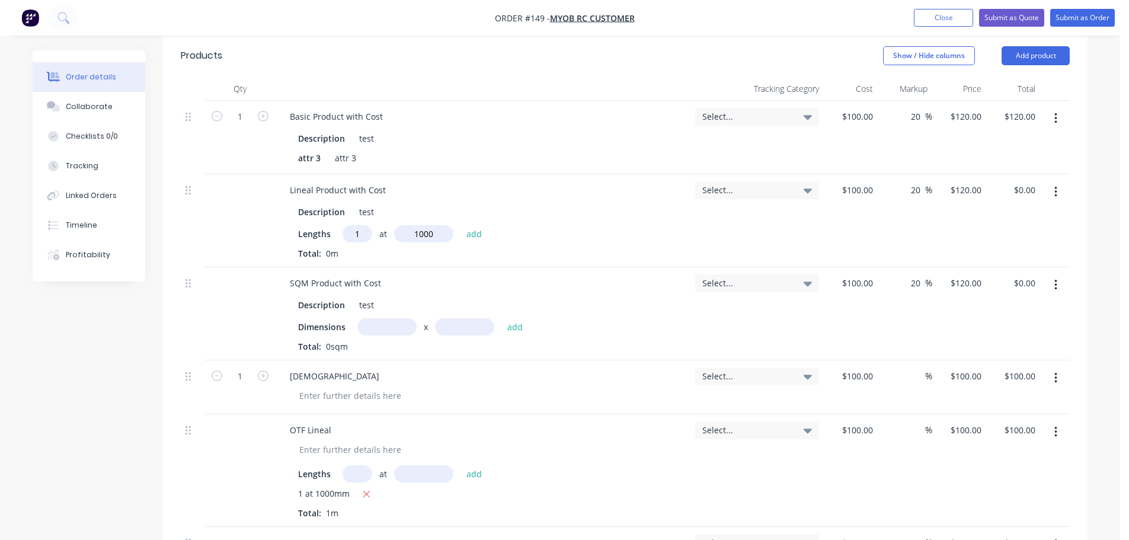
click at [461, 225] on button "add" at bounding box center [475, 233] width 28 height 16
type input "$120.00"
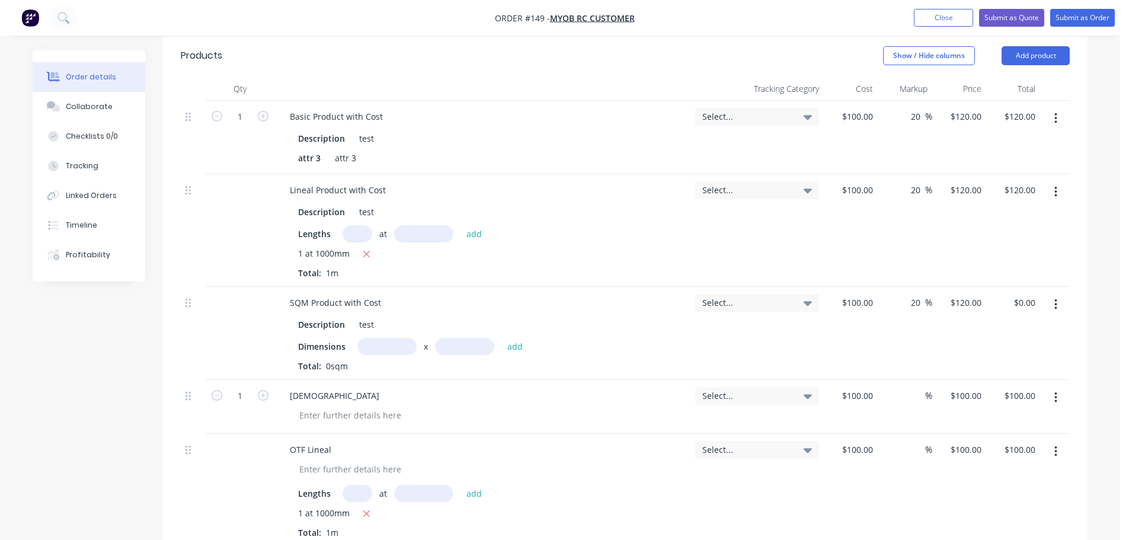
click at [384, 346] on input "text" at bounding box center [386, 346] width 59 height 17
type input "1m"
click at [453, 343] on input "text" at bounding box center [464, 346] width 59 height 17
type input "1"
click at [501, 338] on button "add" at bounding box center [515, 346] width 28 height 16
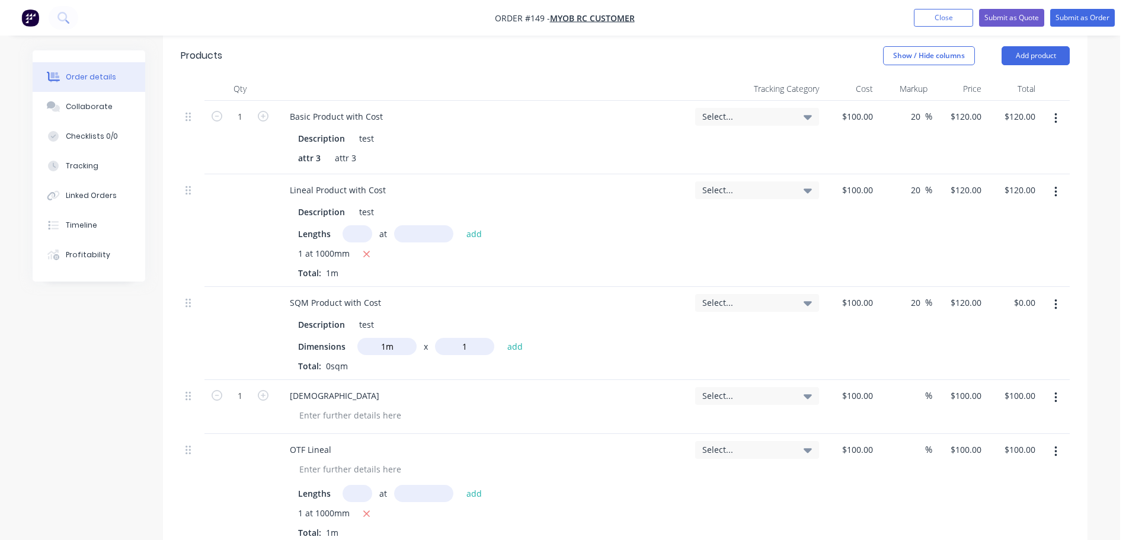
type input "$120.00"
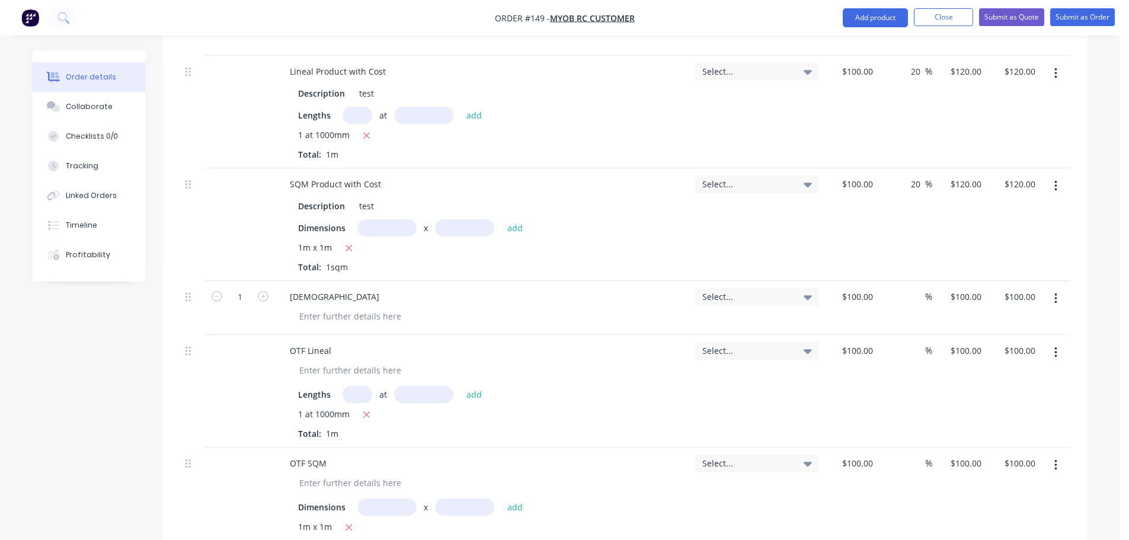
scroll to position [652, 0]
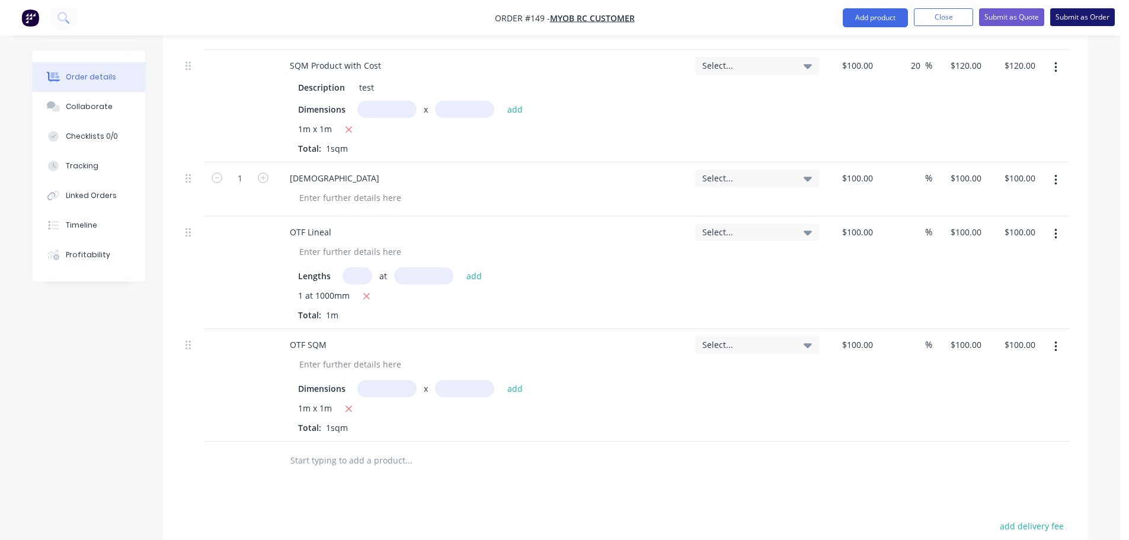
click at [1093, 18] on button "Submit as Order" at bounding box center [1082, 17] width 65 height 18
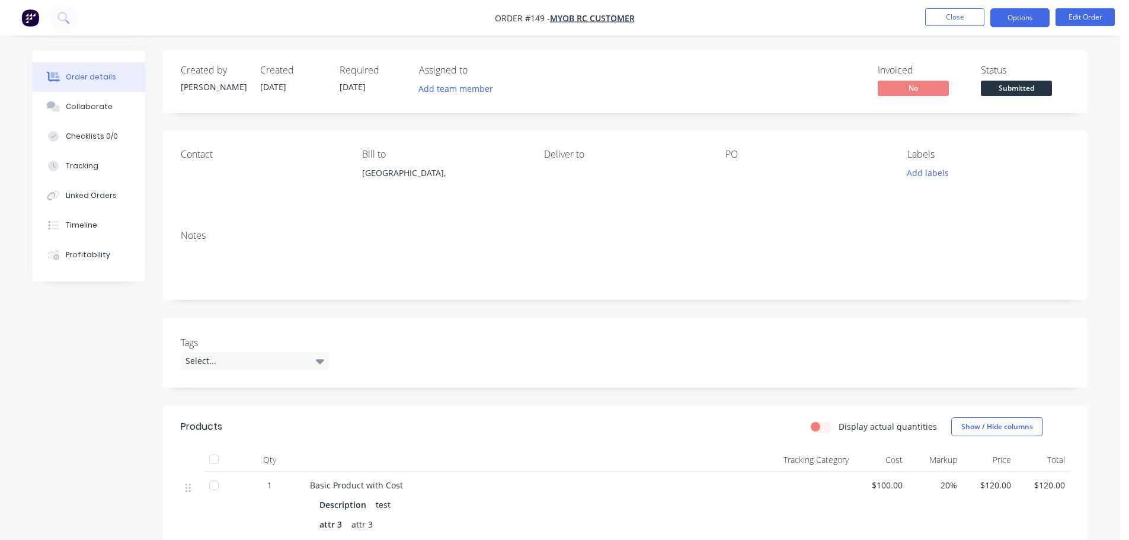
click at [1024, 21] on button "Options" at bounding box center [1019, 17] width 59 height 19
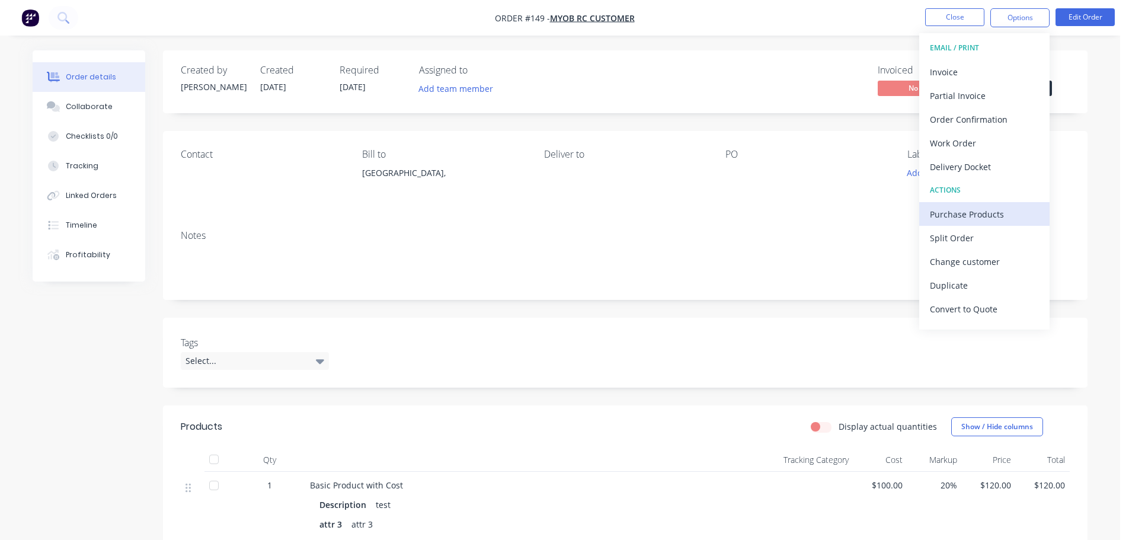
click at [989, 222] on div "Purchase Products" at bounding box center [984, 214] width 109 height 17
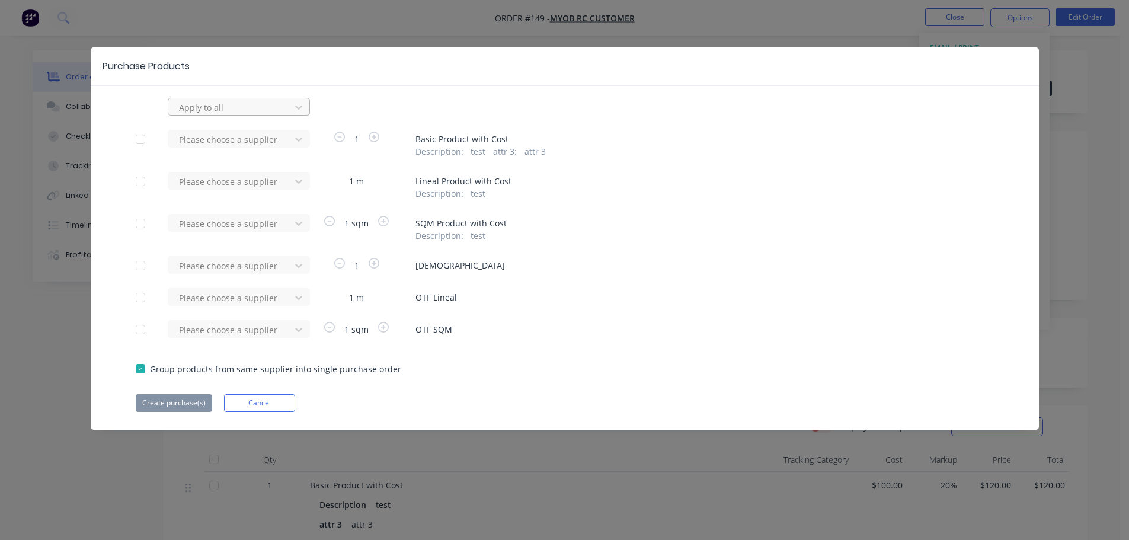
click at [229, 112] on div at bounding box center [231, 107] width 107 height 15
click at [227, 193] on div "MYOB Supplier" at bounding box center [239, 199] width 142 height 22
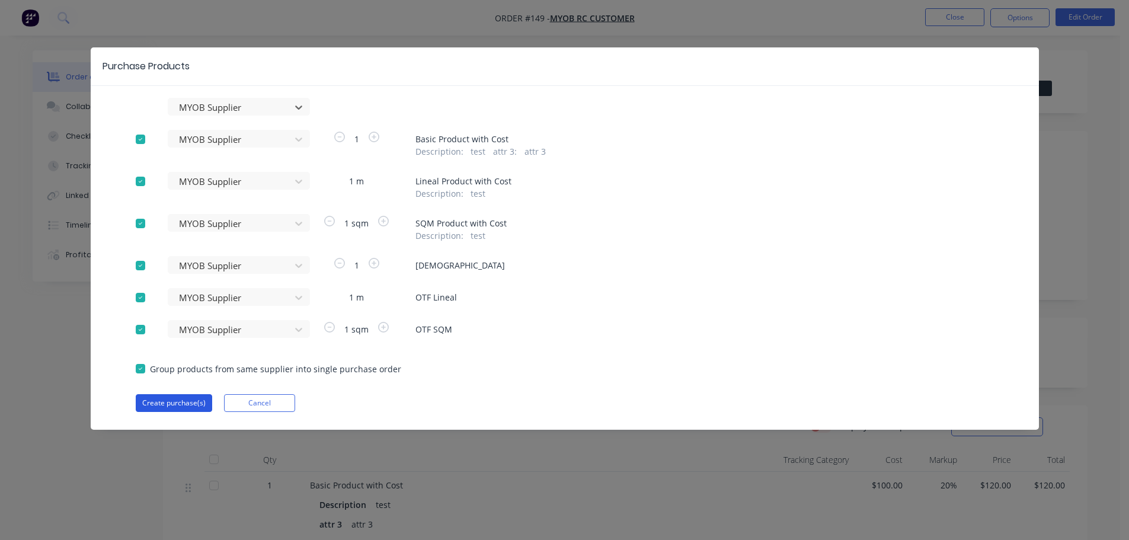
click at [183, 404] on button "Create purchase(s)" at bounding box center [174, 403] width 76 height 18
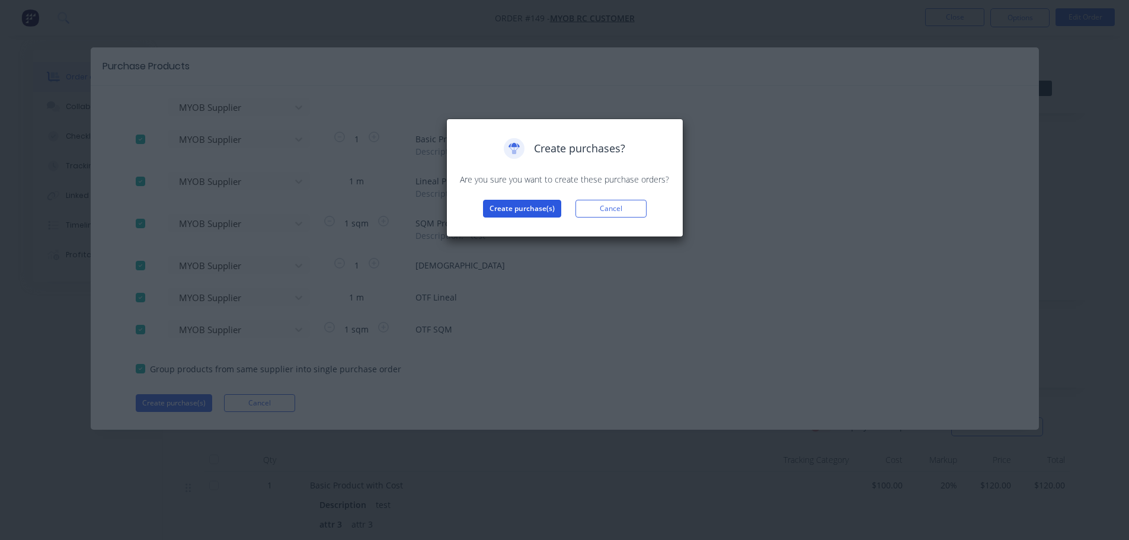
click at [515, 211] on button "Create purchase(s)" at bounding box center [522, 209] width 78 height 18
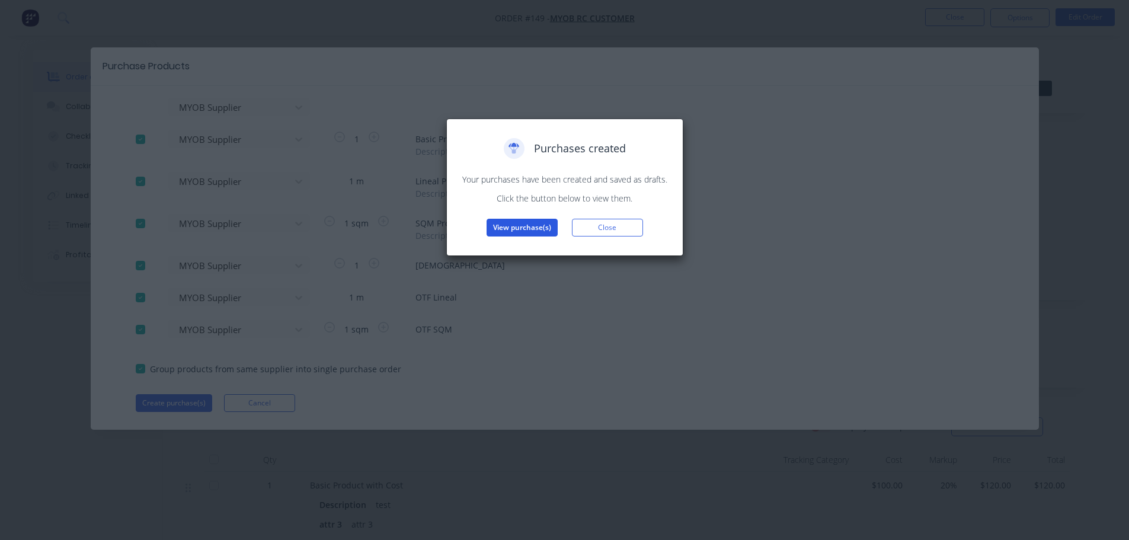
click at [526, 226] on button "View purchase(s)" at bounding box center [522, 228] width 71 height 18
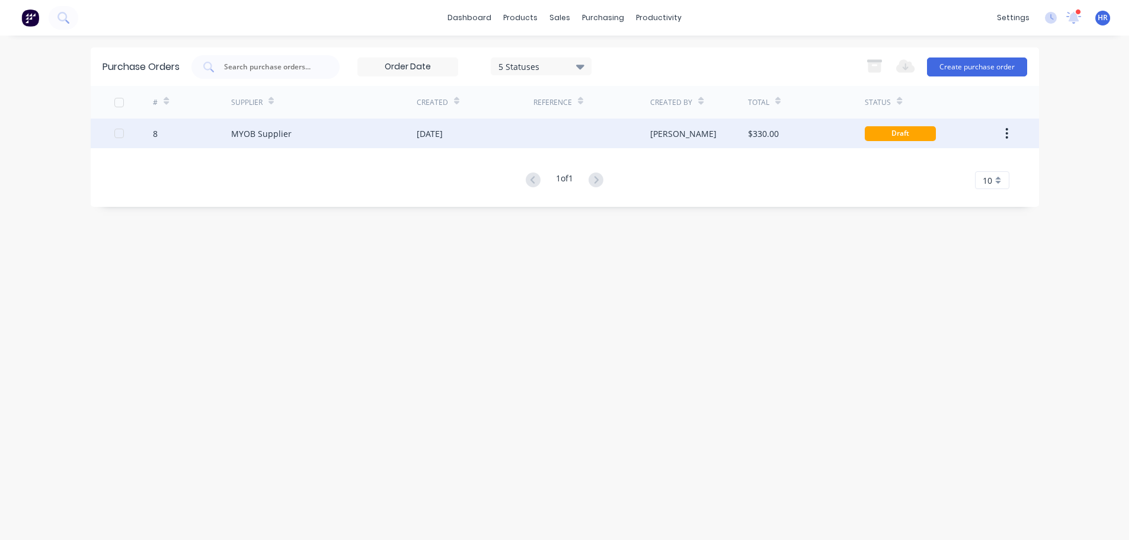
click at [639, 134] on div at bounding box center [591, 134] width 117 height 30
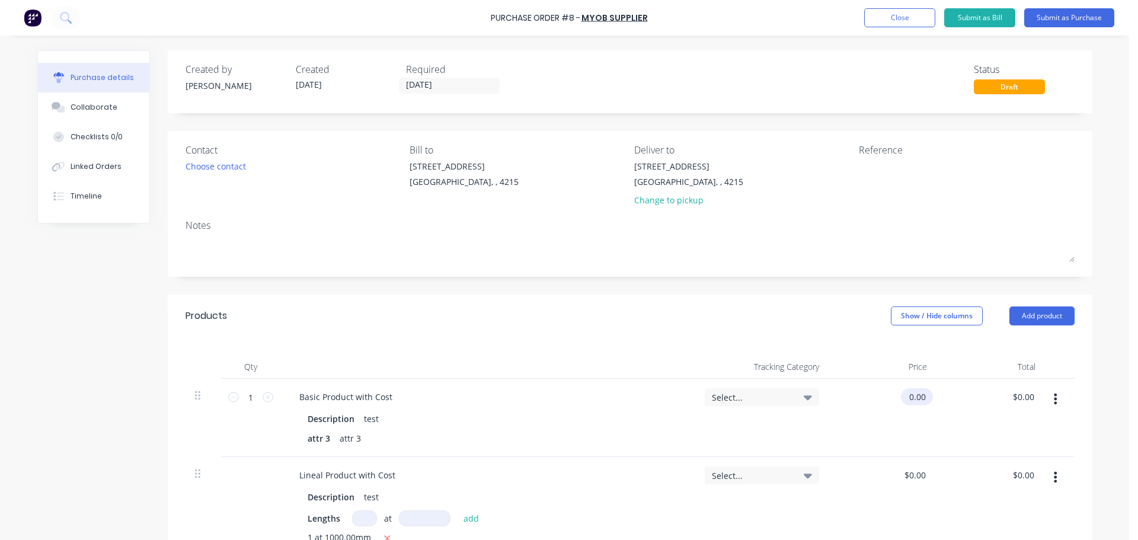
click at [911, 395] on input "0.00" at bounding box center [914, 396] width 27 height 17
type input "$1,000.00"
click at [909, 474] on input "0.00" at bounding box center [914, 474] width 27 height 17
type input "$1,000.00"
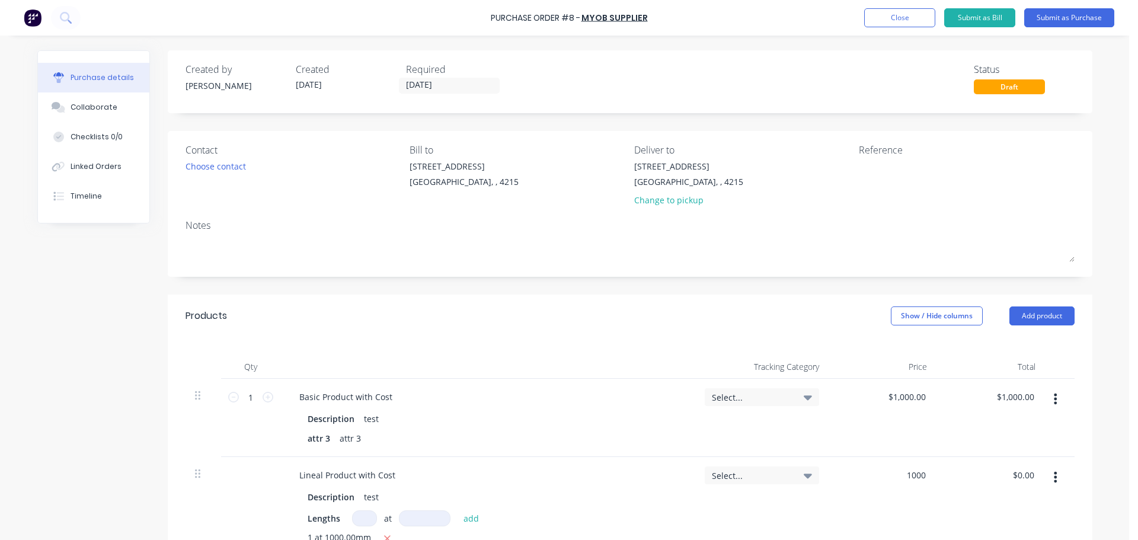
type input "$1,000.00"
click at [971, 448] on div "$1,000.00 $1,000.00" at bounding box center [991, 418] width 108 height 78
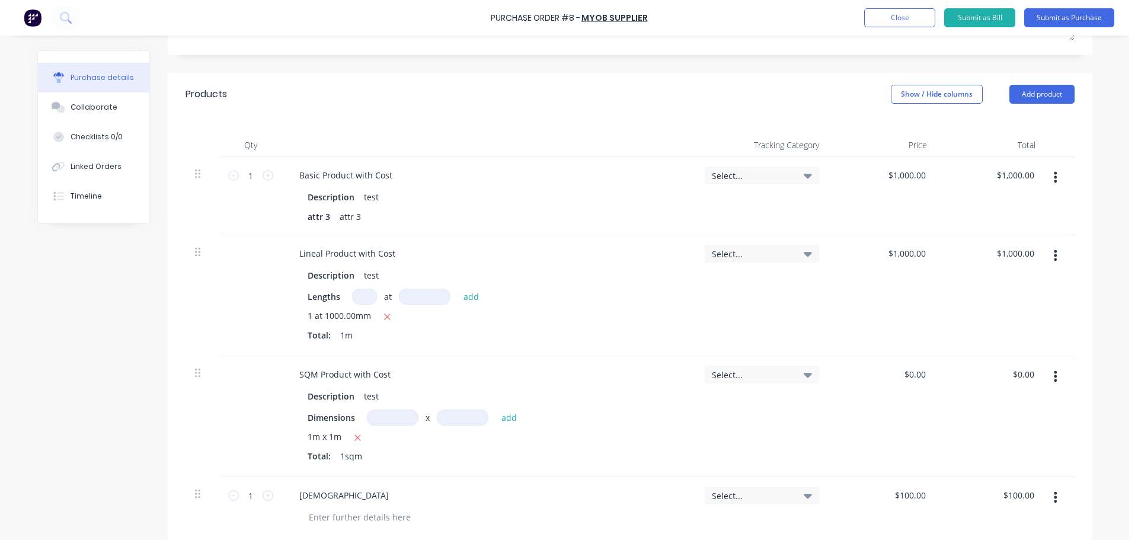
scroll to position [237, 0]
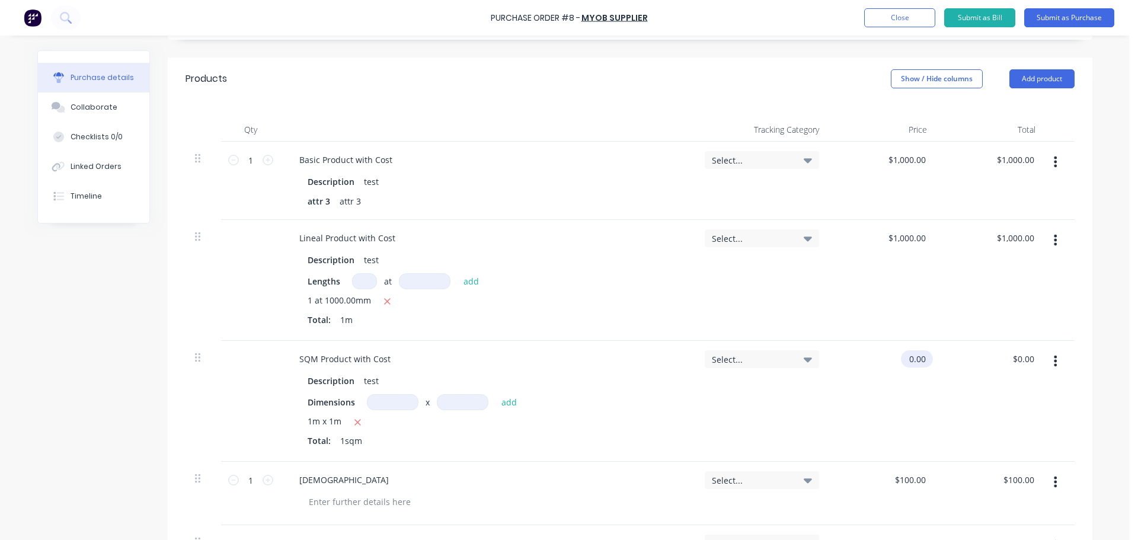
click at [913, 363] on input "0.00" at bounding box center [914, 358] width 27 height 17
type input "$1,000.00"
click at [911, 480] on input "100.00" at bounding box center [912, 479] width 32 height 17
click at [903, 480] on input "100.00" at bounding box center [912, 479] width 32 height 17
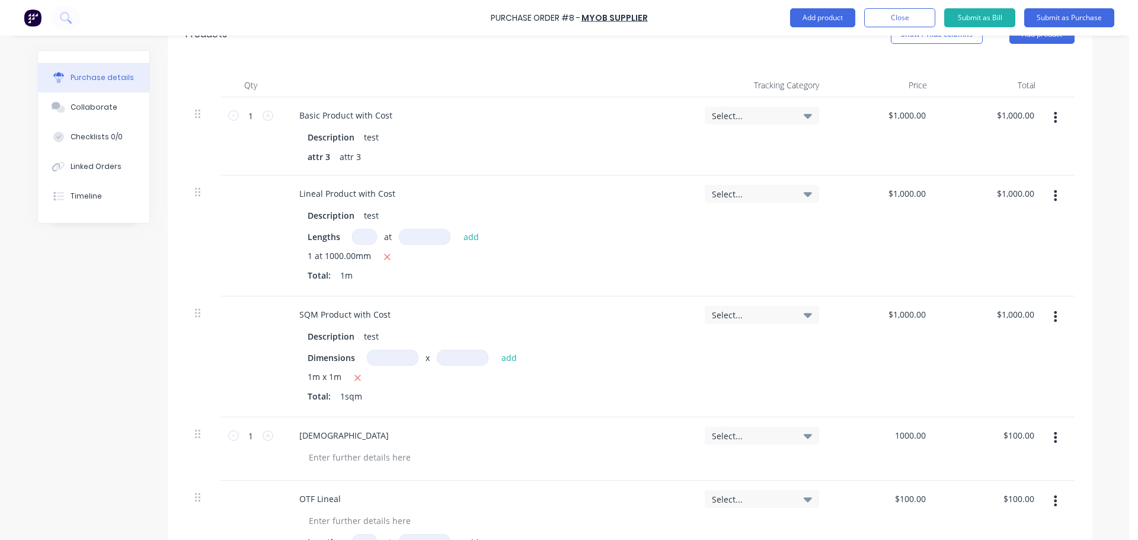
scroll to position [356, 0]
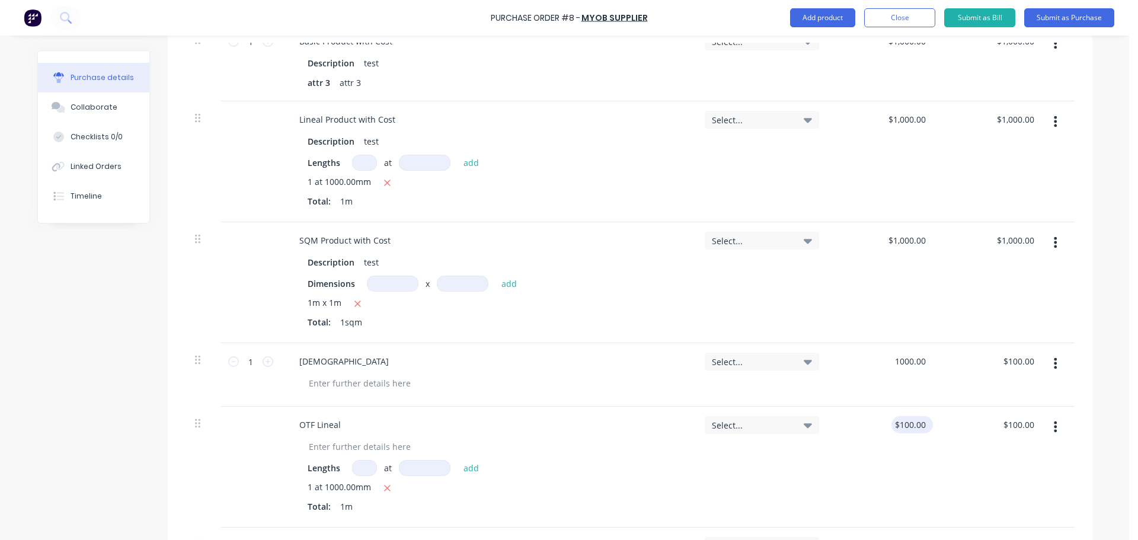
type input "$1,000.00"
click at [901, 426] on input "100.00" at bounding box center [909, 424] width 37 height 17
type input "$1,000.00"
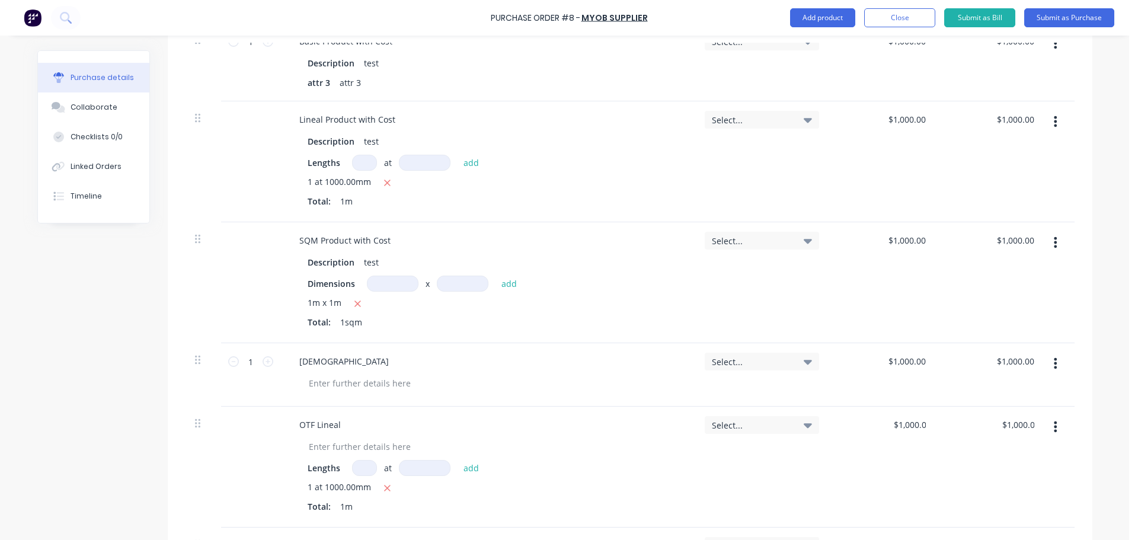
click at [948, 400] on div "$1,000.00 $1,000.00" at bounding box center [991, 374] width 108 height 63
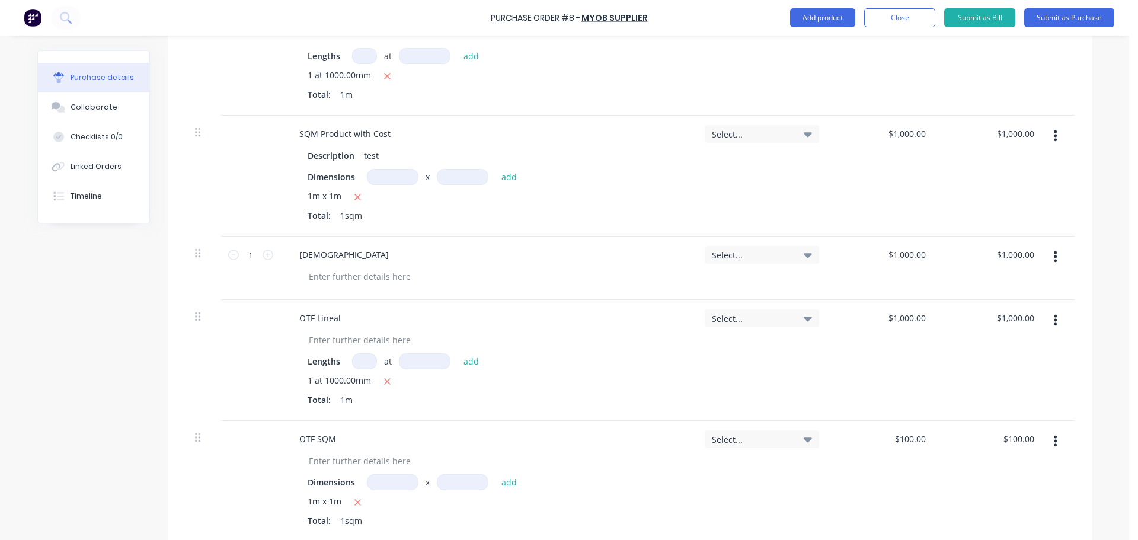
scroll to position [593, 0]
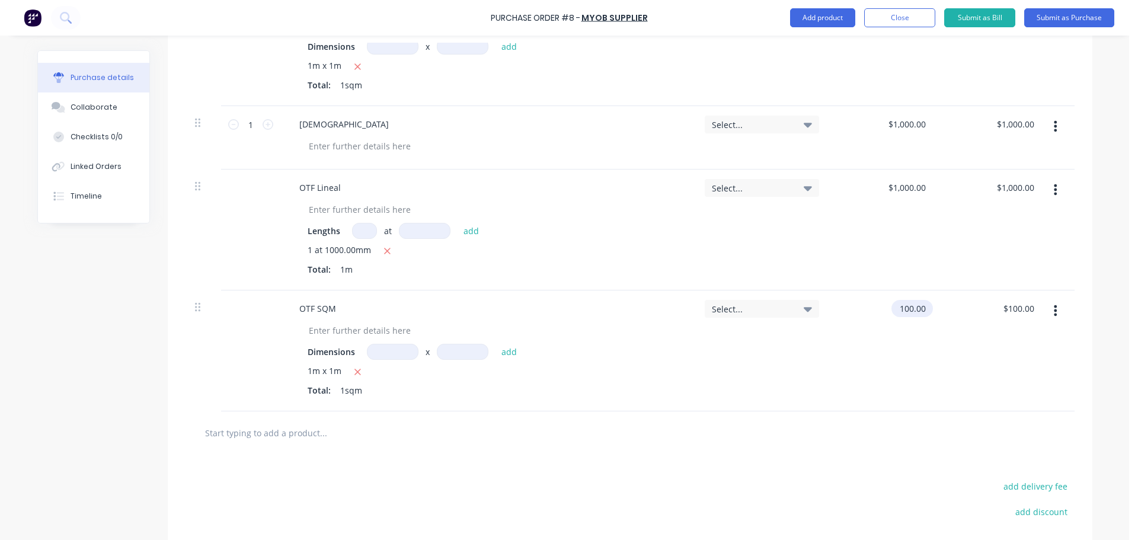
click at [904, 308] on input "100.00" at bounding box center [909, 308] width 37 height 17
type input "$1,000.00"
click at [931, 355] on div "$1,000.00 $1,000.00" at bounding box center [883, 350] width 108 height 121
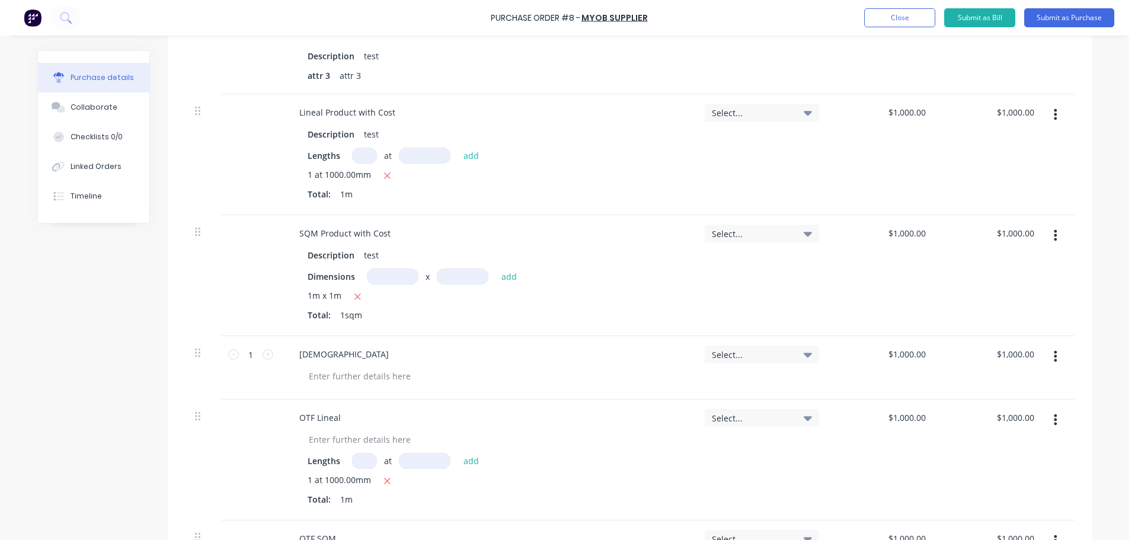
scroll to position [237, 0]
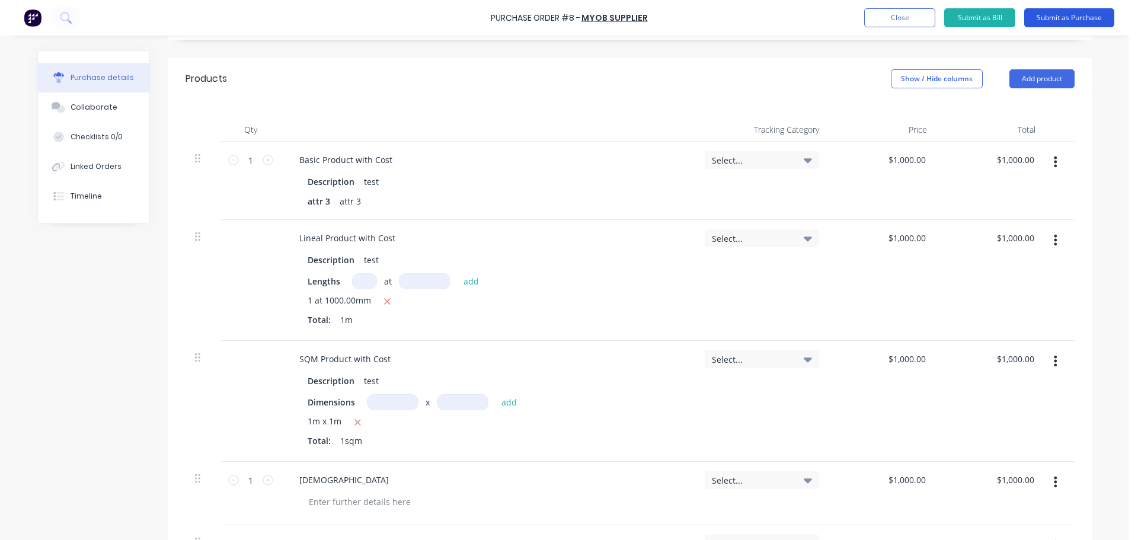
click at [1063, 18] on button "Submit as Purchase" at bounding box center [1069, 17] width 90 height 19
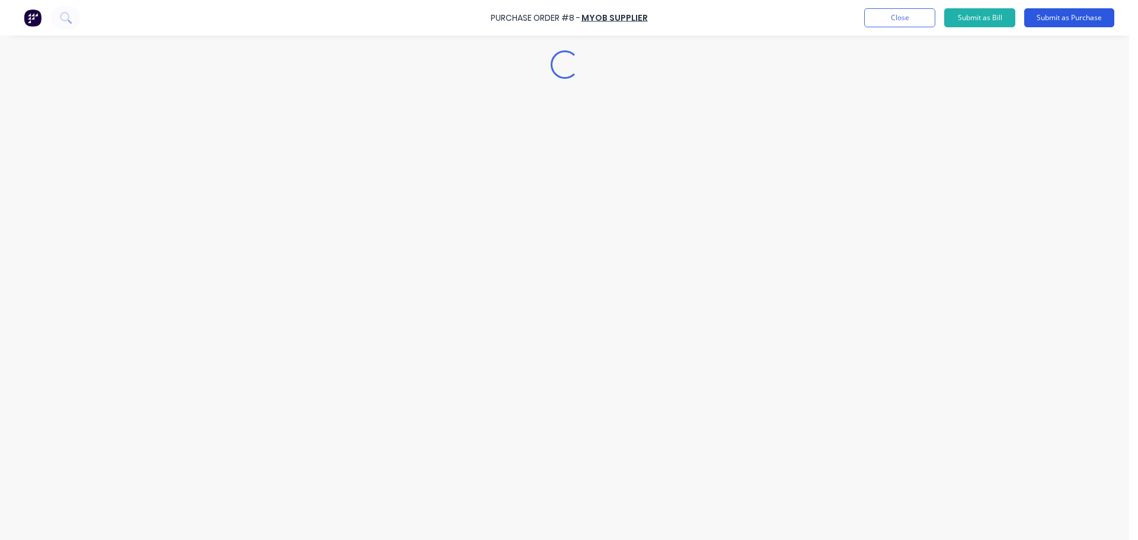
scroll to position [0, 0]
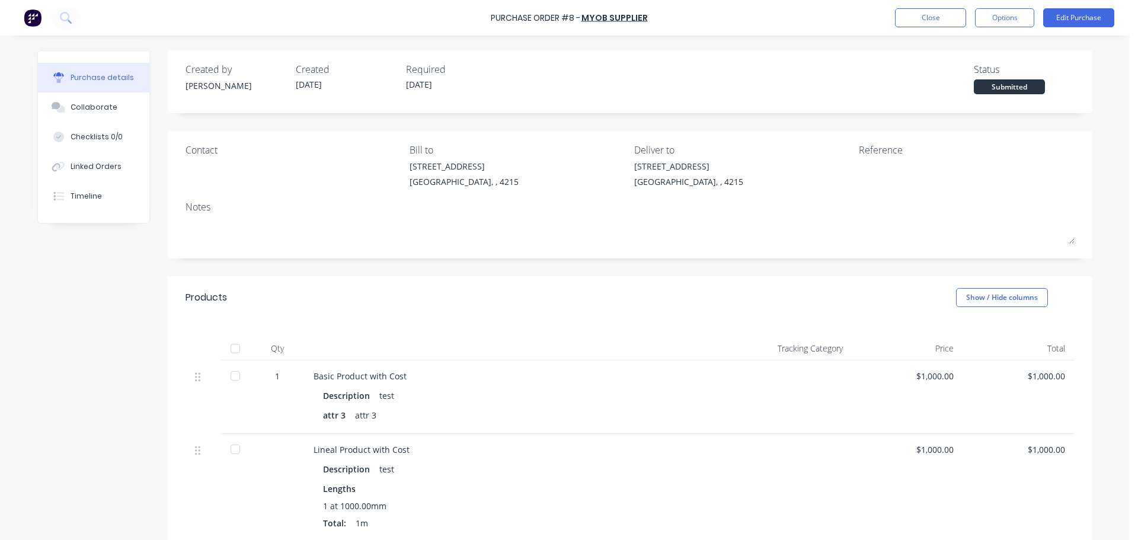
click at [231, 350] on div at bounding box center [235, 349] width 24 height 24
click at [72, 167] on div "Linked Orders" at bounding box center [96, 166] width 51 height 11
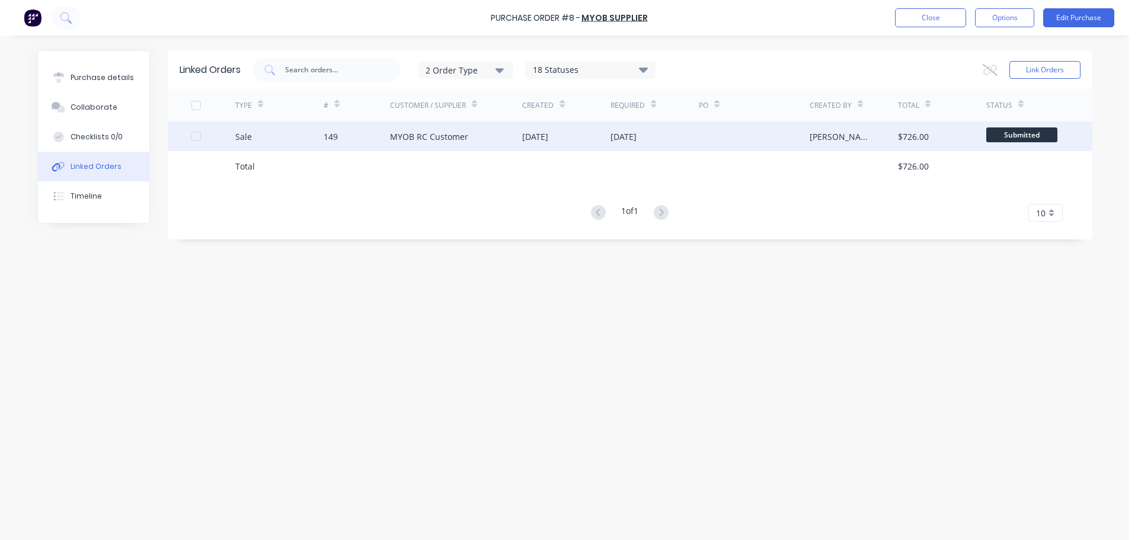
click at [548, 138] on div "[DATE]" at bounding box center [535, 136] width 26 height 12
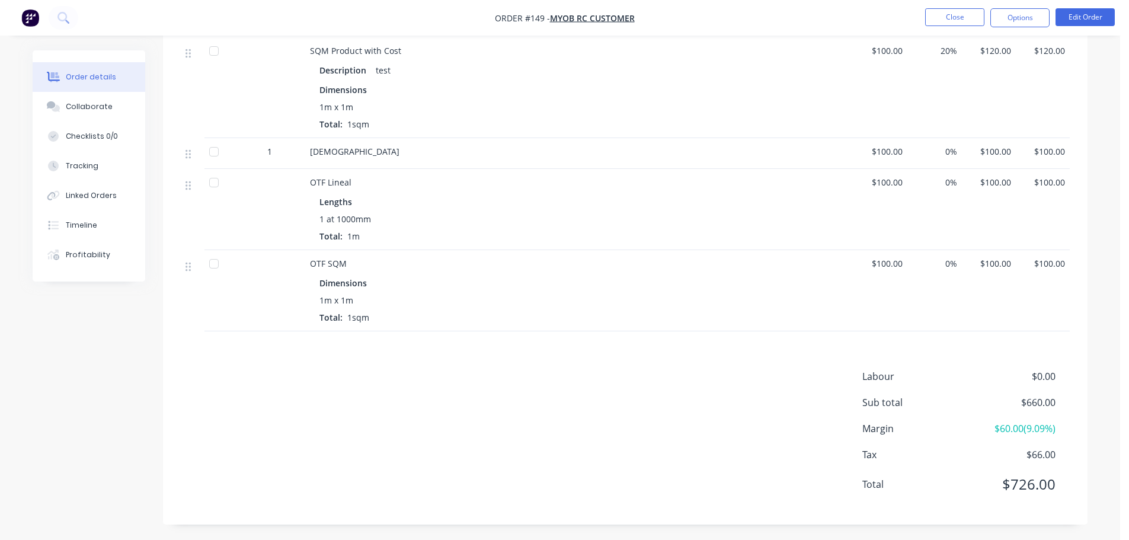
scroll to position [606, 0]
click at [955, 14] on button "Close" at bounding box center [954, 17] width 59 height 18
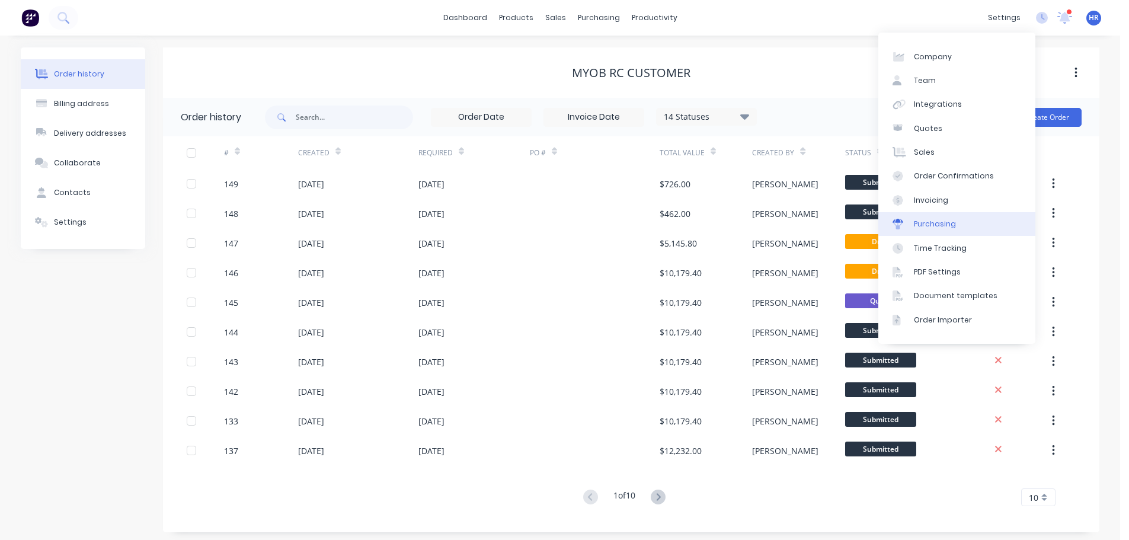
click at [957, 227] on link "Purchasing" at bounding box center [956, 224] width 157 height 24
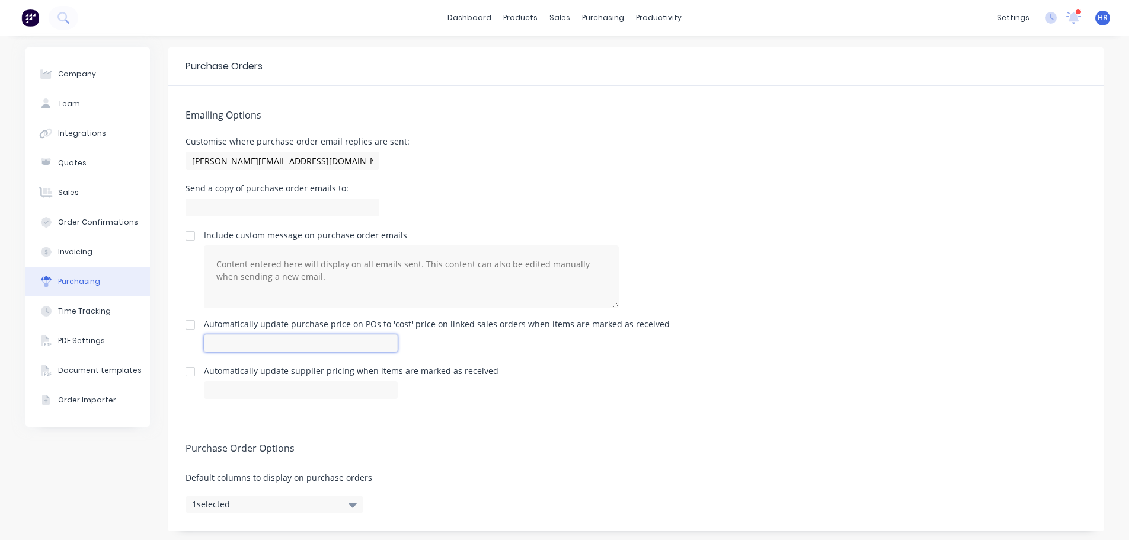
click at [260, 339] on input at bounding box center [301, 343] width 194 height 18
click at [557, 349] on div at bounding box center [437, 343] width 466 height 24
click at [249, 398] on div at bounding box center [301, 388] width 194 height 21
click at [253, 387] on input at bounding box center [301, 387] width 194 height 18
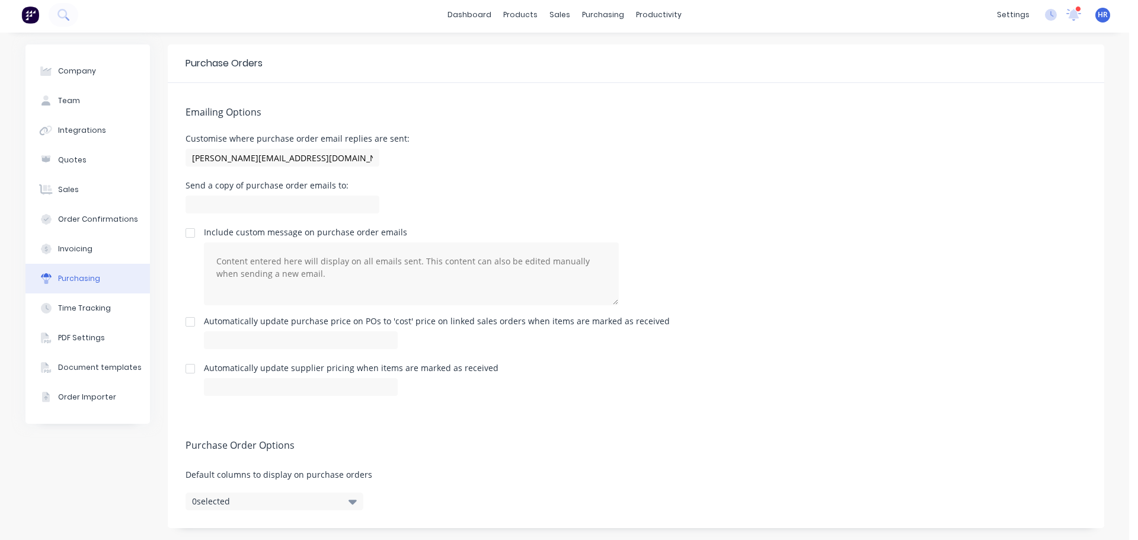
click at [604, 391] on div "Automatically update supplier pricing when items are marked as received" at bounding box center [636, 381] width 901 height 35
click at [71, 276] on div "Purchasing" at bounding box center [79, 278] width 42 height 11
click at [180, 325] on div at bounding box center [190, 322] width 24 height 24
click at [184, 371] on div at bounding box center [190, 369] width 24 height 24
click at [605, 55] on div "Sales Orders" at bounding box center [599, 54] width 49 height 11
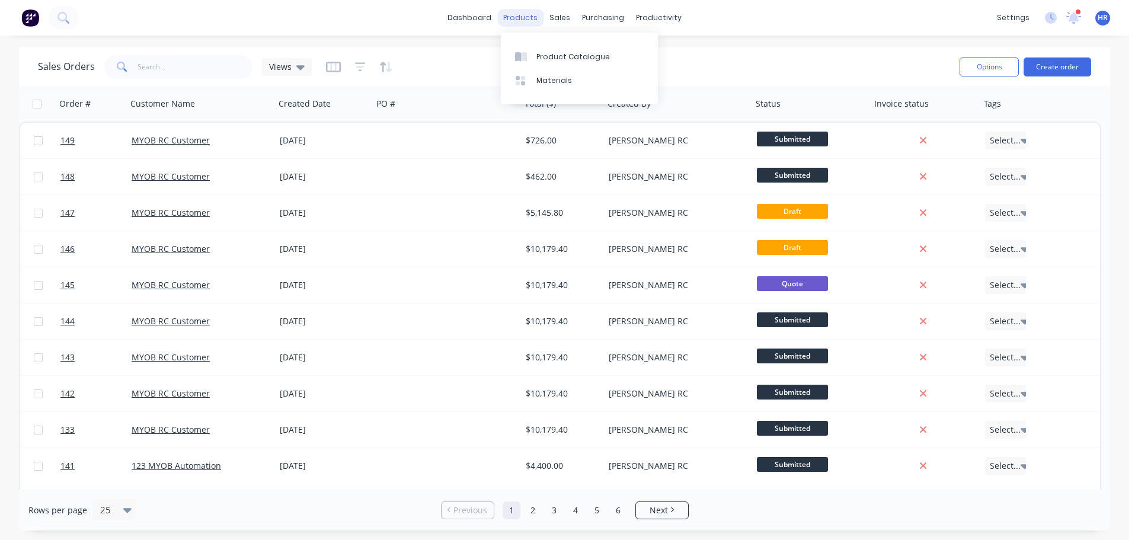
drag, startPoint x: 102, startPoint y: 136, endPoint x: 521, endPoint y: 17, distance: 435.8
click at [521, 17] on div "products" at bounding box center [520, 18] width 46 height 18
click at [547, 54] on div "Product Catalogue" at bounding box center [572, 57] width 73 height 11
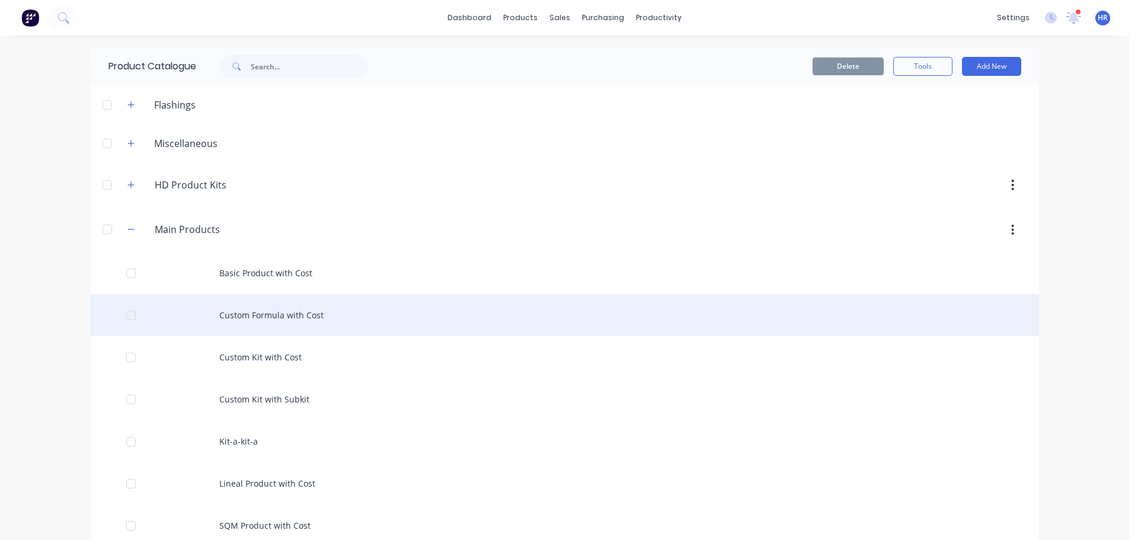
scroll to position [59, 0]
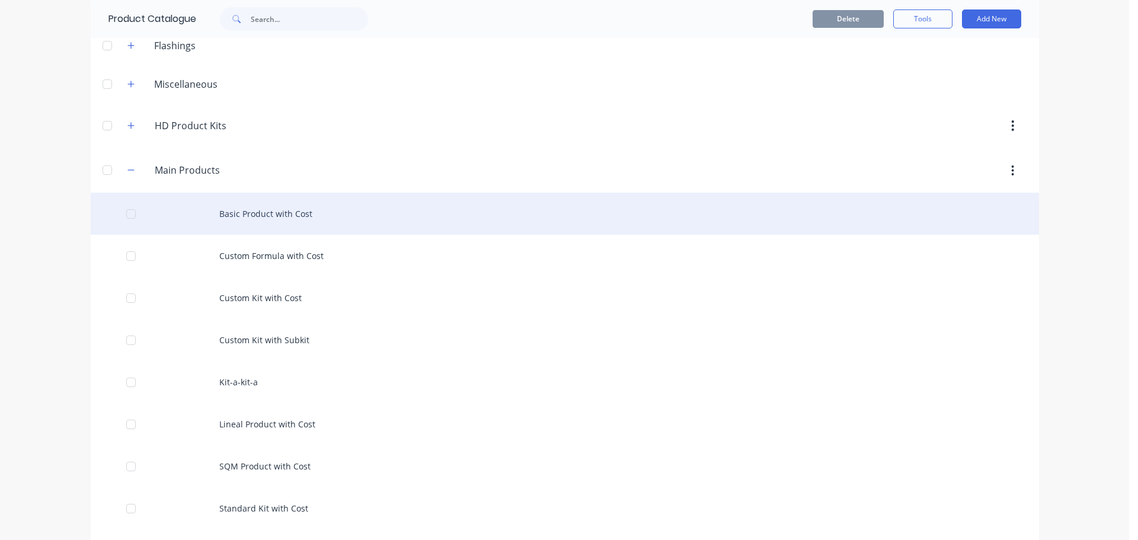
click at [314, 222] on div "Basic Product with Cost" at bounding box center [565, 214] width 948 height 42
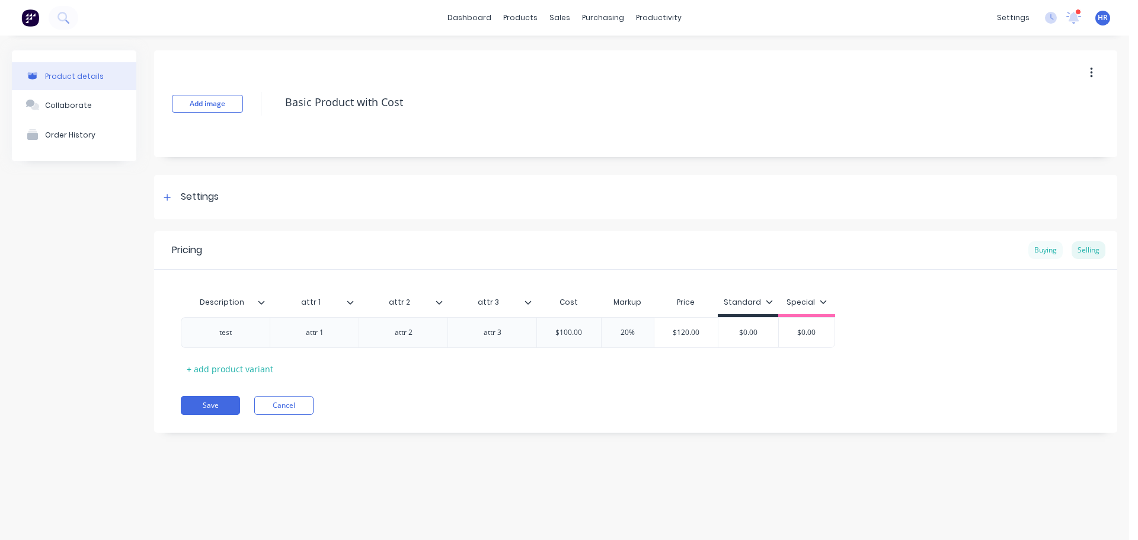
click at [1053, 254] on div "Buying" at bounding box center [1045, 250] width 34 height 18
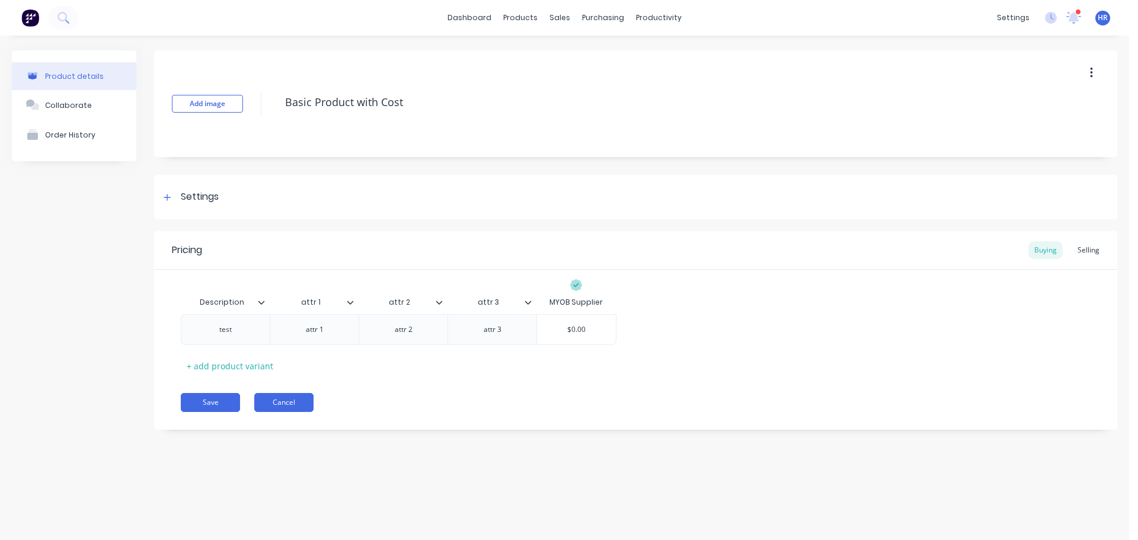
click at [282, 403] on button "Cancel" at bounding box center [283, 402] width 59 height 19
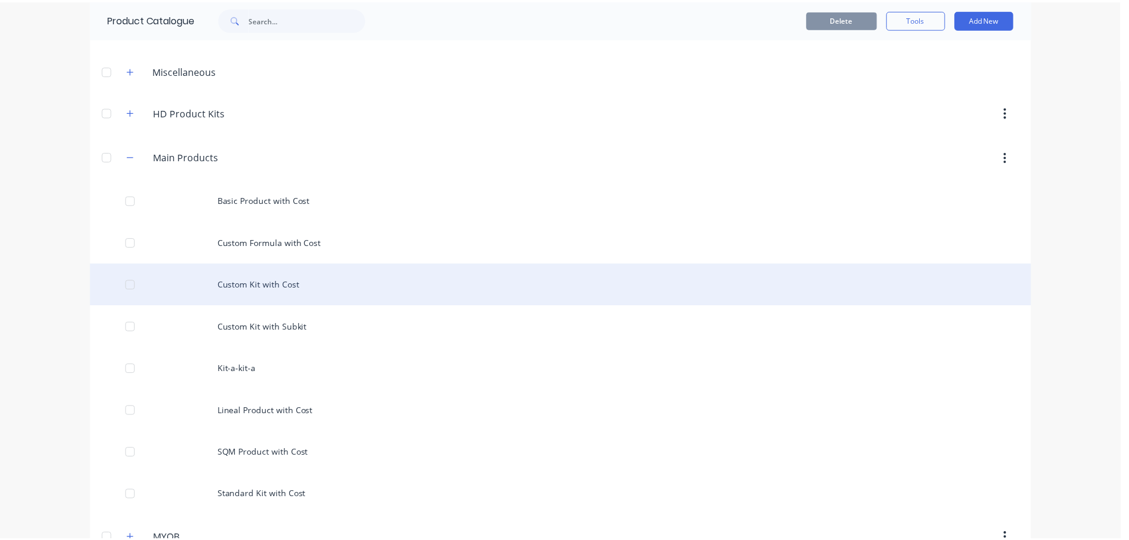
scroll to position [150, 0]
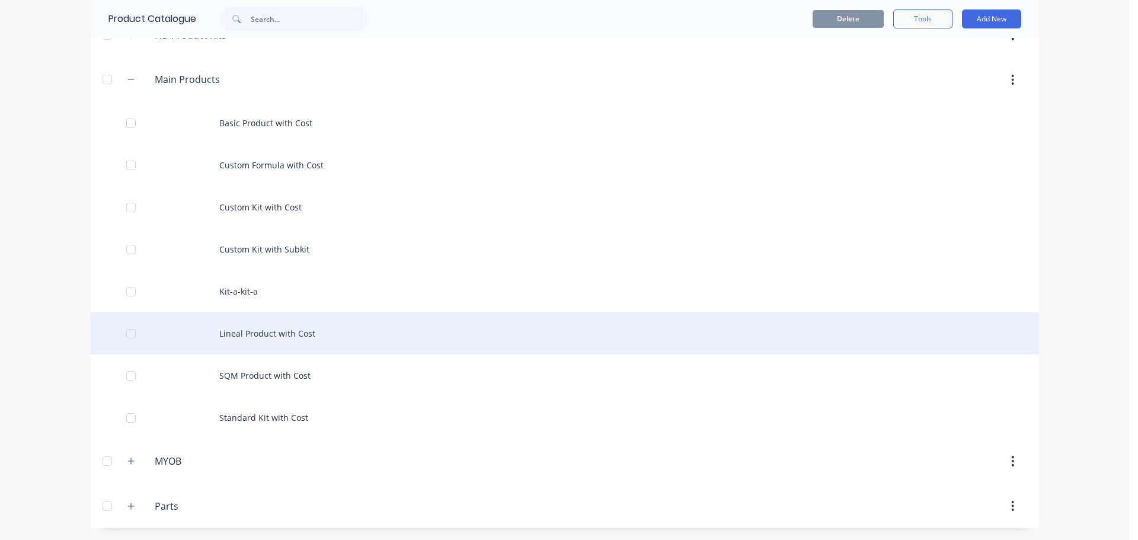
click at [315, 341] on div "Lineal Product with Cost" at bounding box center [565, 333] width 948 height 42
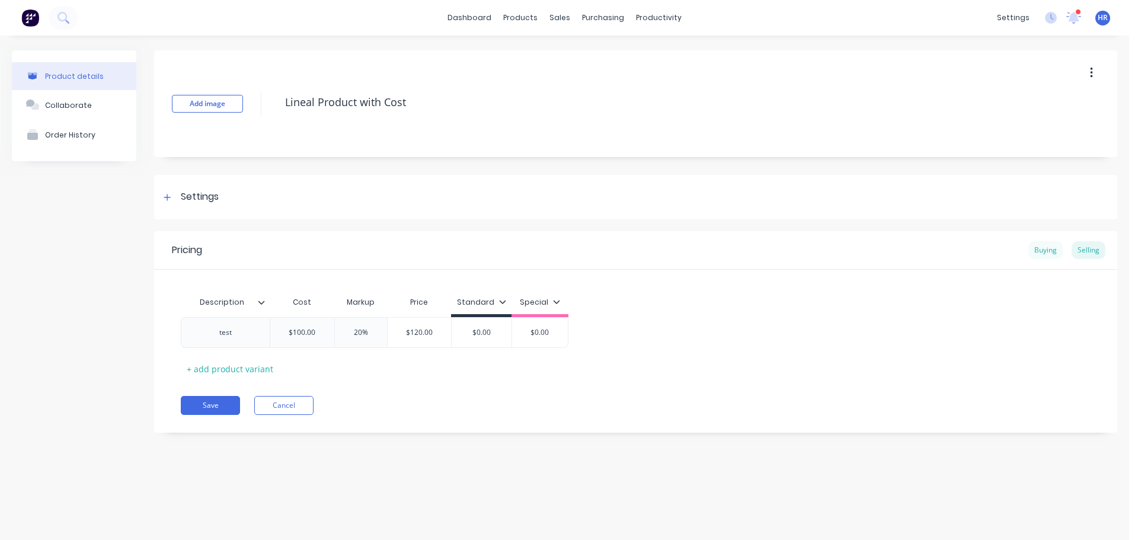
click at [1045, 250] on div "Buying" at bounding box center [1045, 250] width 34 height 18
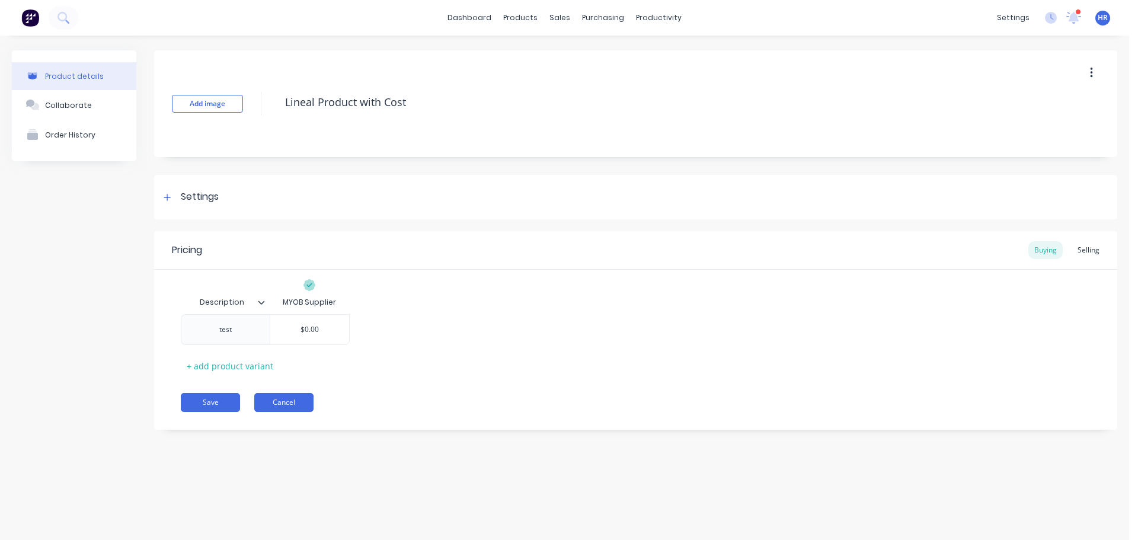
click at [282, 400] on button "Cancel" at bounding box center [283, 402] width 59 height 19
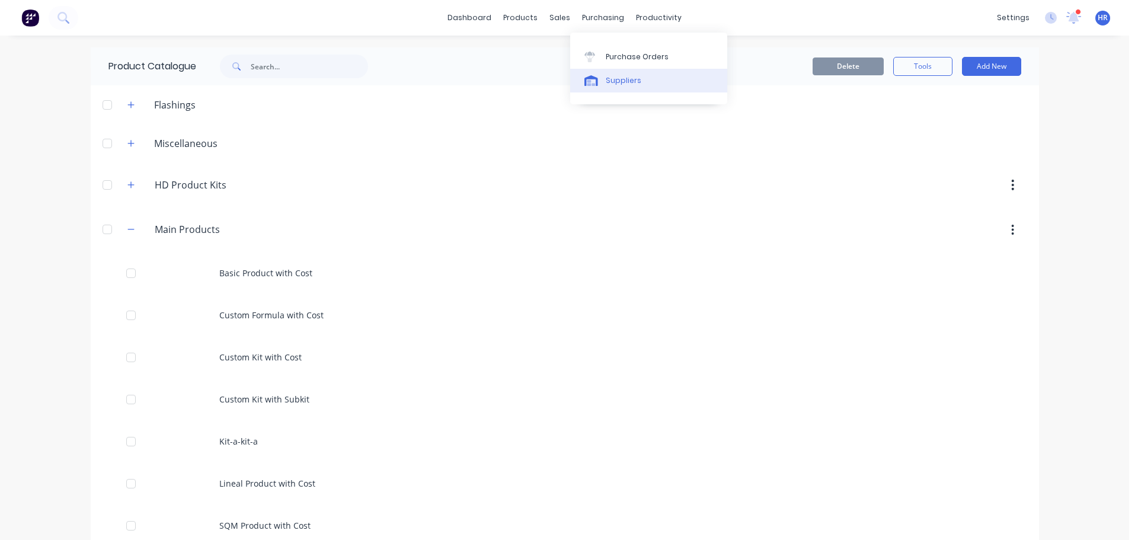
click at [637, 86] on link "Suppliers" at bounding box center [648, 81] width 157 height 24
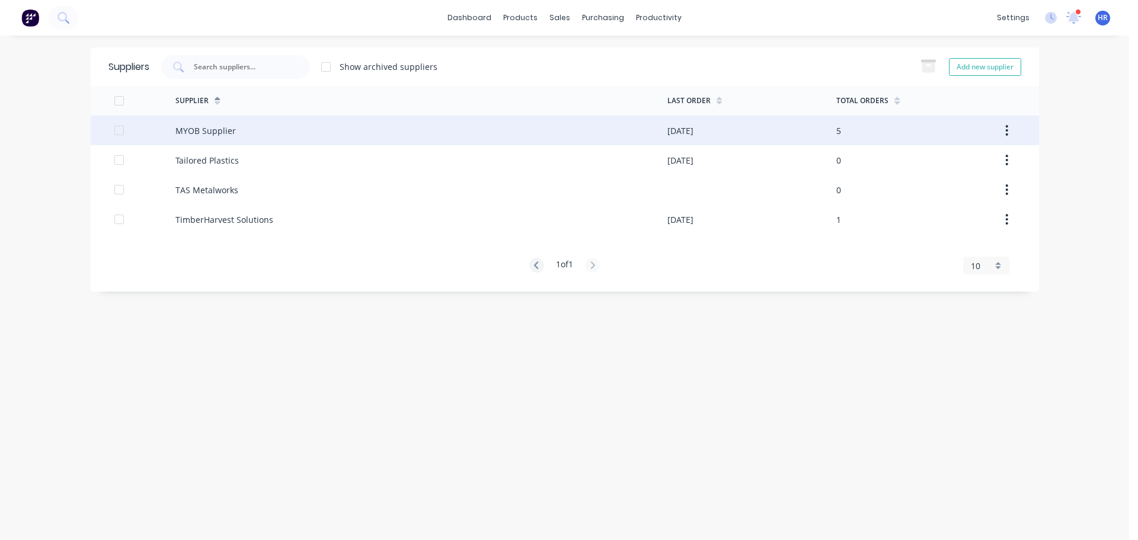
click at [216, 135] on div "MYOB Supplier" at bounding box center [205, 130] width 60 height 12
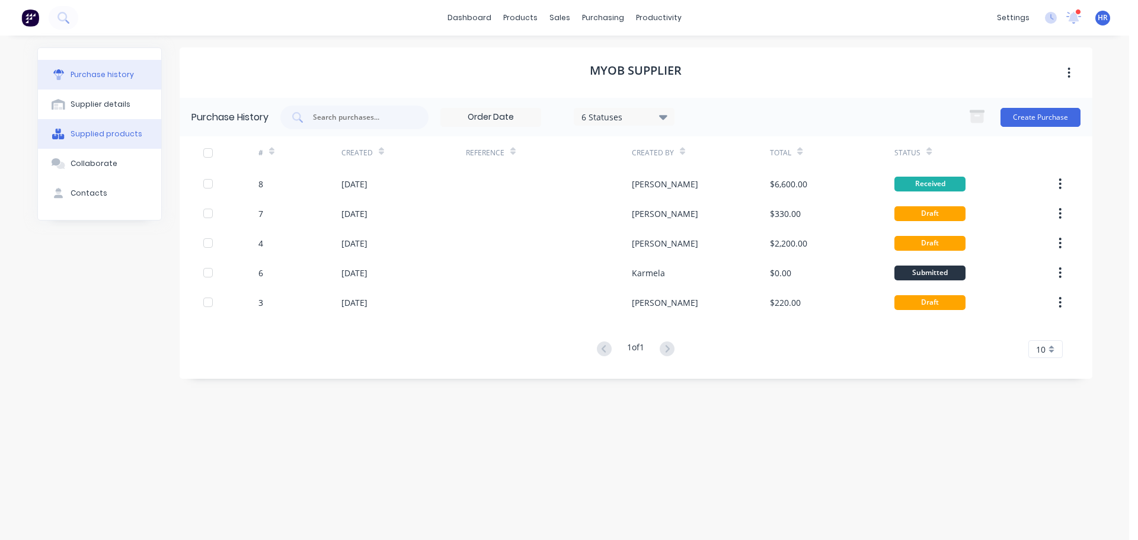
click at [97, 130] on div "Supplied products" at bounding box center [107, 134] width 72 height 11
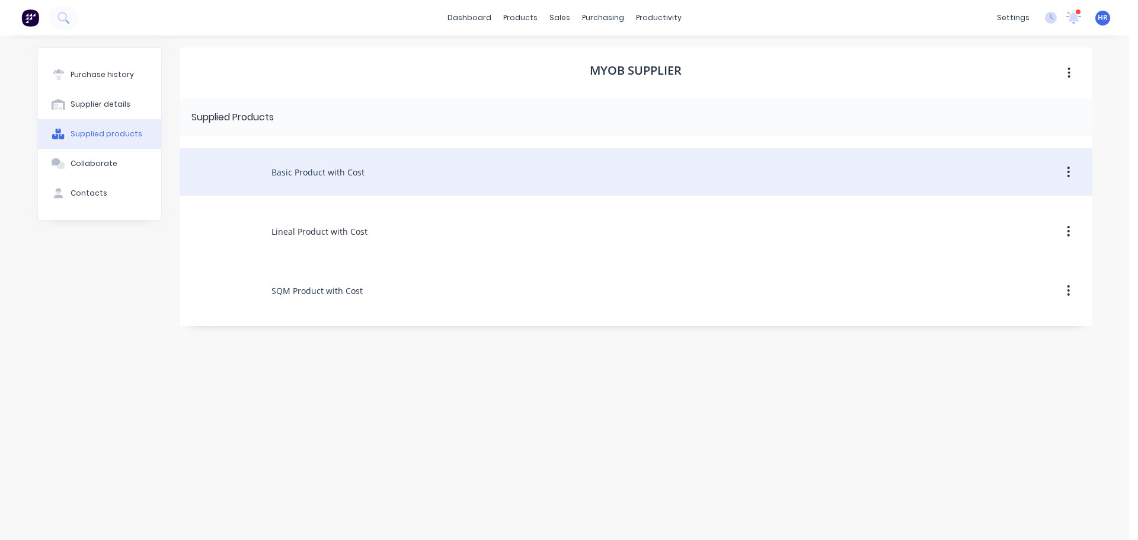
click at [290, 164] on div "Basic Product with Cost" at bounding box center [636, 171] width 913 height 47
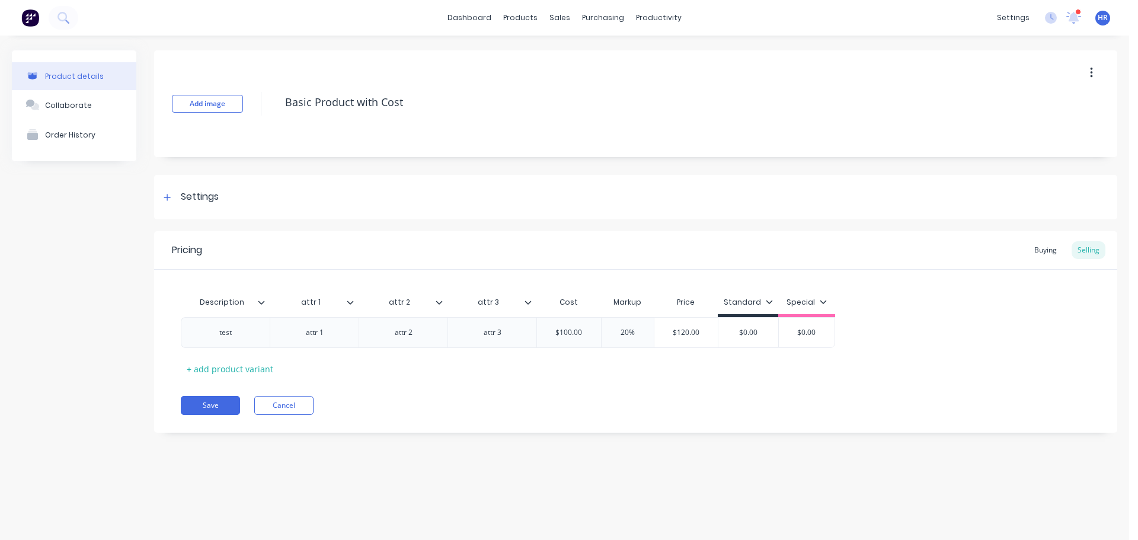
type textarea "x"
click at [1041, 250] on div "Buying" at bounding box center [1045, 250] width 34 height 18
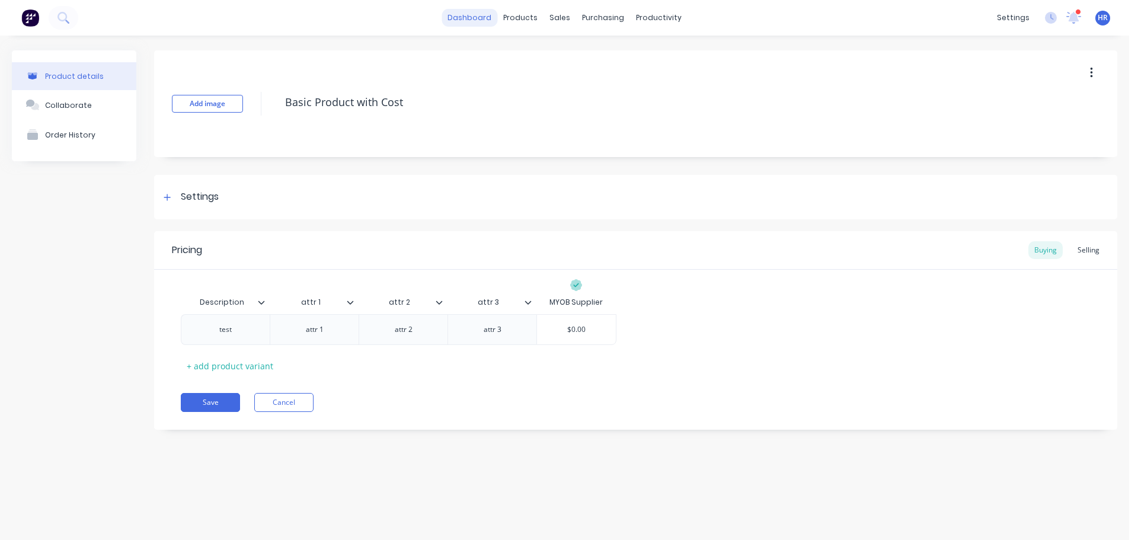
click at [491, 20] on link "dashboard" at bounding box center [470, 18] width 56 height 18
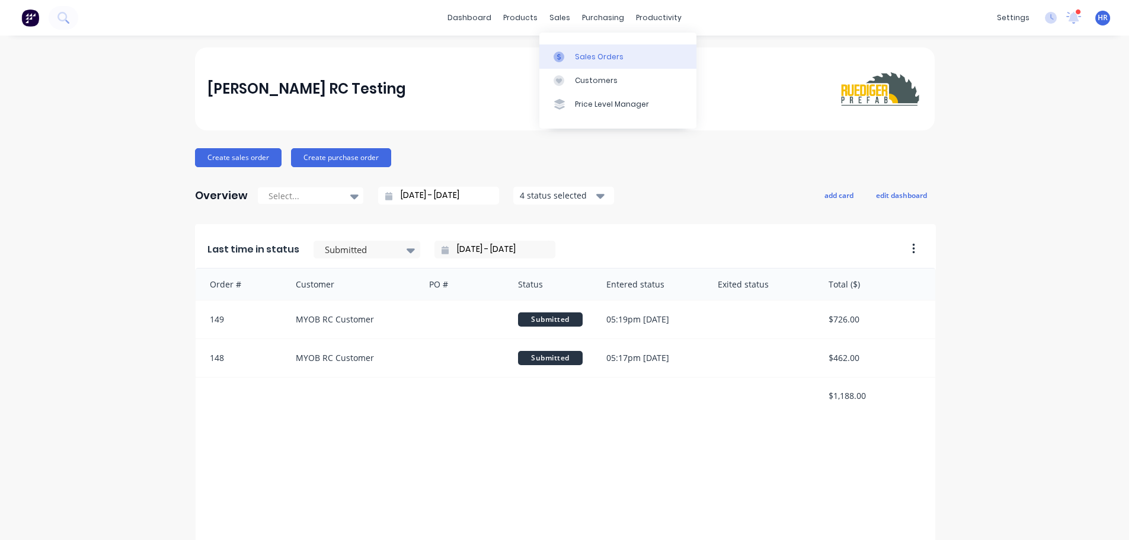
click at [597, 57] on div "Sales Orders" at bounding box center [599, 57] width 49 height 11
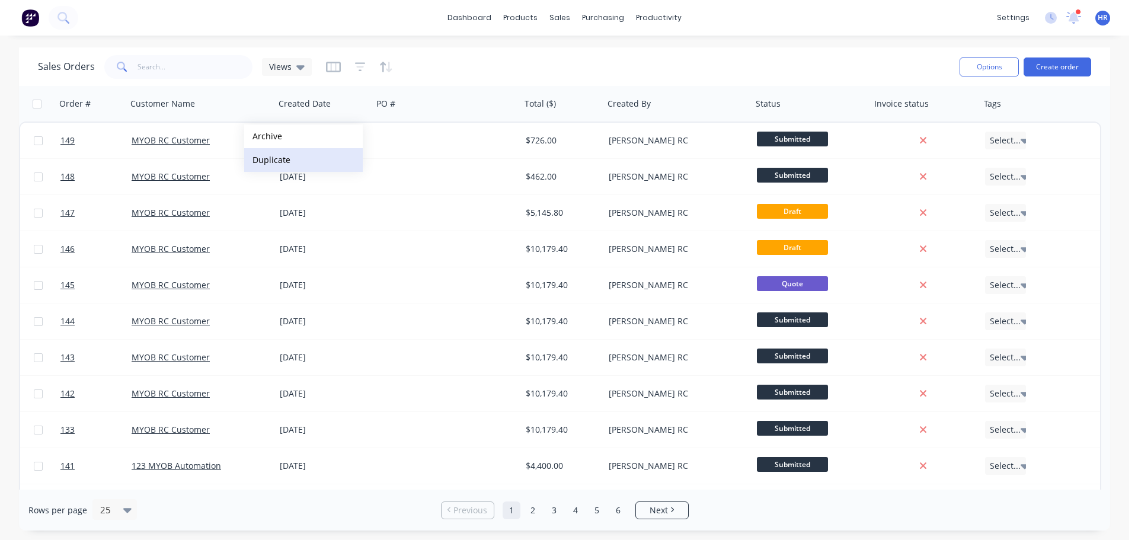
click at [283, 162] on button "Duplicate" at bounding box center [303, 160] width 119 height 24
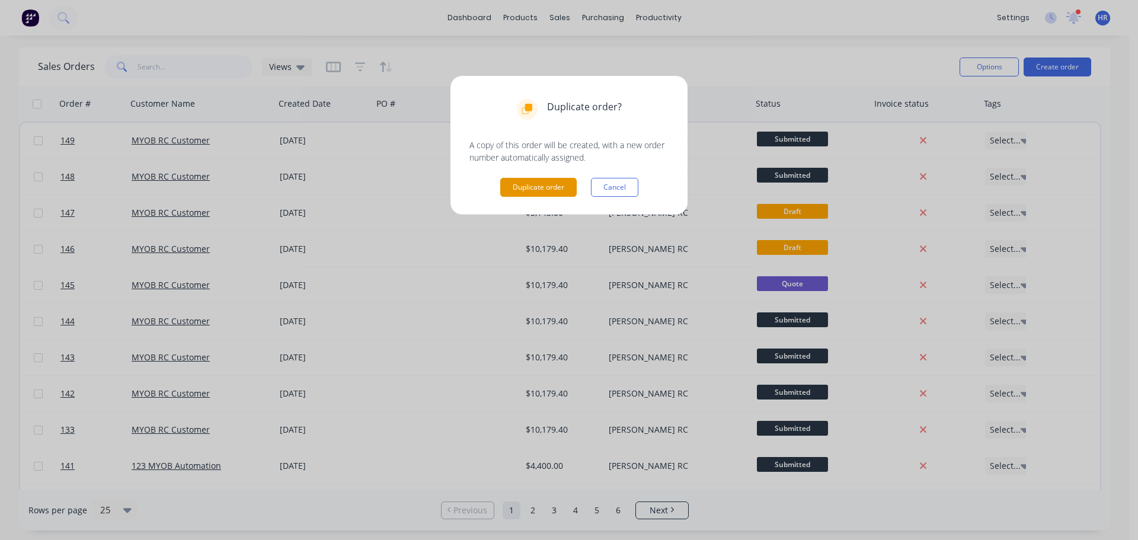
click at [557, 186] on button "Duplicate order" at bounding box center [538, 187] width 76 height 19
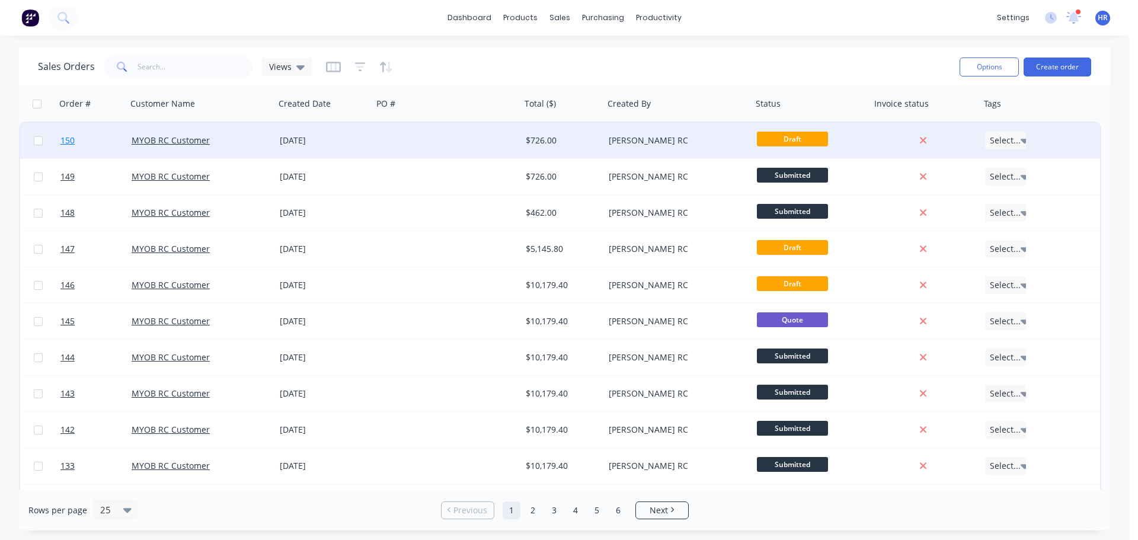
click at [82, 140] on link "150" at bounding box center [95, 141] width 71 height 36
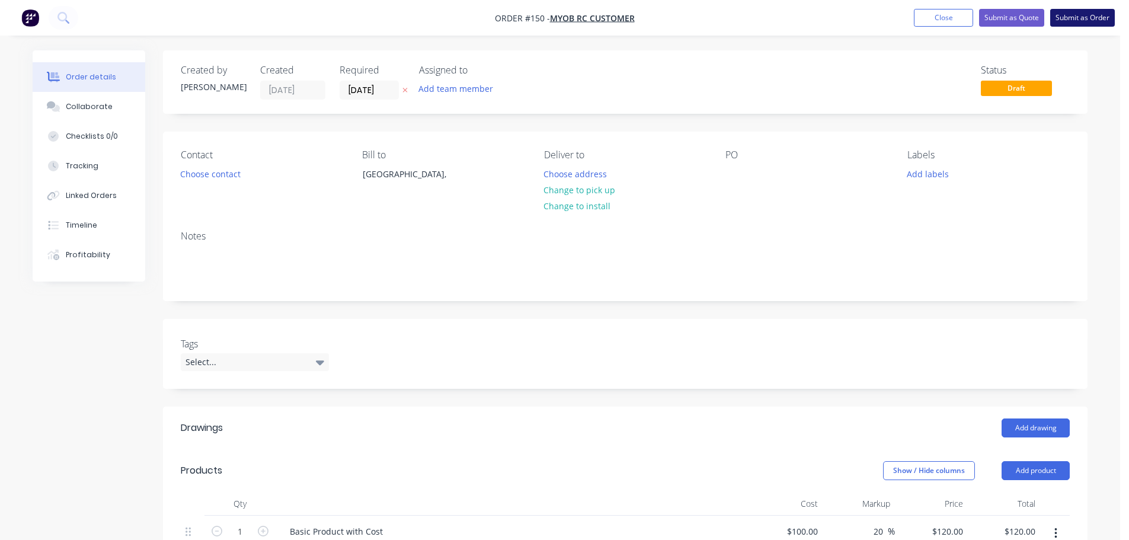
click at [1076, 20] on button "Submit as Order" at bounding box center [1082, 18] width 65 height 18
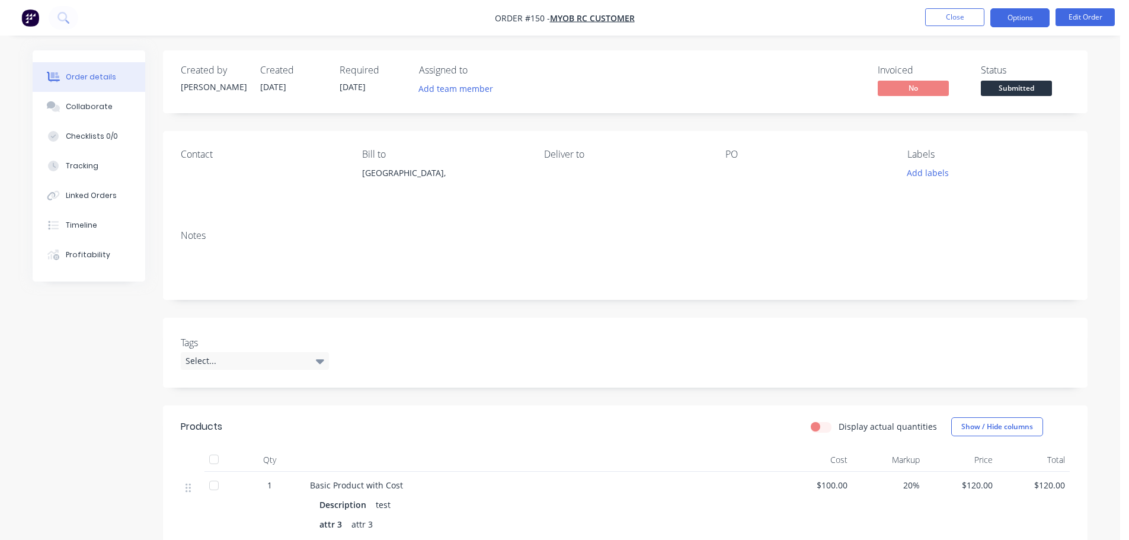
click at [1021, 24] on button "Options" at bounding box center [1019, 17] width 59 height 19
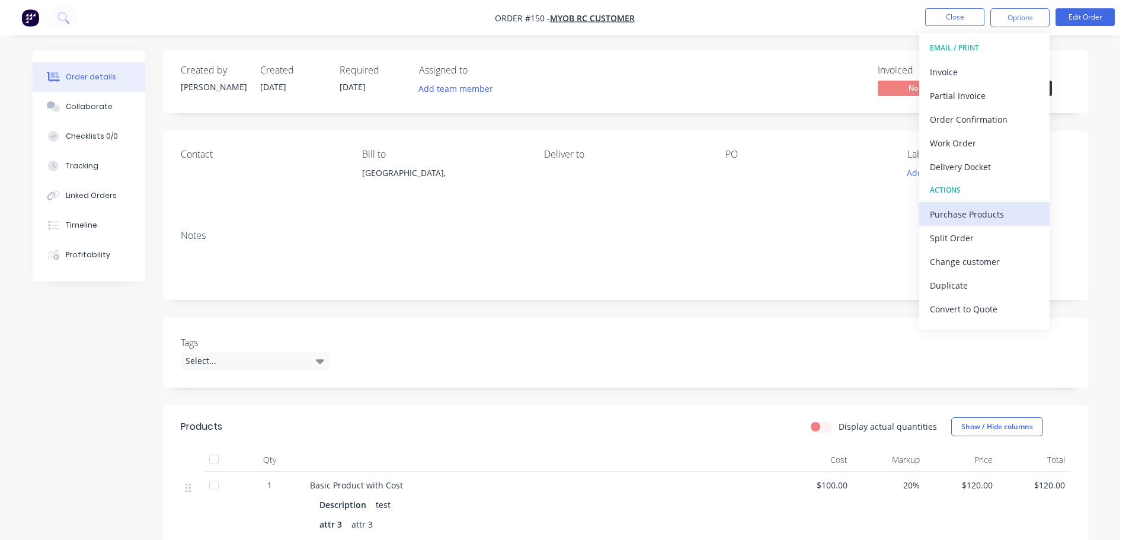
click at [995, 207] on div "Purchase Products" at bounding box center [984, 214] width 109 height 17
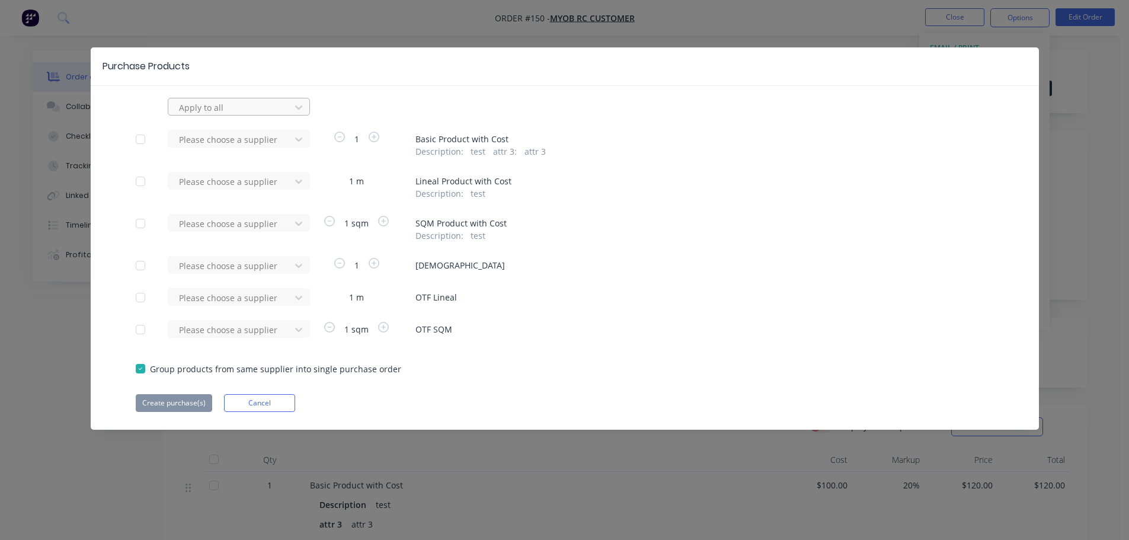
click at [228, 106] on div at bounding box center [231, 107] width 107 height 15
click at [246, 193] on div "MYOB Supplier" at bounding box center [239, 199] width 142 height 22
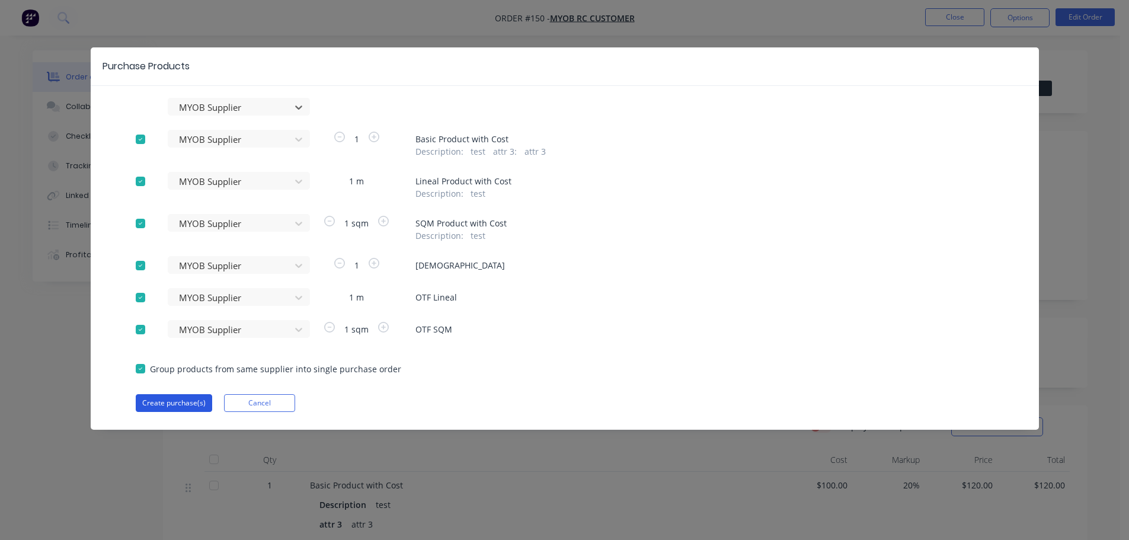
click at [183, 399] on button "Create purchase(s)" at bounding box center [174, 403] width 76 height 18
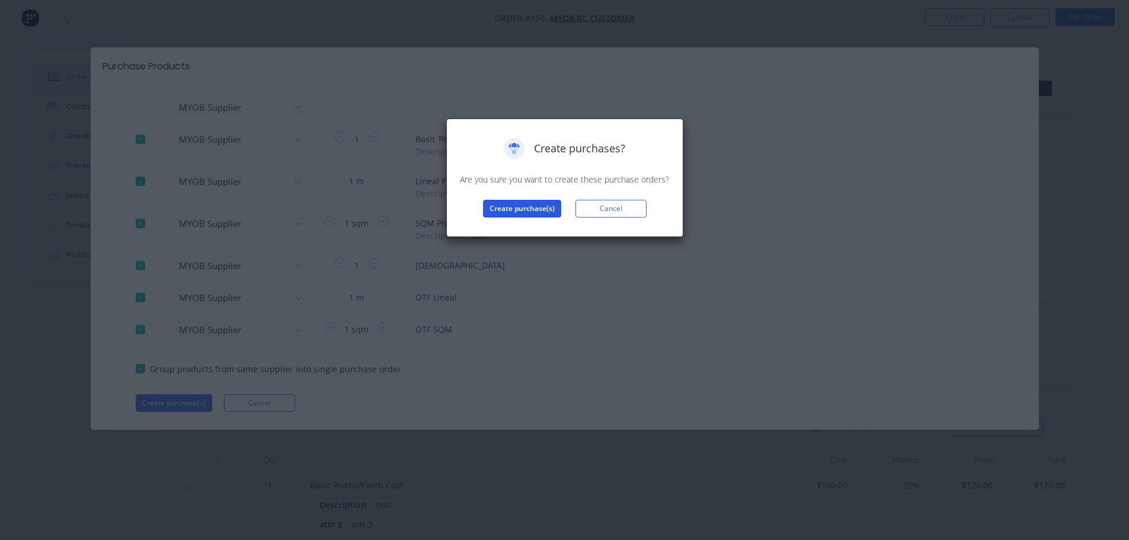
click at [539, 209] on button "Create purchase(s)" at bounding box center [522, 209] width 78 height 18
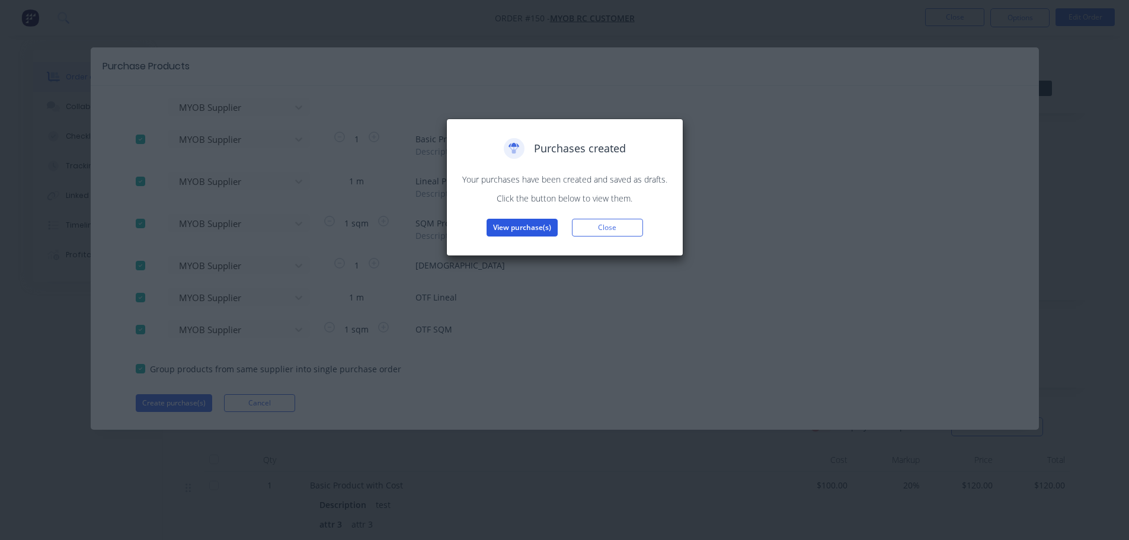
click at [526, 225] on button "View purchase(s)" at bounding box center [522, 228] width 71 height 18
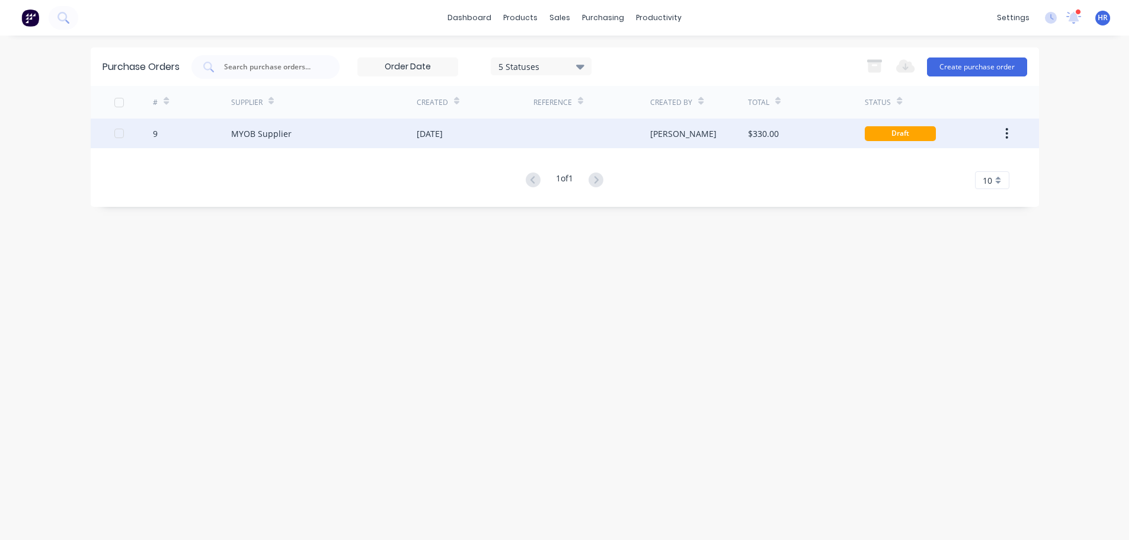
click at [366, 137] on div "MYOB Supplier" at bounding box center [324, 134] width 186 height 30
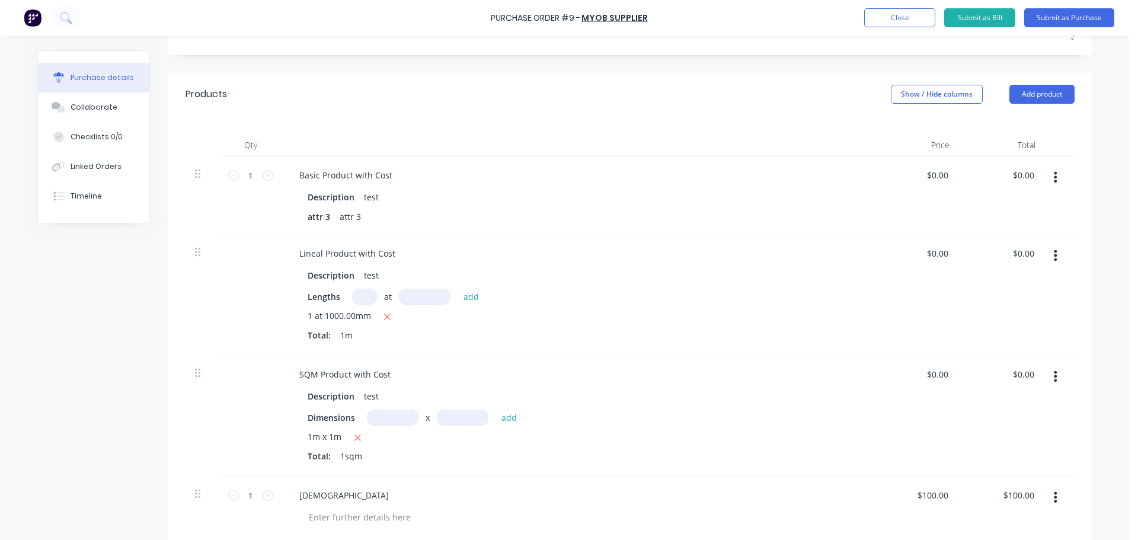
scroll to position [119, 0]
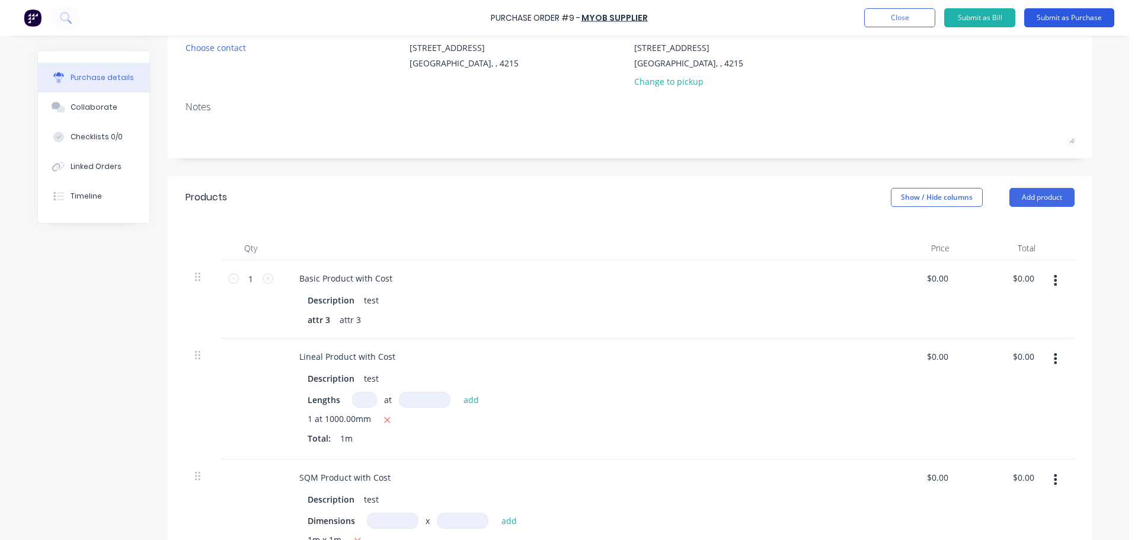
click at [1061, 23] on button "Submit as Purchase" at bounding box center [1069, 17] width 90 height 19
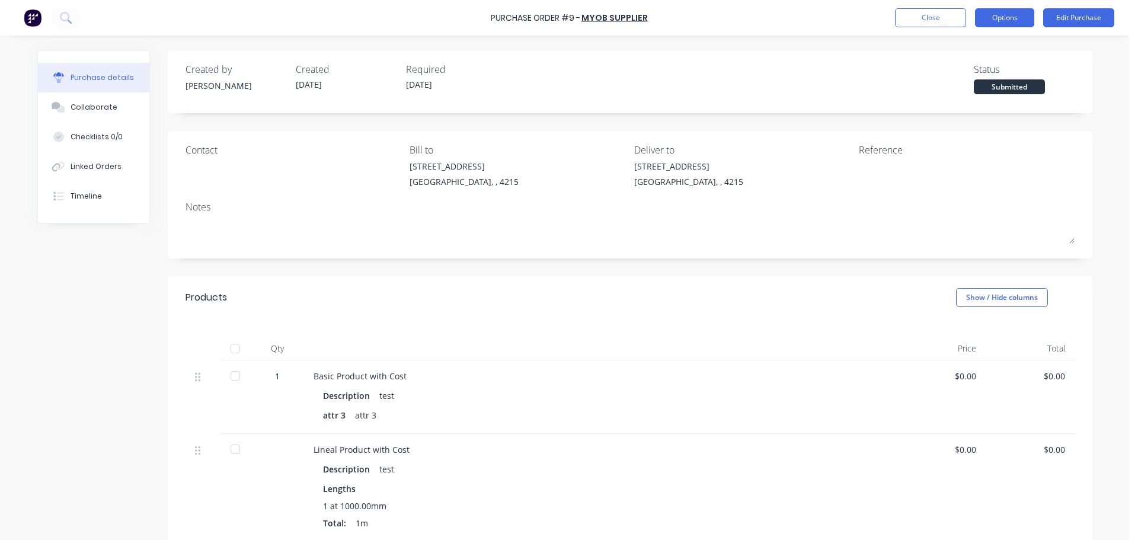
click at [1010, 19] on button "Options" at bounding box center [1004, 17] width 59 height 19
click at [266, 302] on div "Products Show / Hide columns" at bounding box center [630, 297] width 925 height 43
click at [233, 347] on div at bounding box center [235, 349] width 24 height 24
click at [235, 353] on div at bounding box center [235, 349] width 24 height 24
click at [234, 351] on div at bounding box center [235, 349] width 24 height 24
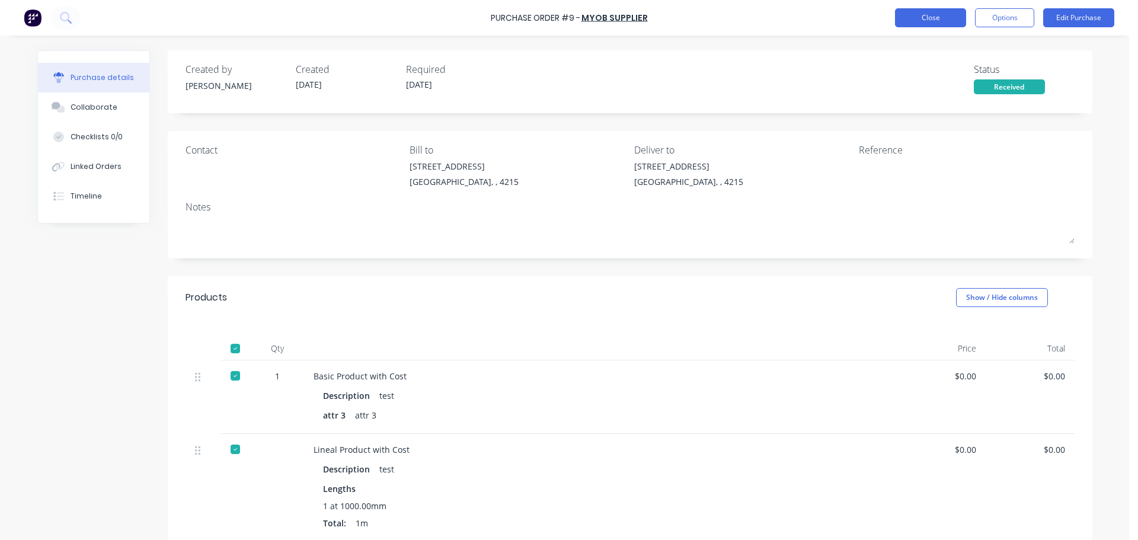
click at [925, 17] on button "Close" at bounding box center [930, 17] width 71 height 19
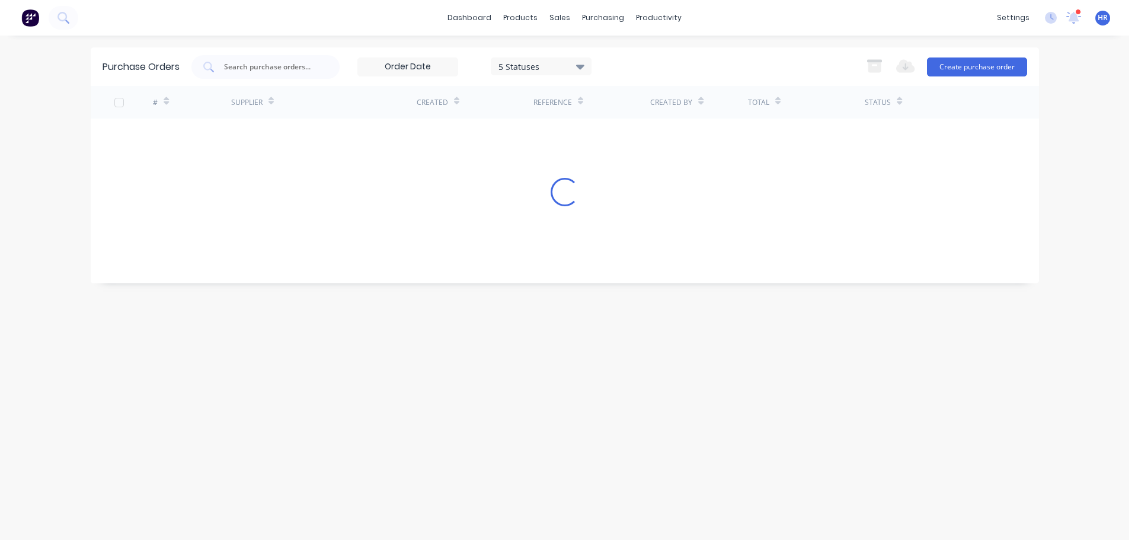
click at [820, 43] on div "dashboard products sales purchasing productivity dashboard products Product Cat…" at bounding box center [564, 270] width 1129 height 540
